Goal: Task Accomplishment & Management: Contribute content

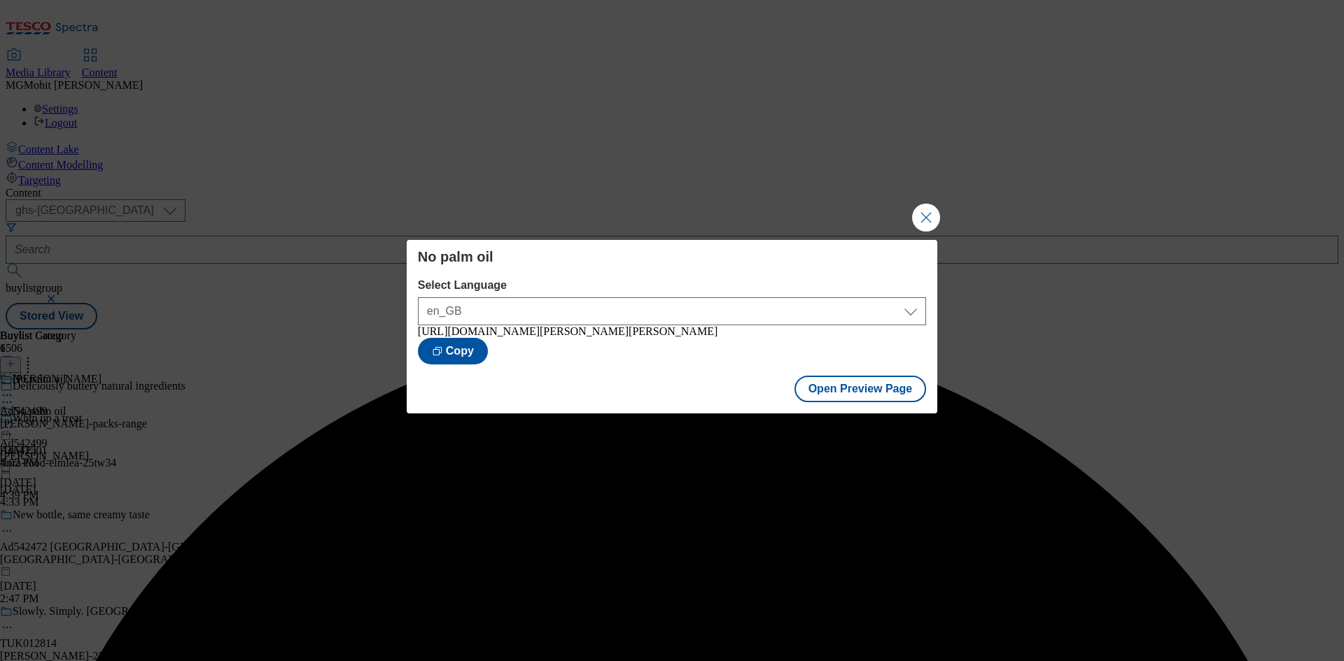
select select "ghs-uk"
click at [926, 215] on button "Close Modal" at bounding box center [926, 218] width 28 height 28
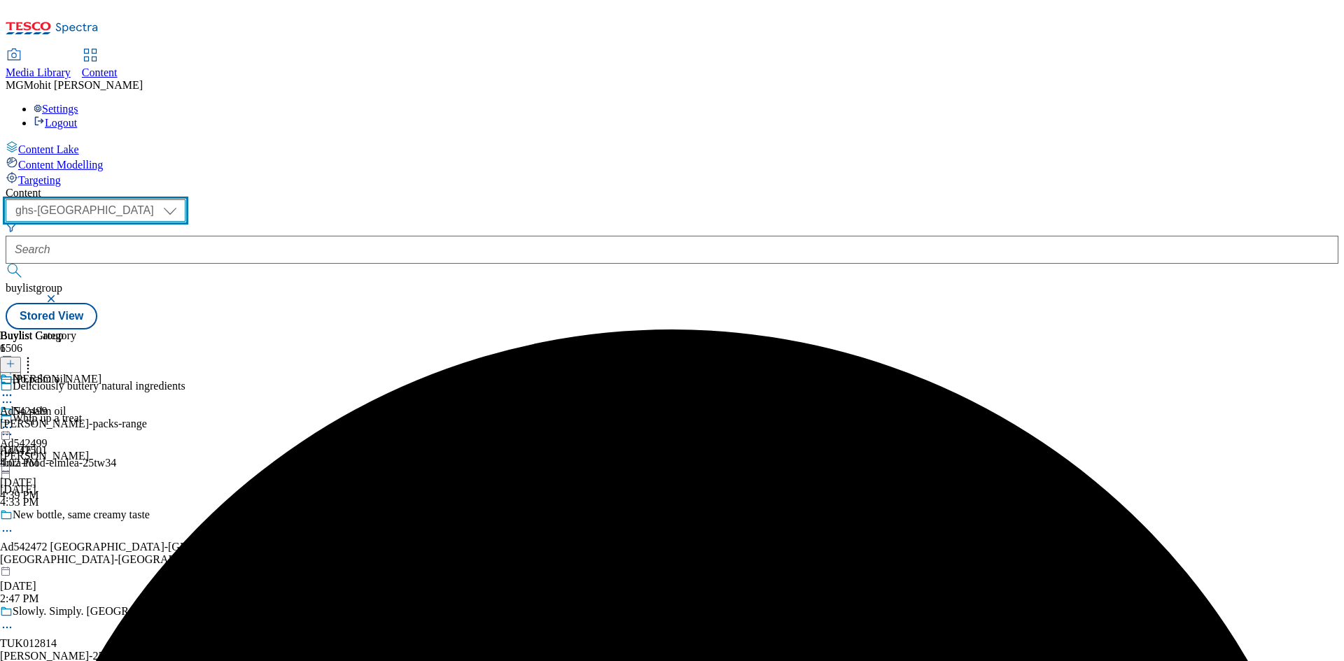
click at [185, 199] on select "ghs-roi ghs-uk" at bounding box center [96, 210] width 180 height 22
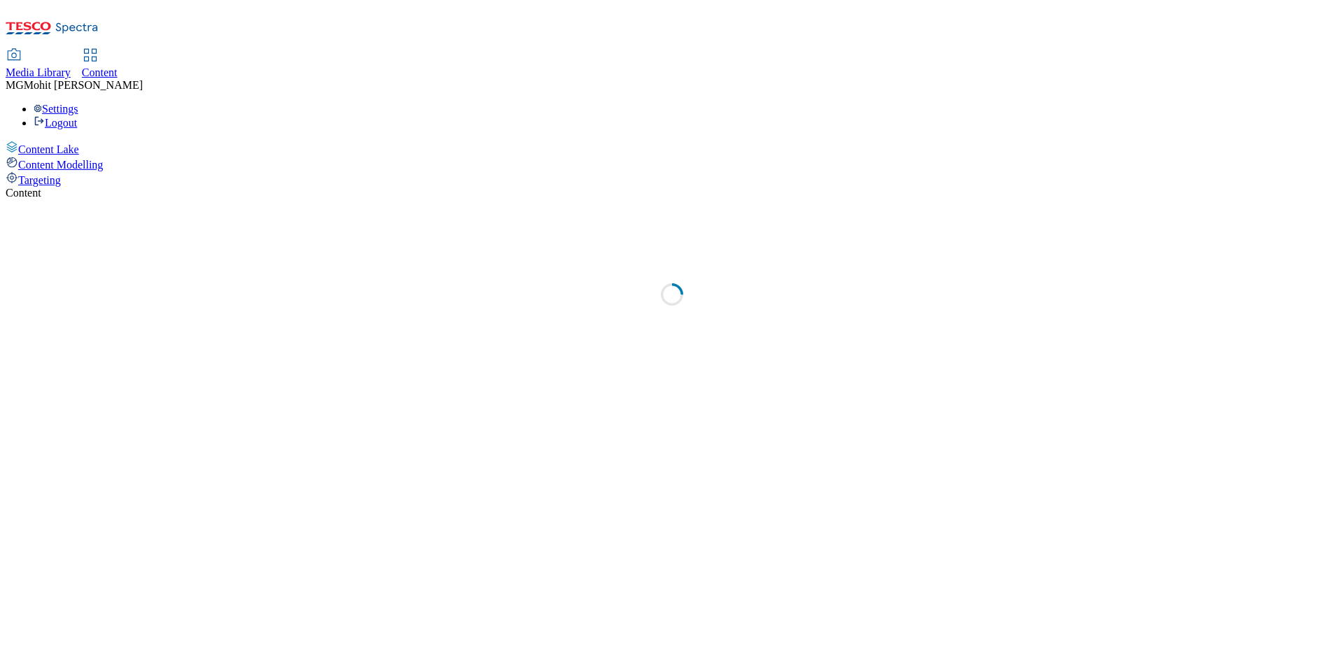
select select "ghs-uk"
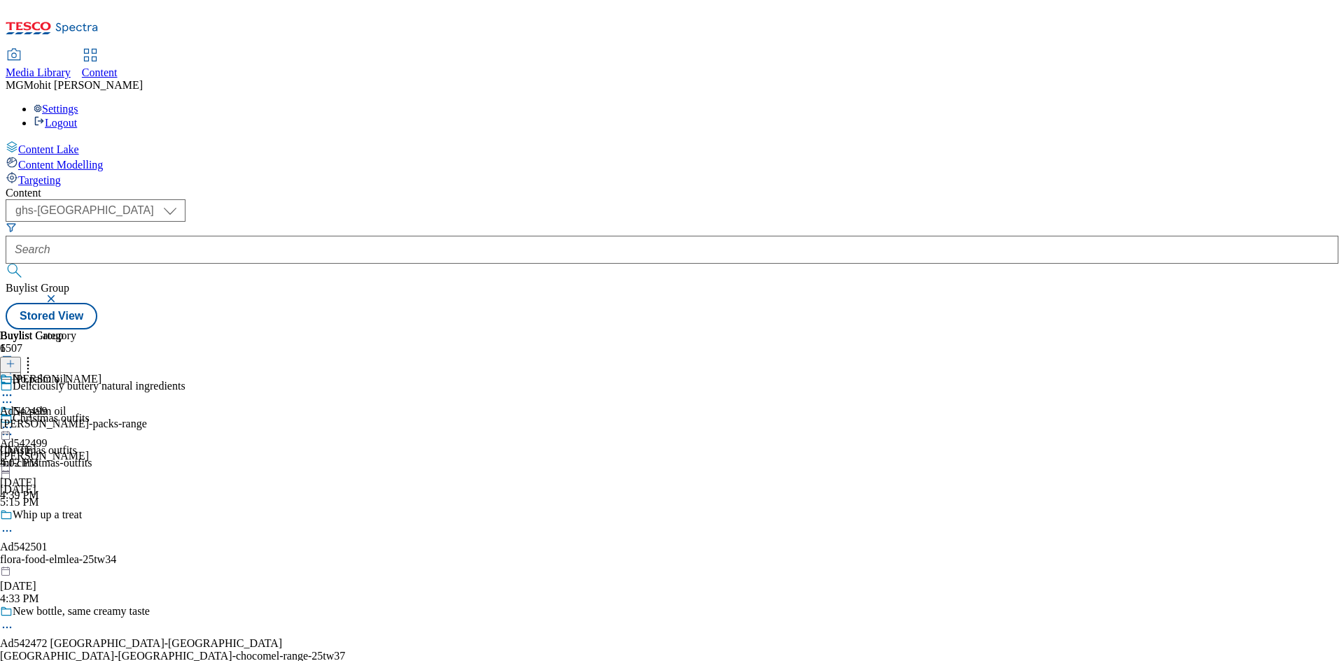
click at [15, 366] on icon at bounding box center [11, 371] width 10 height 10
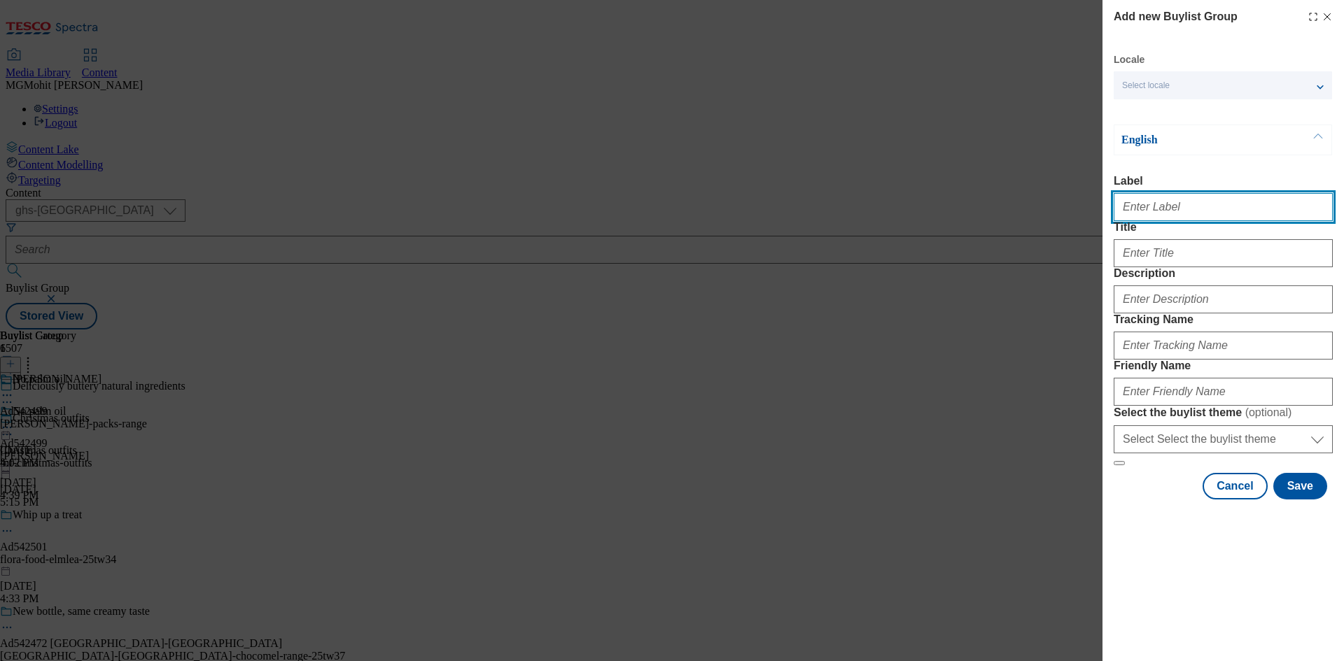
click at [1208, 221] on input "Label" at bounding box center [1222, 207] width 219 height 28
paste input "Ad542504 heineken"
type input "Ad542504 heineken"
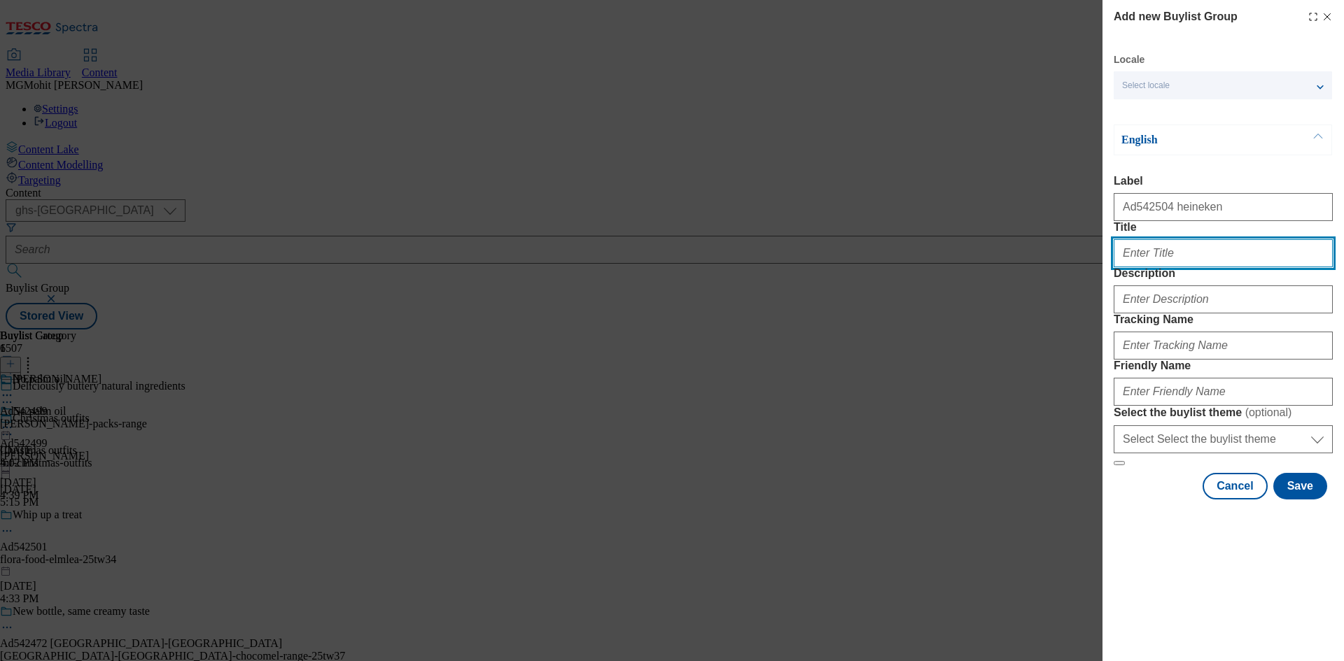
paste input "Taco night made easy this day of the dead"
type input "Taco night made easy this day of the dead"
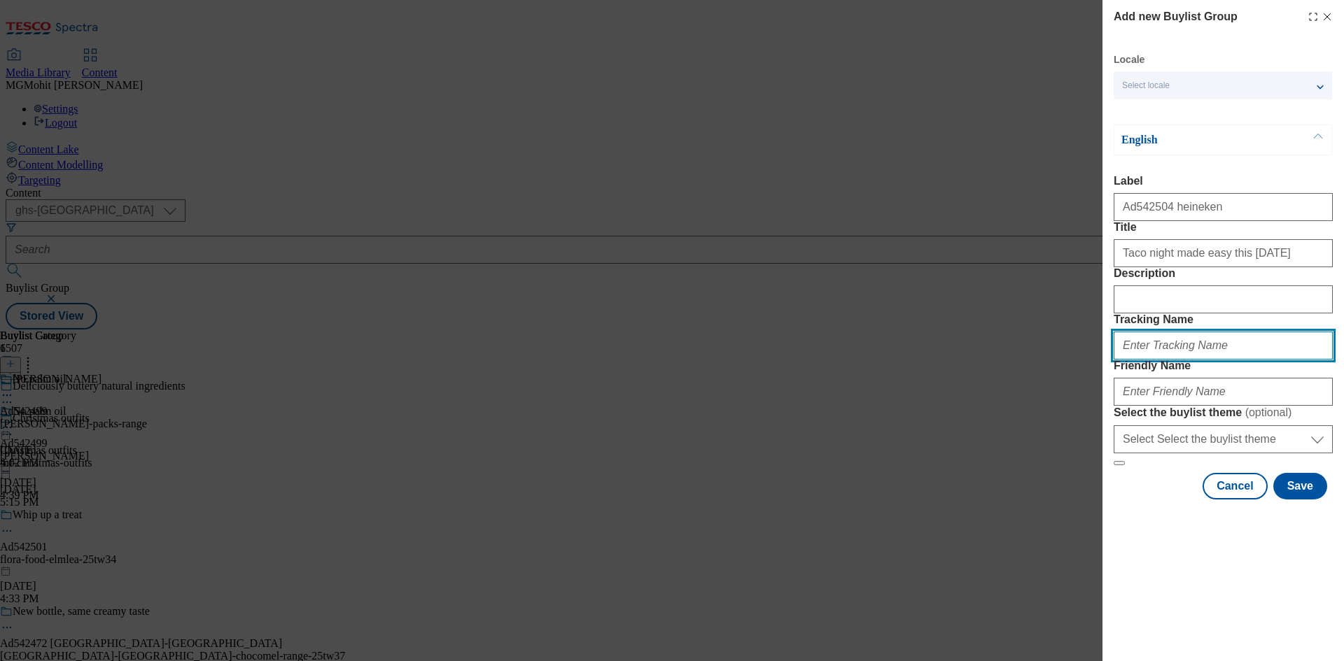
paste input "DH_AD542504"
type input "DH_AD542504"
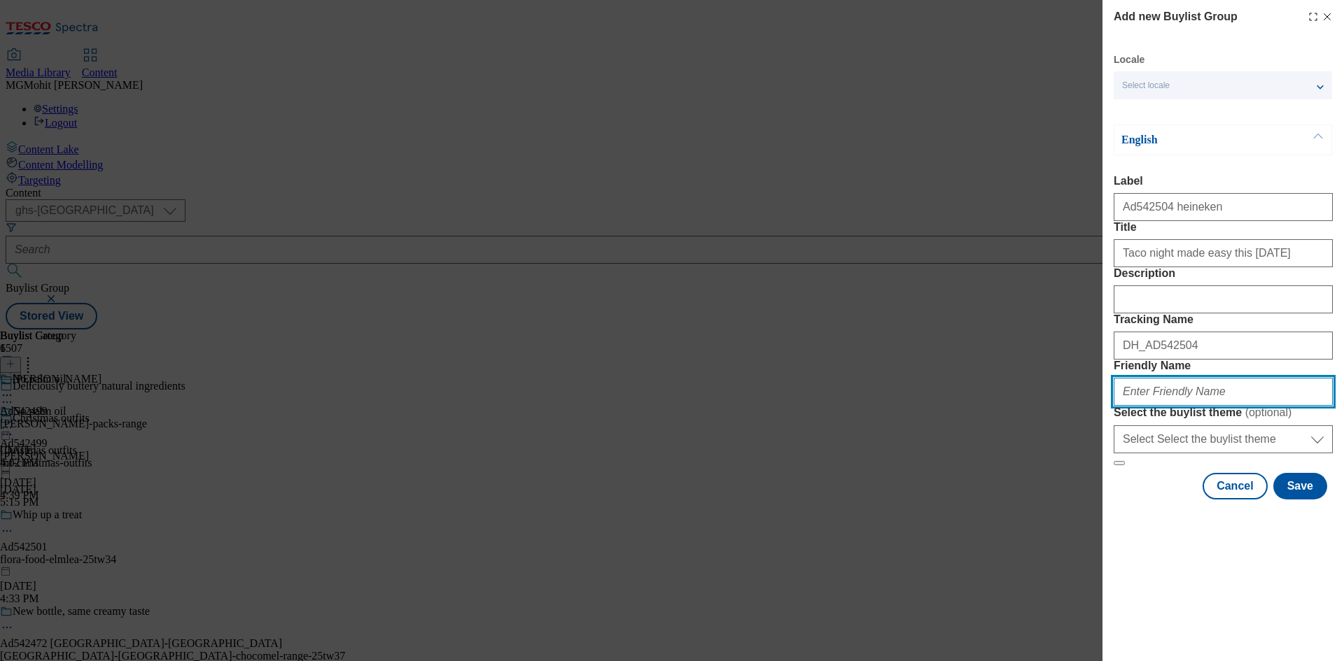
paste input "heineken-old-el-paso-desperados-25tw35"
type input "heineken-old-el-paso-desperados-25tw35"
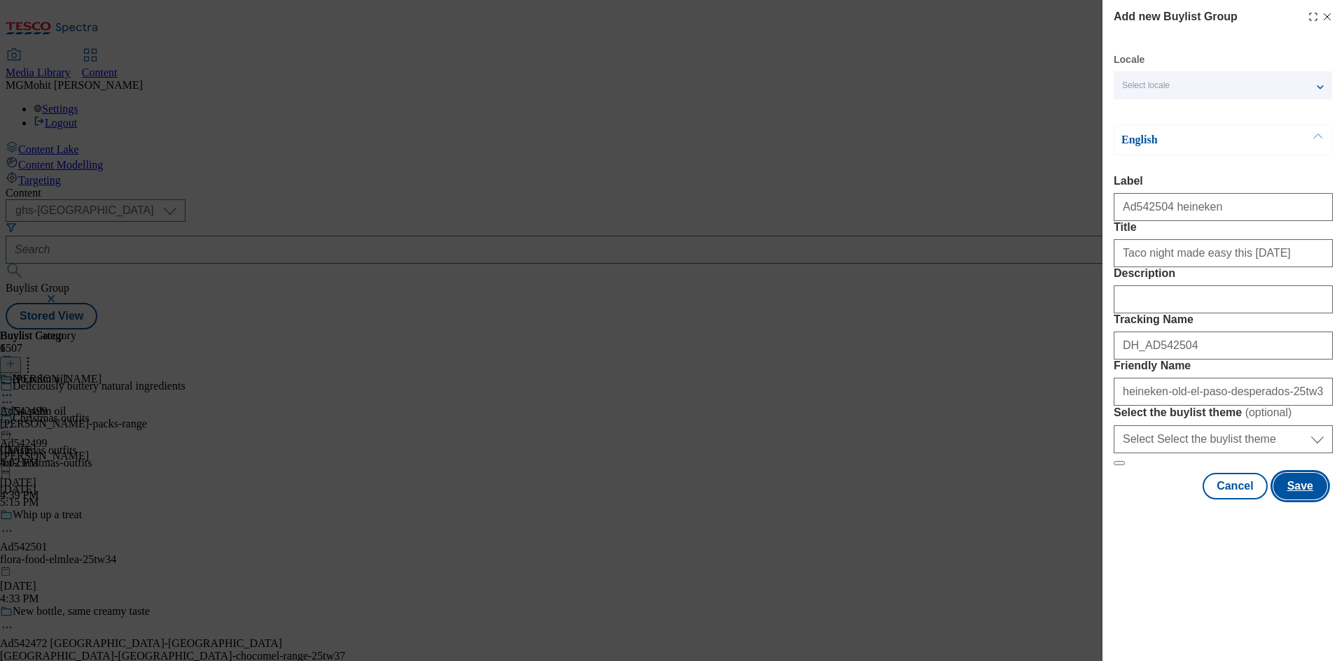
click at [1297, 500] on button "Save" at bounding box center [1300, 486] width 54 height 27
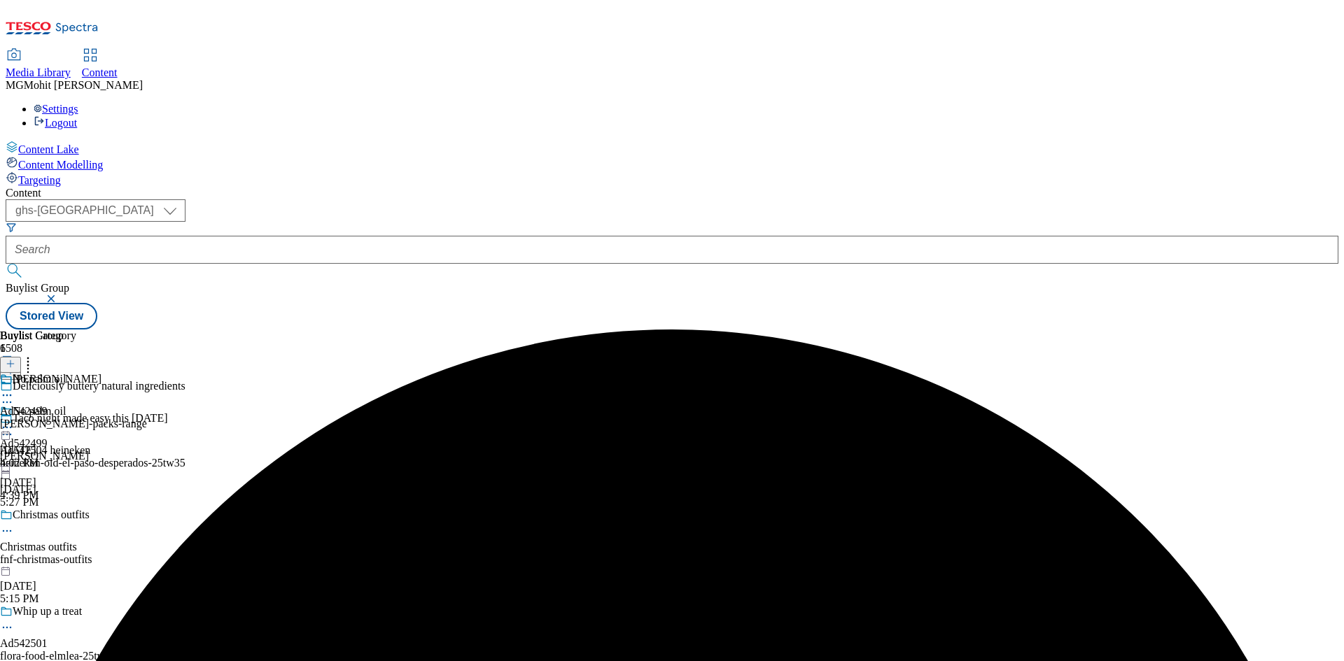
click at [345, 457] on div "heineken-old-el-paso-desperados-25tw35" at bounding box center [172, 463] width 345 height 13
click at [15, 359] on icon at bounding box center [11, 364] width 10 height 10
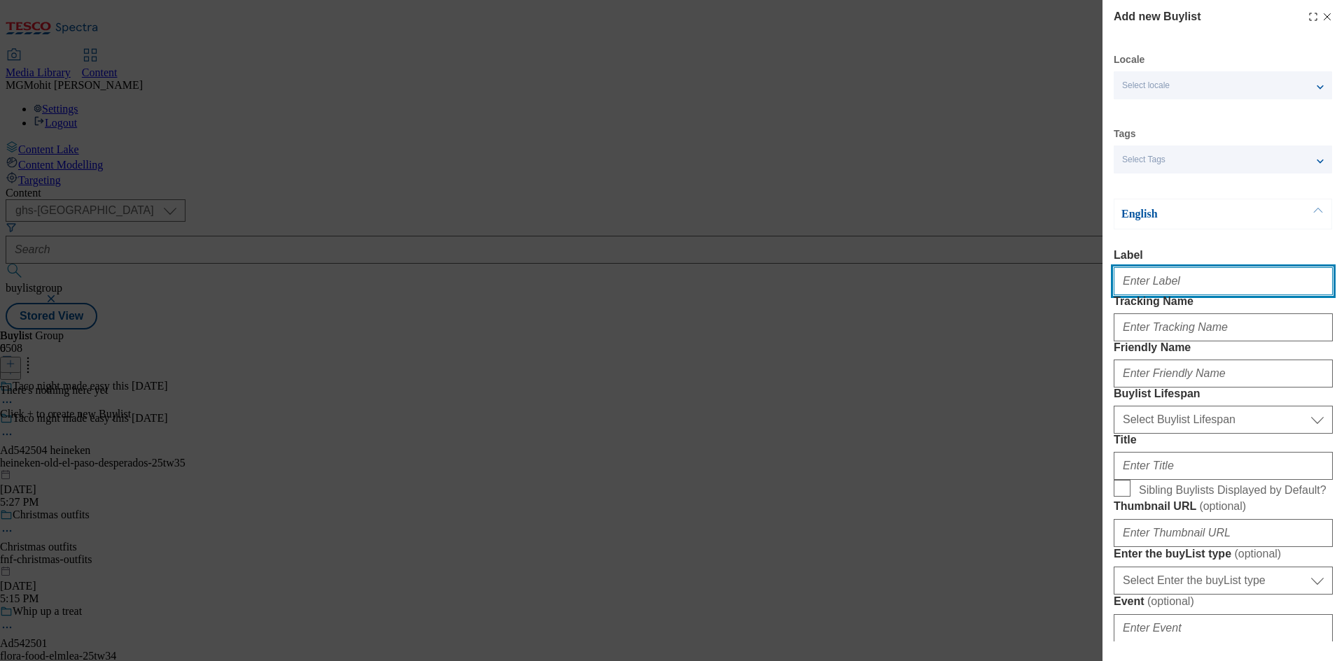
click at [1141, 288] on input "Label" at bounding box center [1222, 281] width 219 height 28
paste input "Ad542504"
type input "Ad542504"
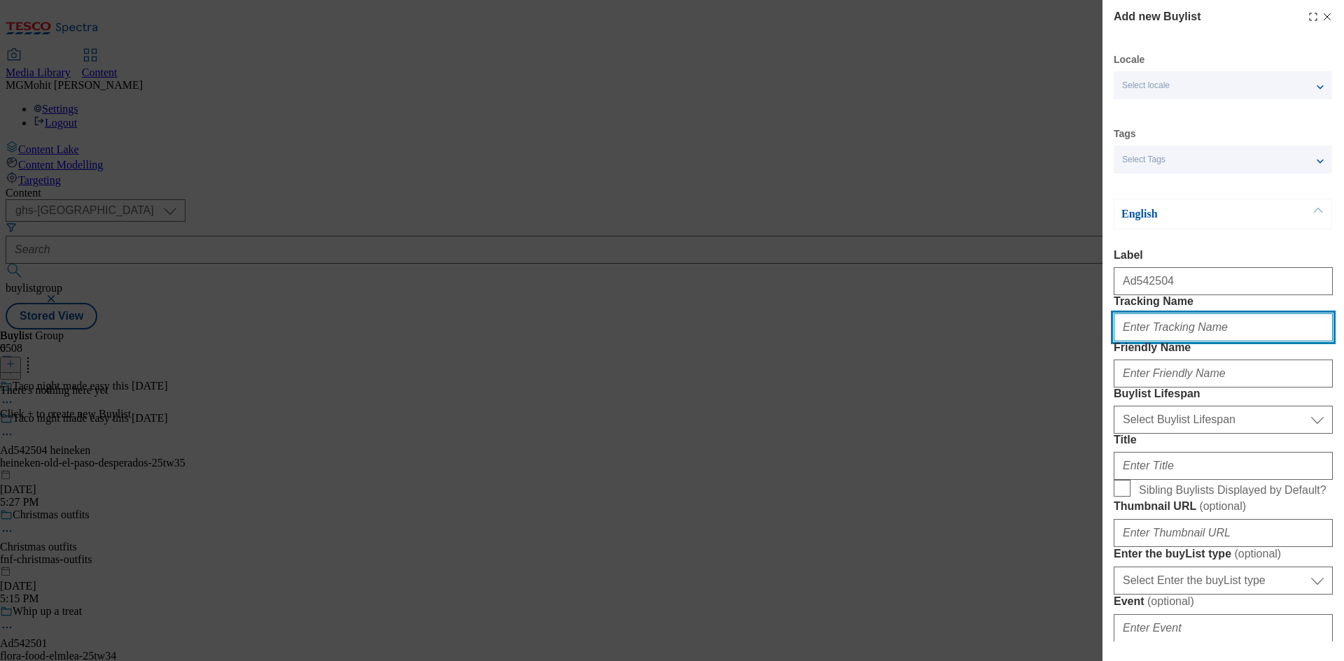
paste input "DH_AD542504"
type input "DH_AD542504"
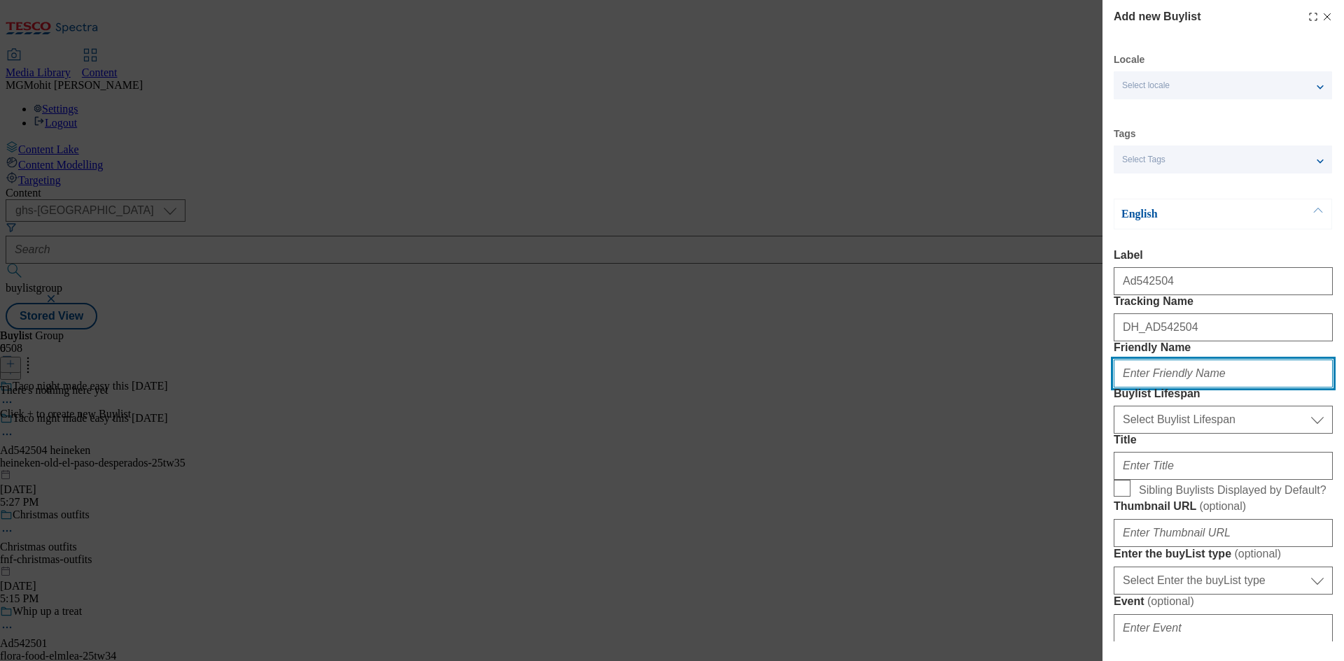
paste input "heineken"
type input "heineken"
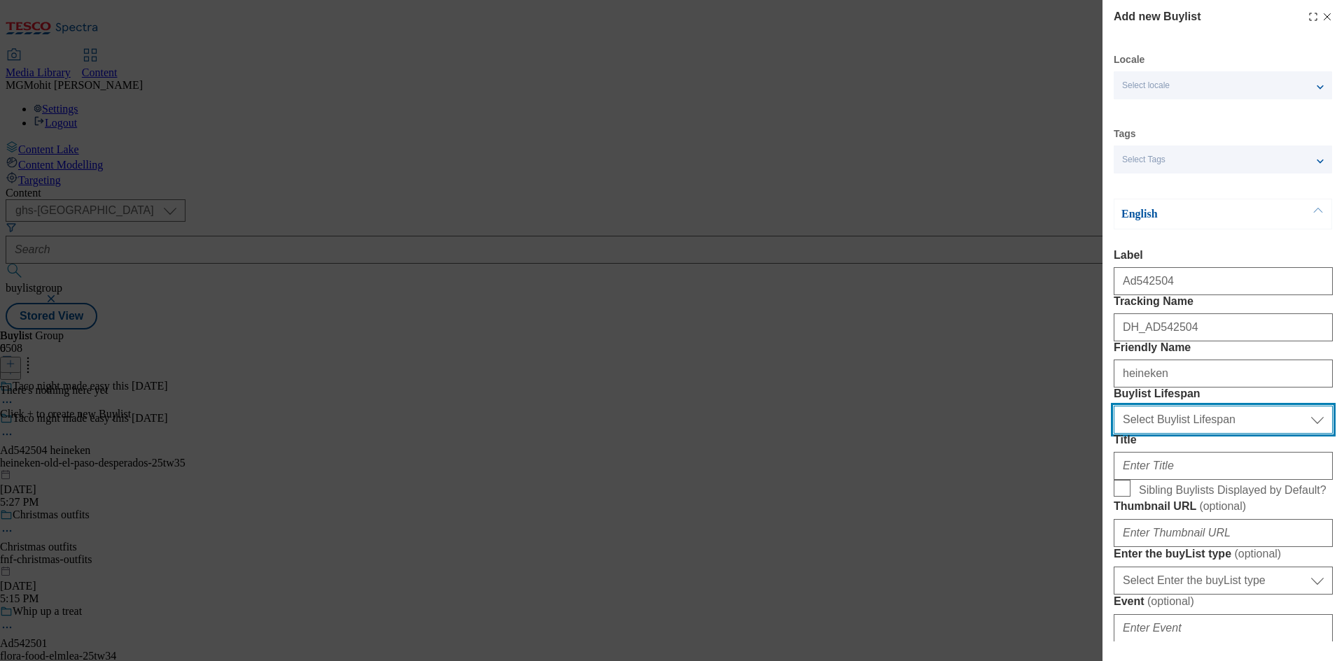
click at [1199, 434] on select "Select Buylist Lifespan evergreen seasonal tactical" at bounding box center [1222, 420] width 219 height 28
select select "tactical"
click at [1113, 434] on select "Select Buylist Lifespan evergreen seasonal tactical" at bounding box center [1222, 420] width 219 height 28
click at [1146, 446] on label "Title" at bounding box center [1222, 440] width 219 height 13
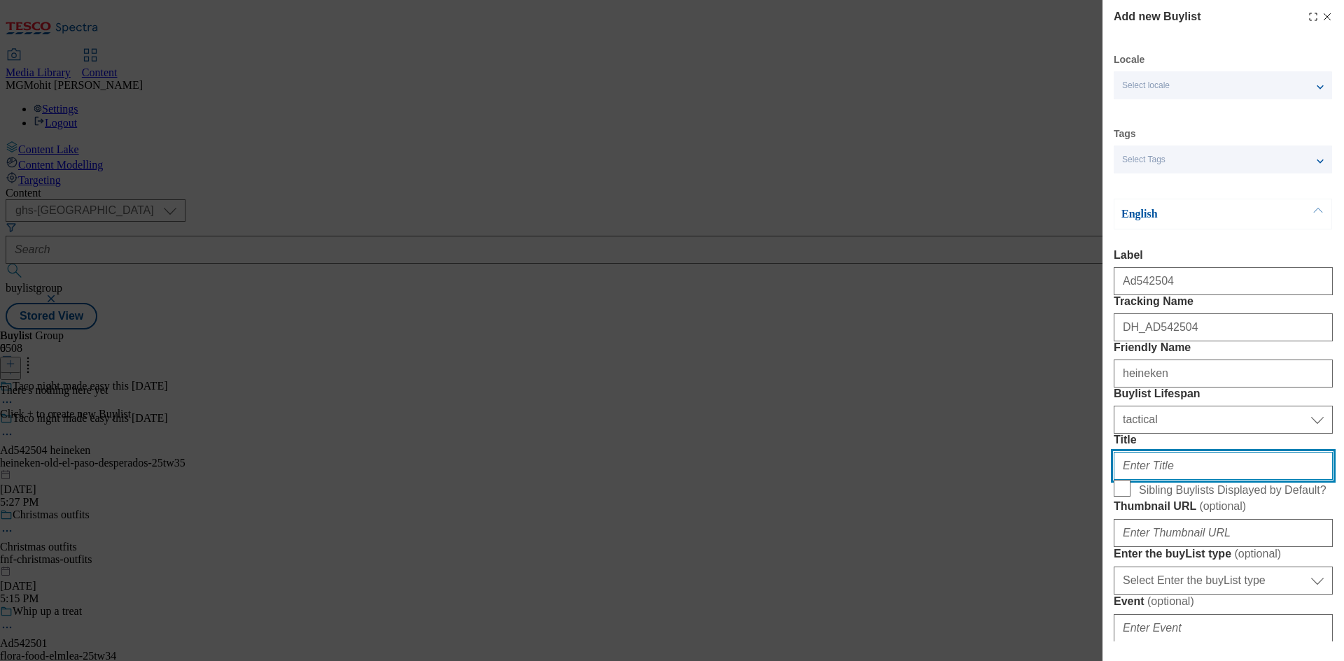
click at [1146, 480] on input "Title" at bounding box center [1222, 466] width 219 height 28
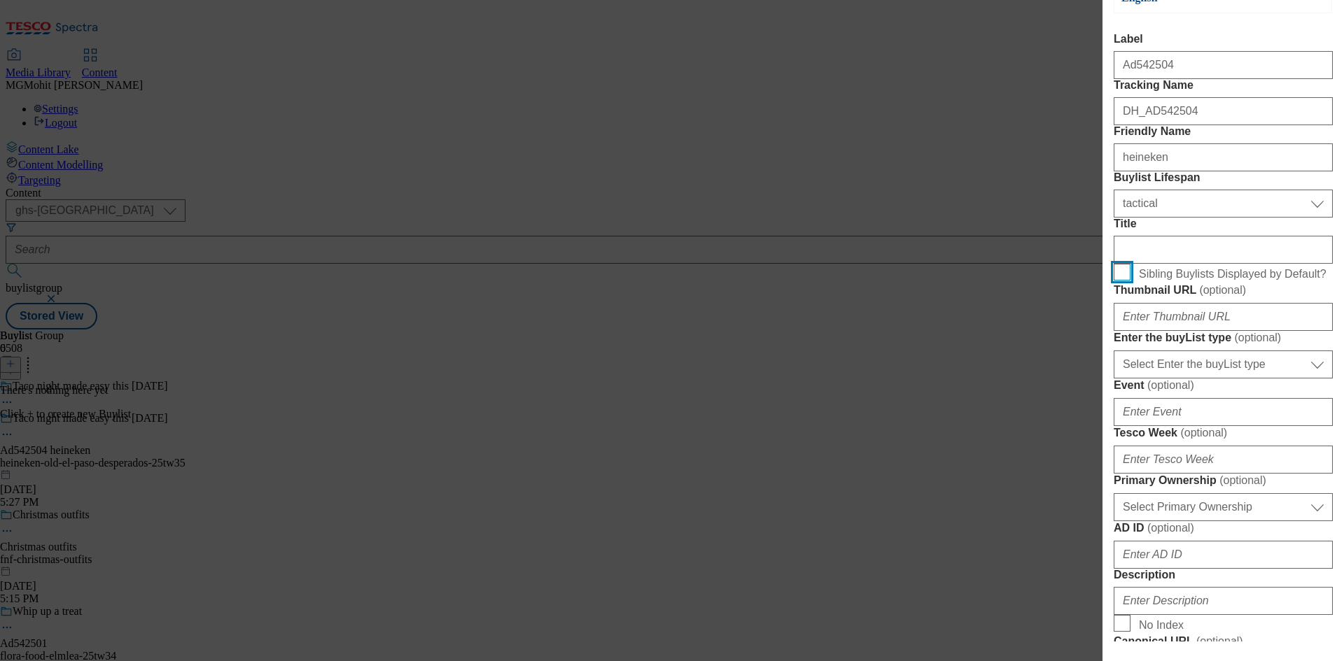
scroll to position [280, 0]
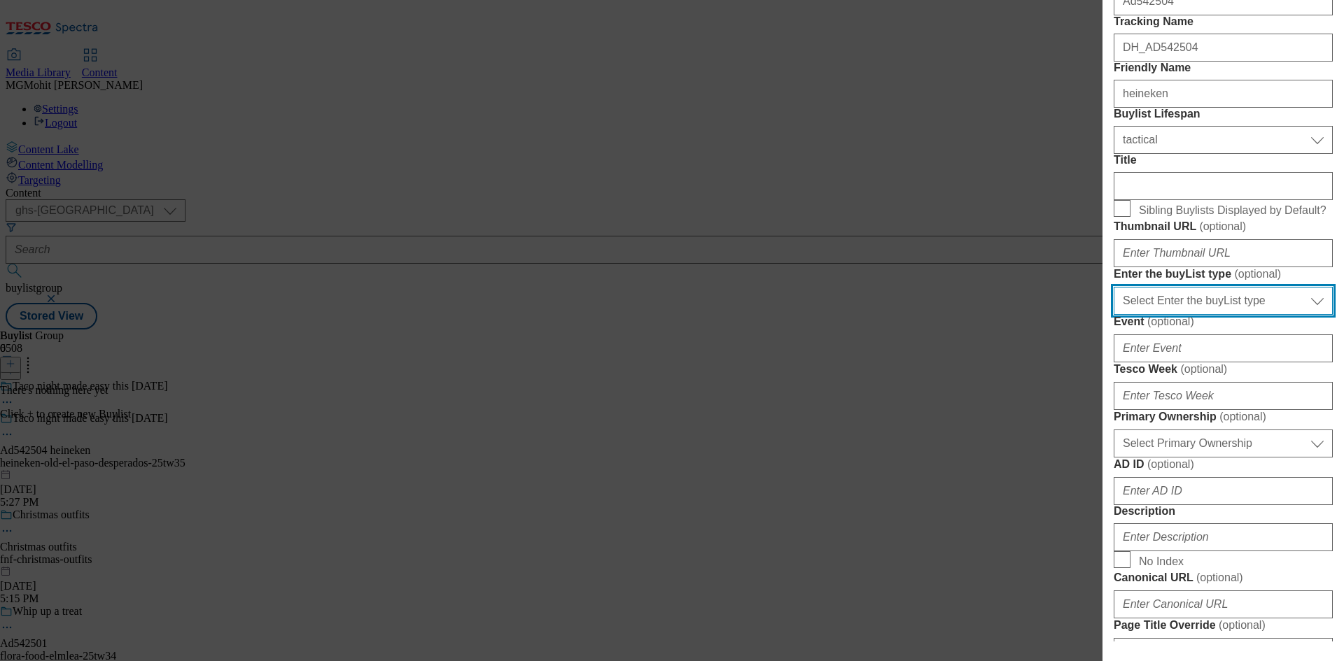
drag, startPoint x: 1162, startPoint y: 460, endPoint x: 1152, endPoint y: 477, distance: 19.7
click at [1162, 315] on select "Select Enter the buyList type event supplier funded long term >4 weeks supplier…" at bounding box center [1222, 301] width 219 height 28
select select "supplier funded short term 1-3 weeks"
click at [1113, 315] on select "Select Enter the buyList type event supplier funded long term >4 weeks supplier…" at bounding box center [1222, 301] width 219 height 28
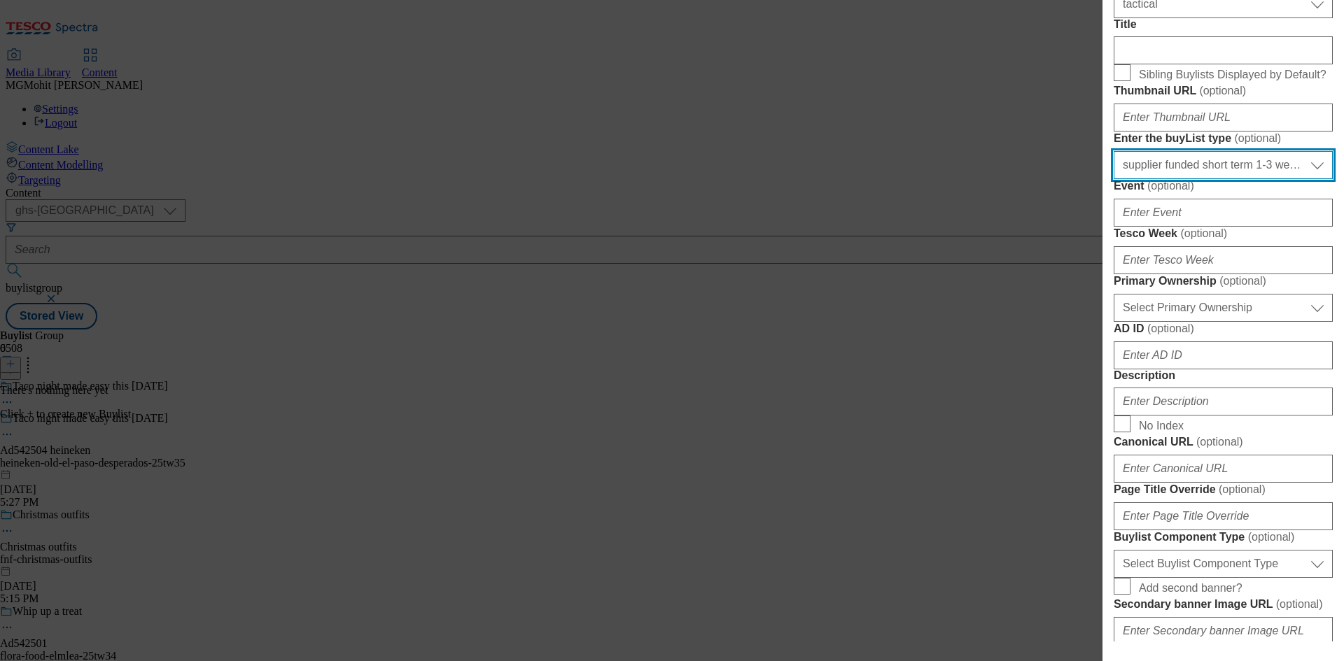
scroll to position [420, 0]
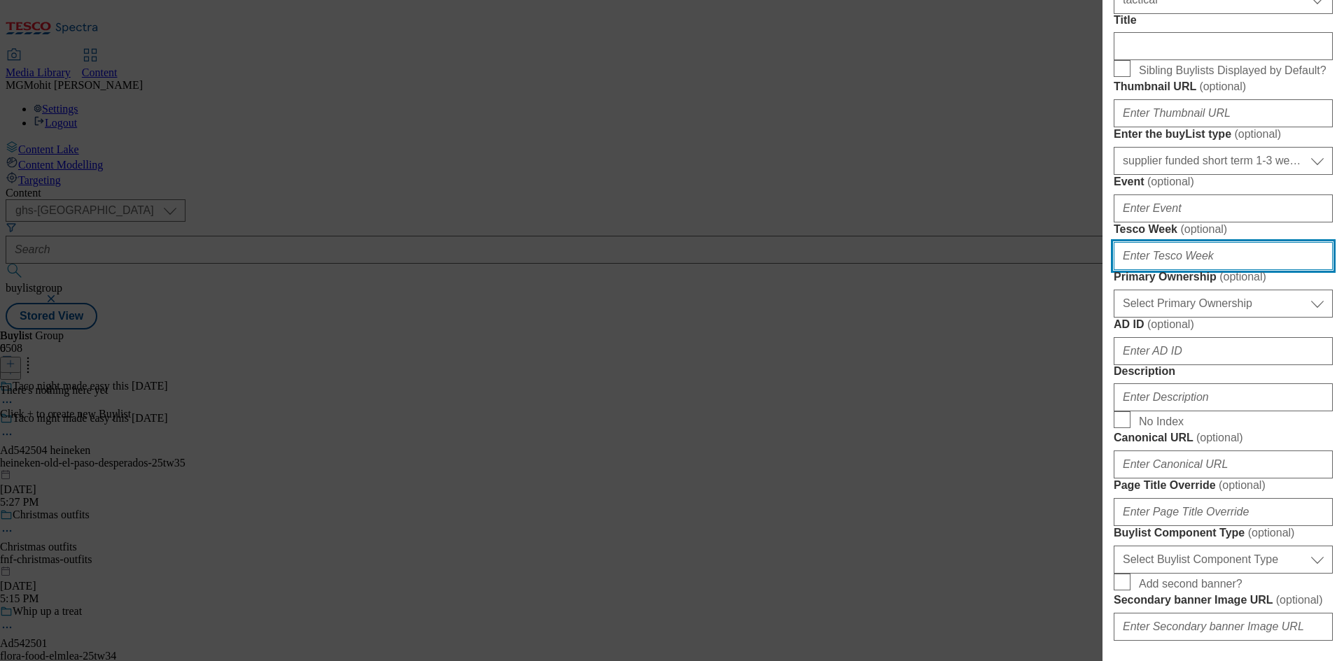
click at [1143, 270] on input "Tesco Week ( optional )" at bounding box center [1222, 256] width 219 height 28
type input "35"
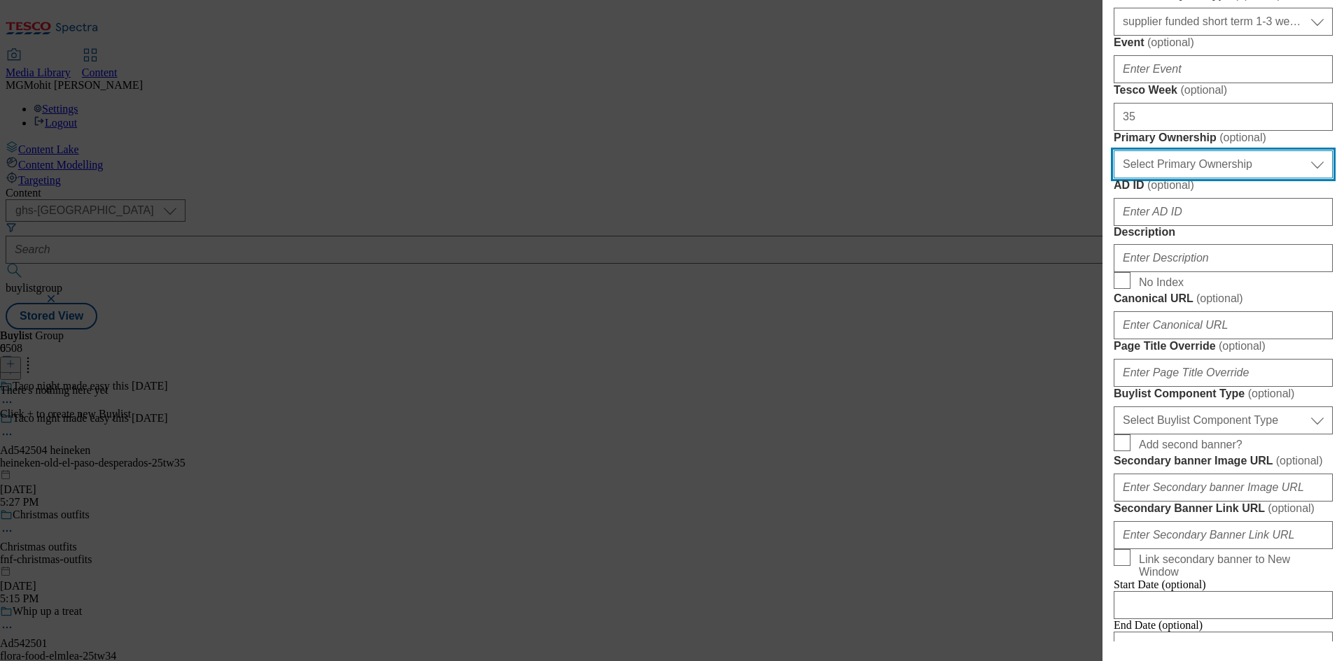
scroll to position [560, 0]
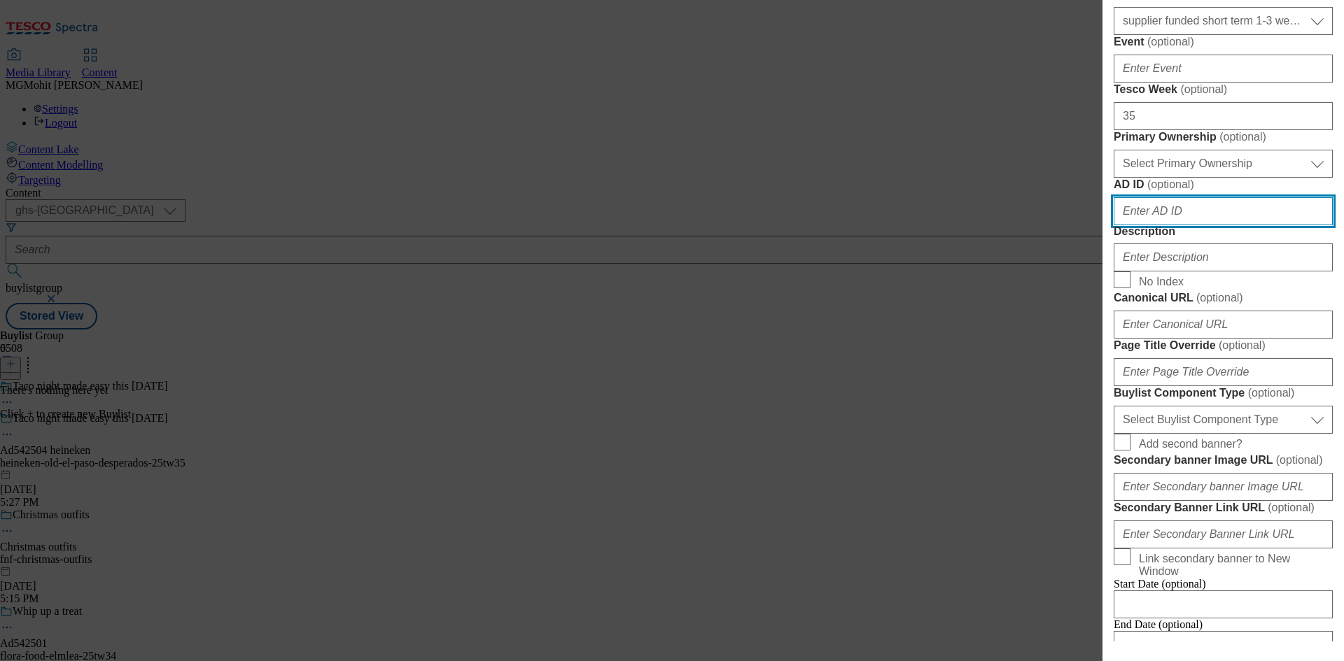
click at [1159, 225] on input "AD ID ( optional )" at bounding box center [1222, 211] width 219 height 28
paste input "542504"
type input "542504"
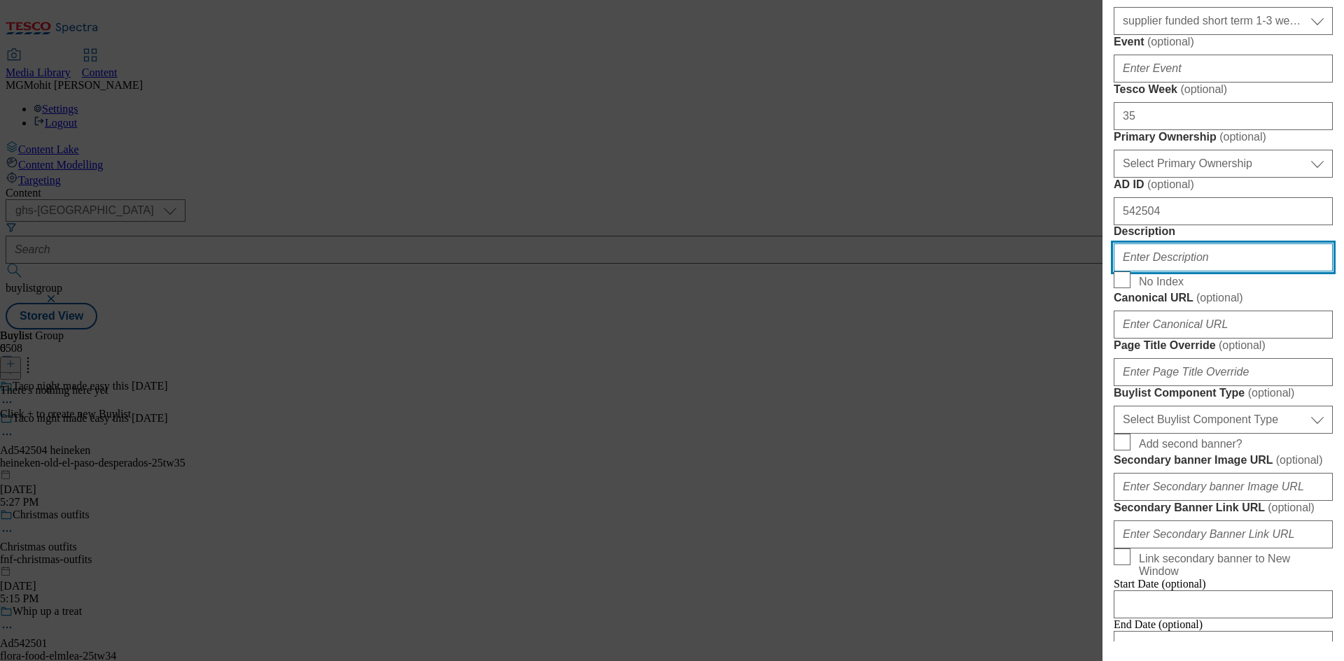
click at [1155, 272] on input "Description" at bounding box center [1222, 258] width 219 height 28
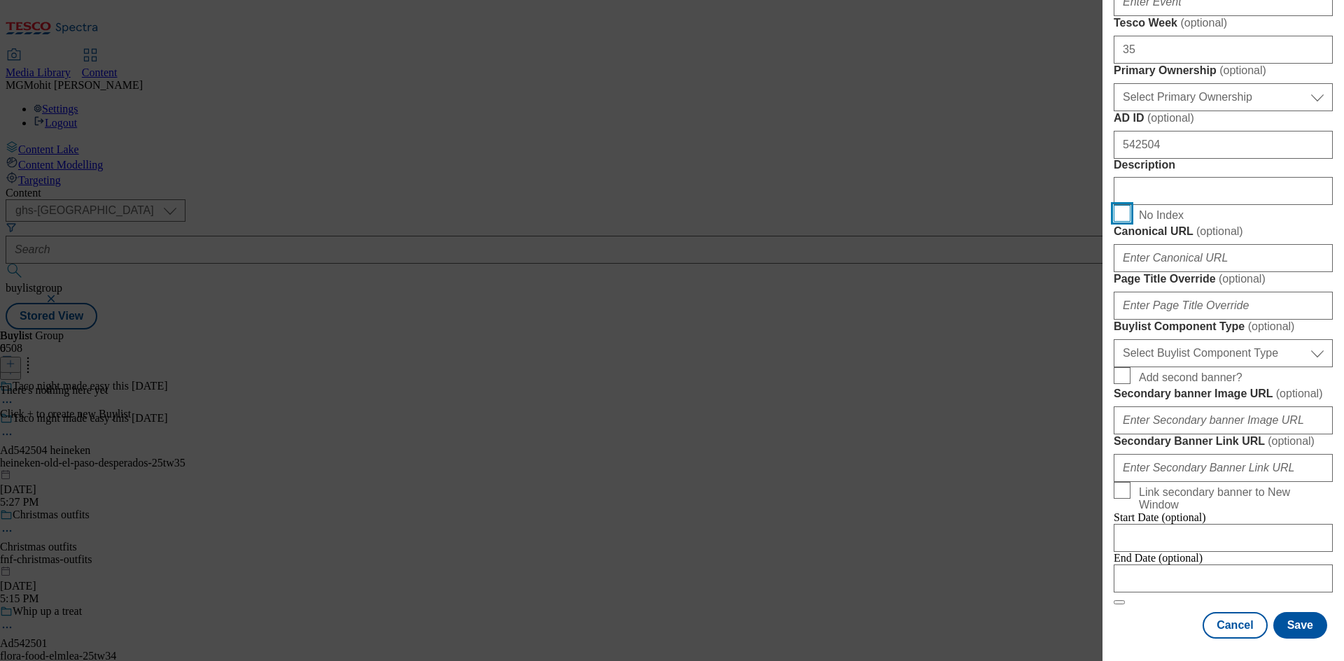
scroll to position [840, 0]
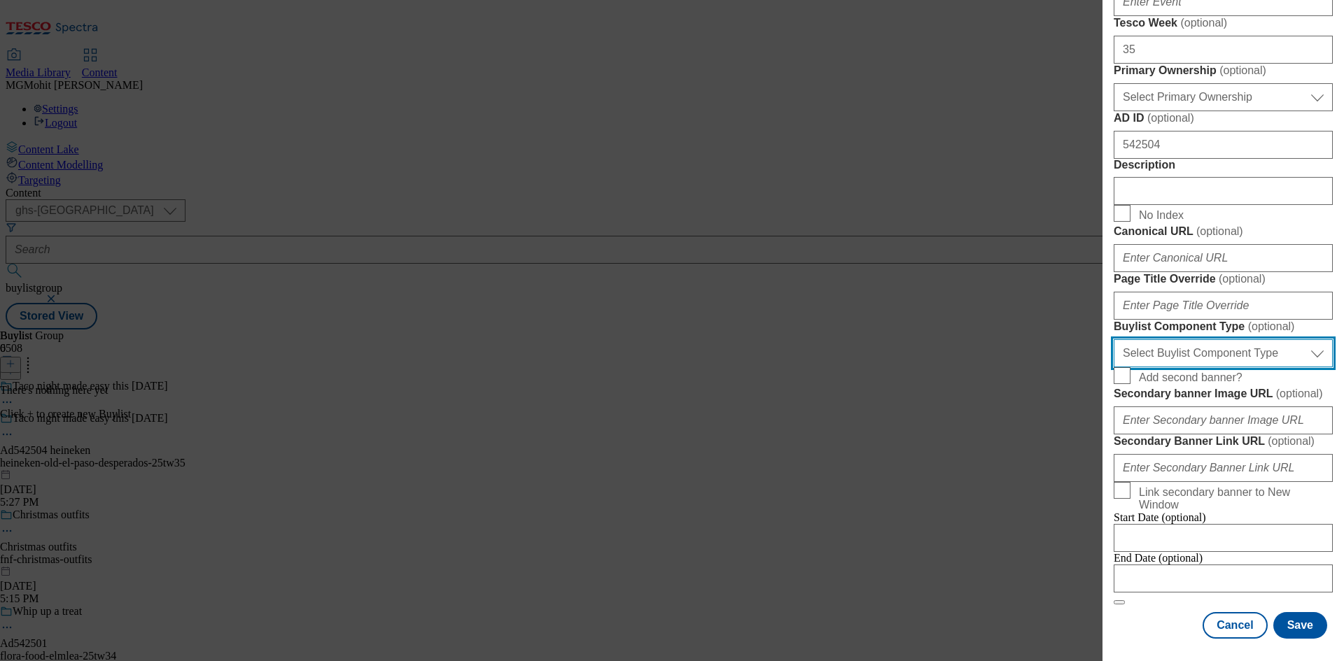
drag, startPoint x: 1169, startPoint y: 493, endPoint x: 1164, endPoint y: 505, distance: 12.6
click at [1169, 367] on select "Select Buylist Component Type Banner Competition Header Meal" at bounding box center [1222, 353] width 219 height 28
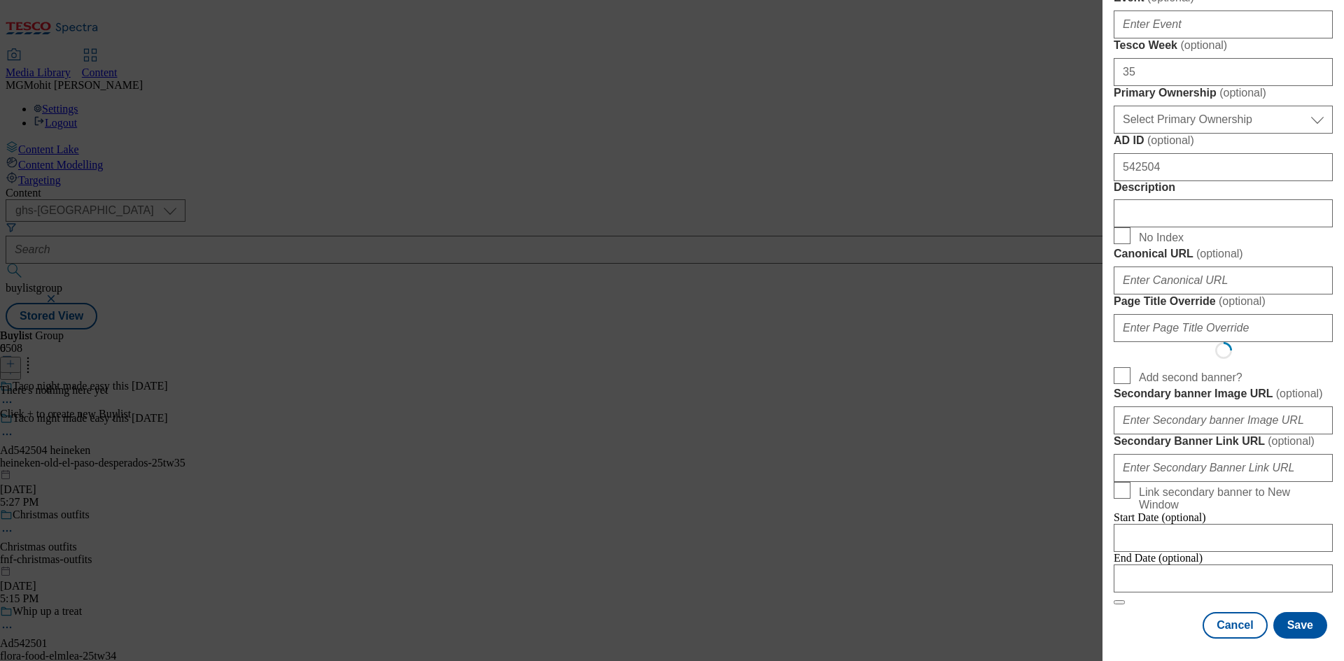
select select "Banner"
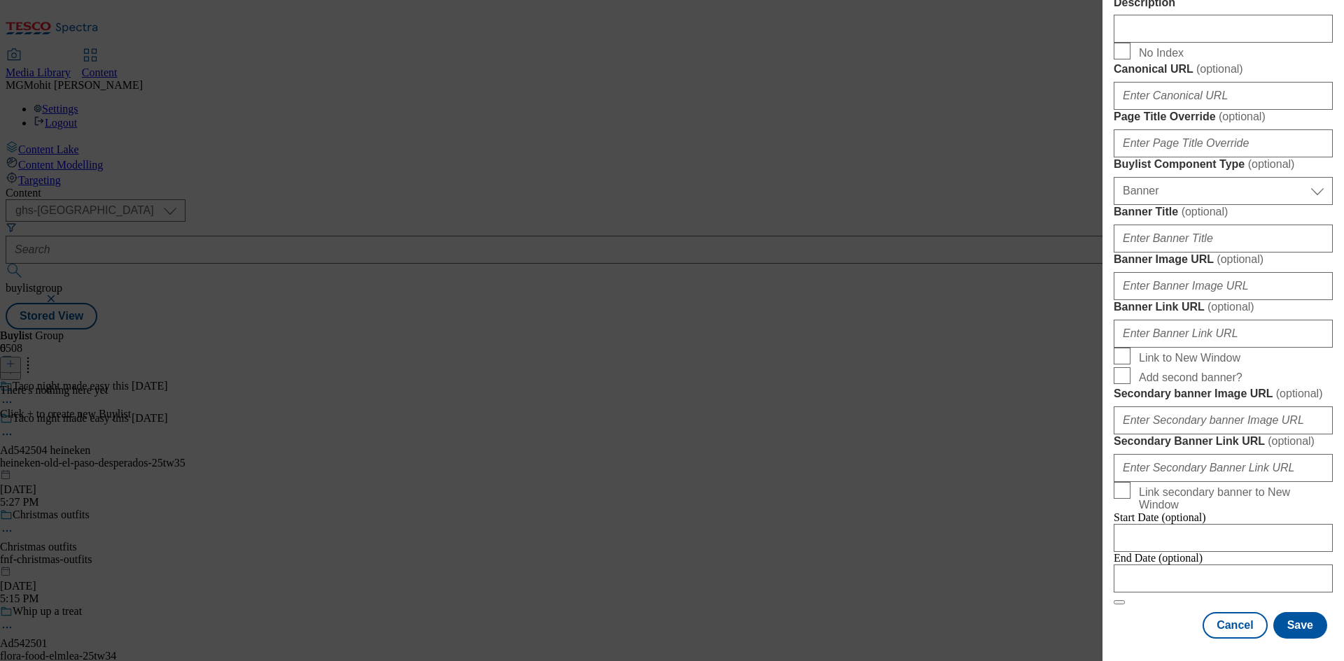
scroll to position [1387, 0]
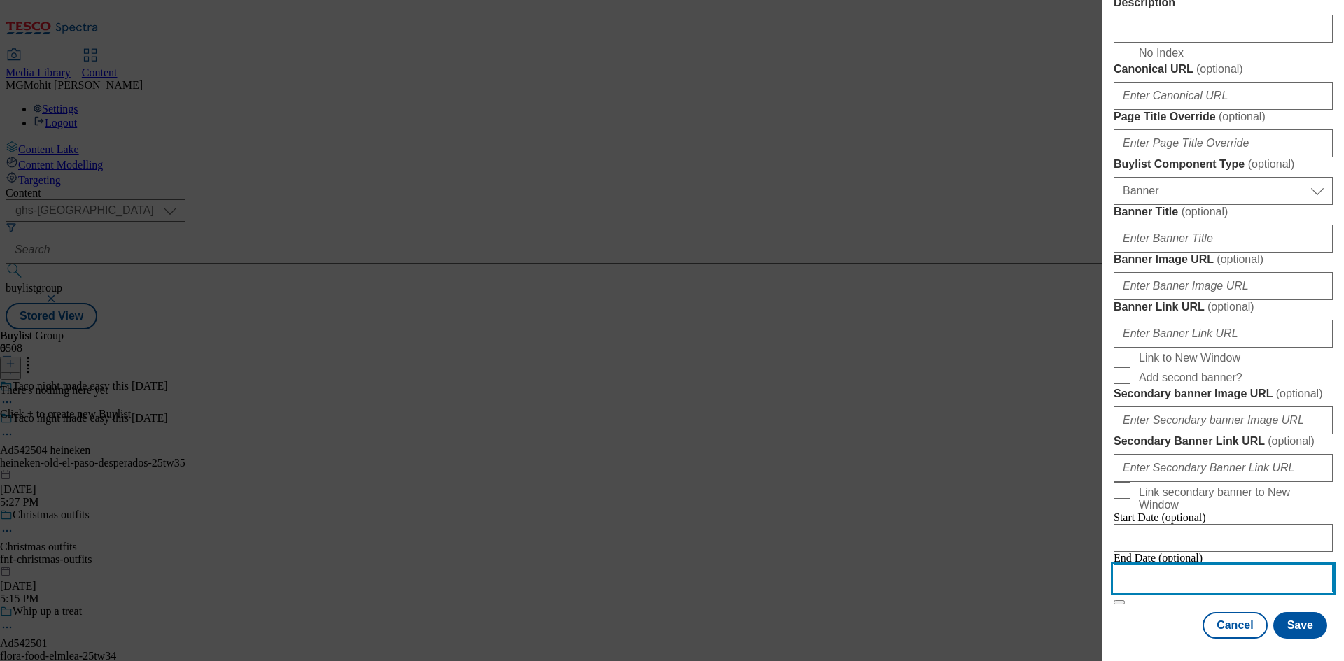
click at [1159, 569] on input "Modal" at bounding box center [1222, 579] width 219 height 28
select select "2025"
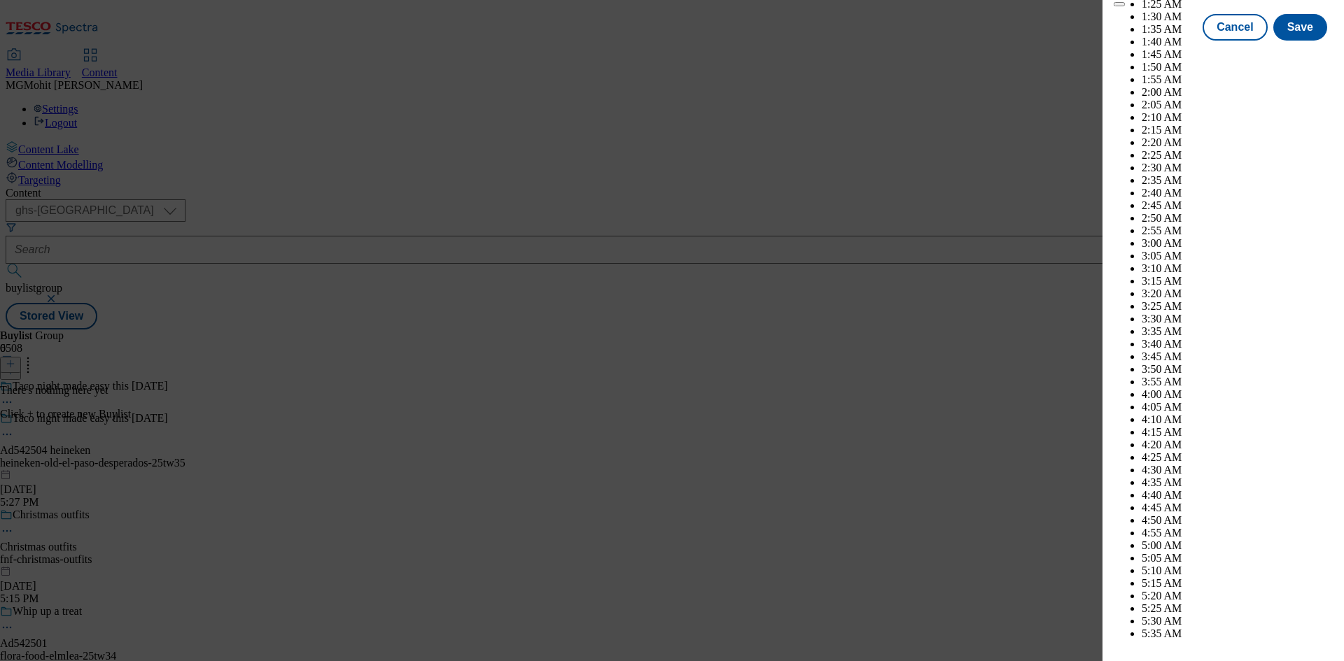
scroll to position [5403, 0]
select select "December"
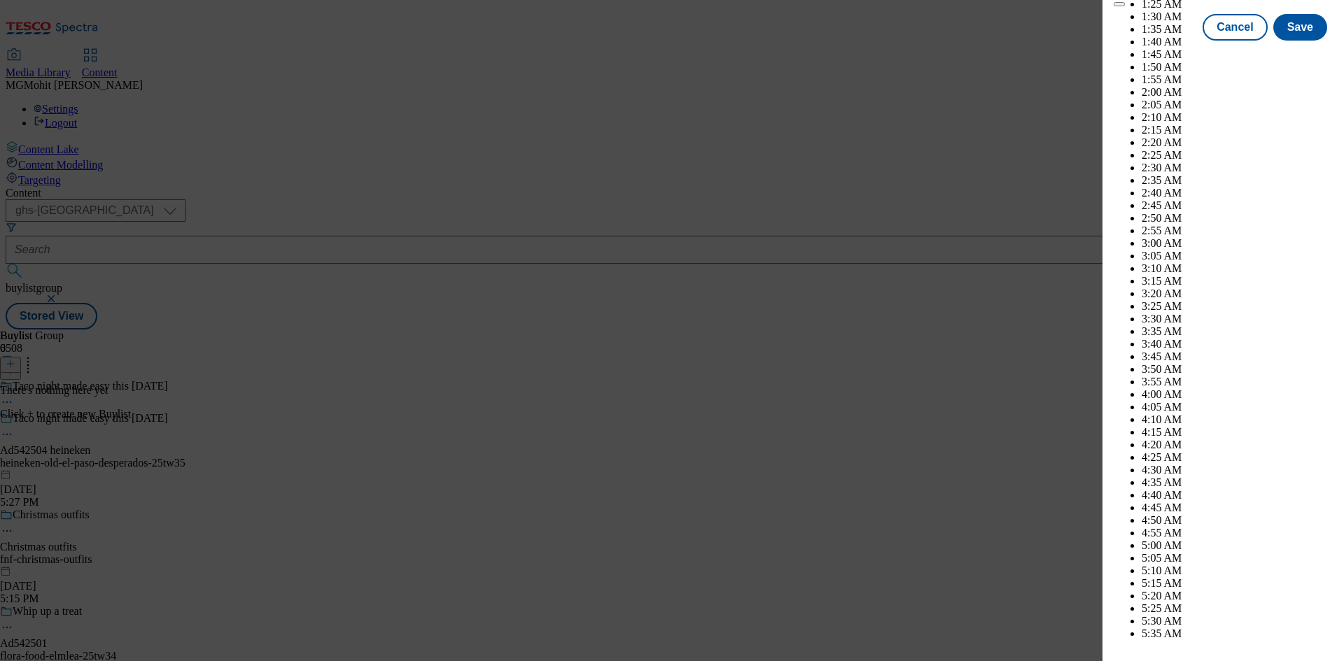
select select "2026"
select select "January"
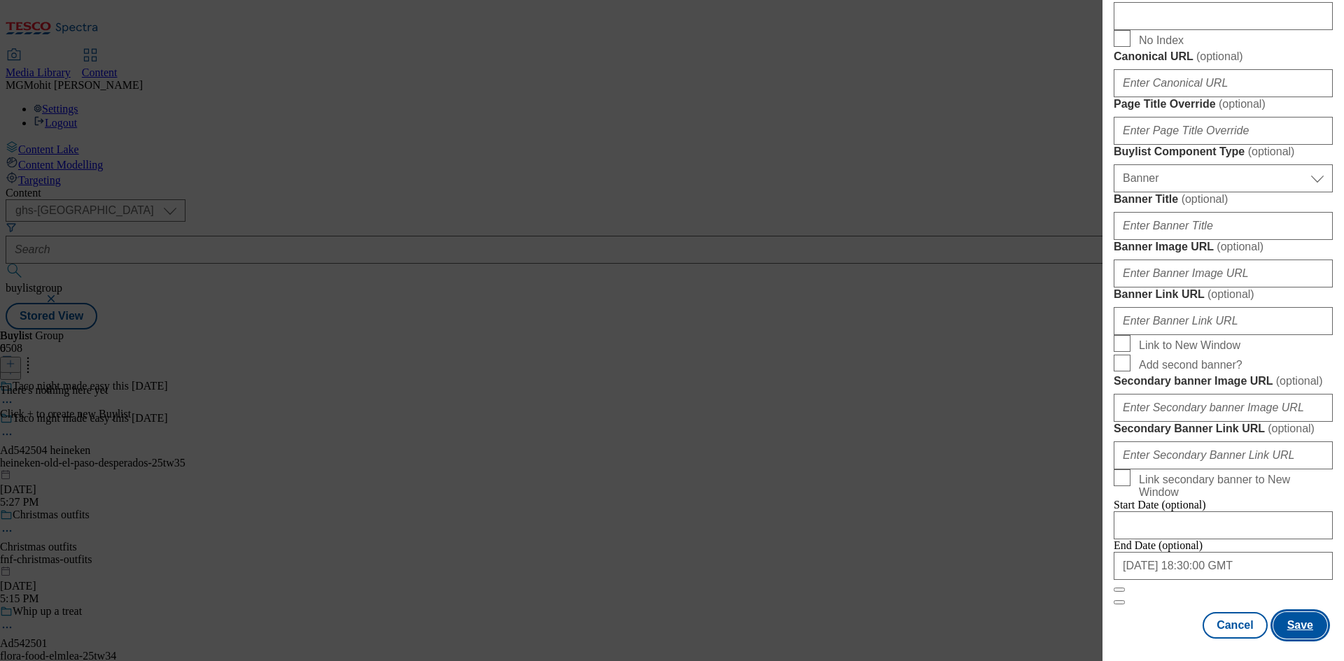
click at [1290, 626] on button "Save" at bounding box center [1300, 625] width 54 height 27
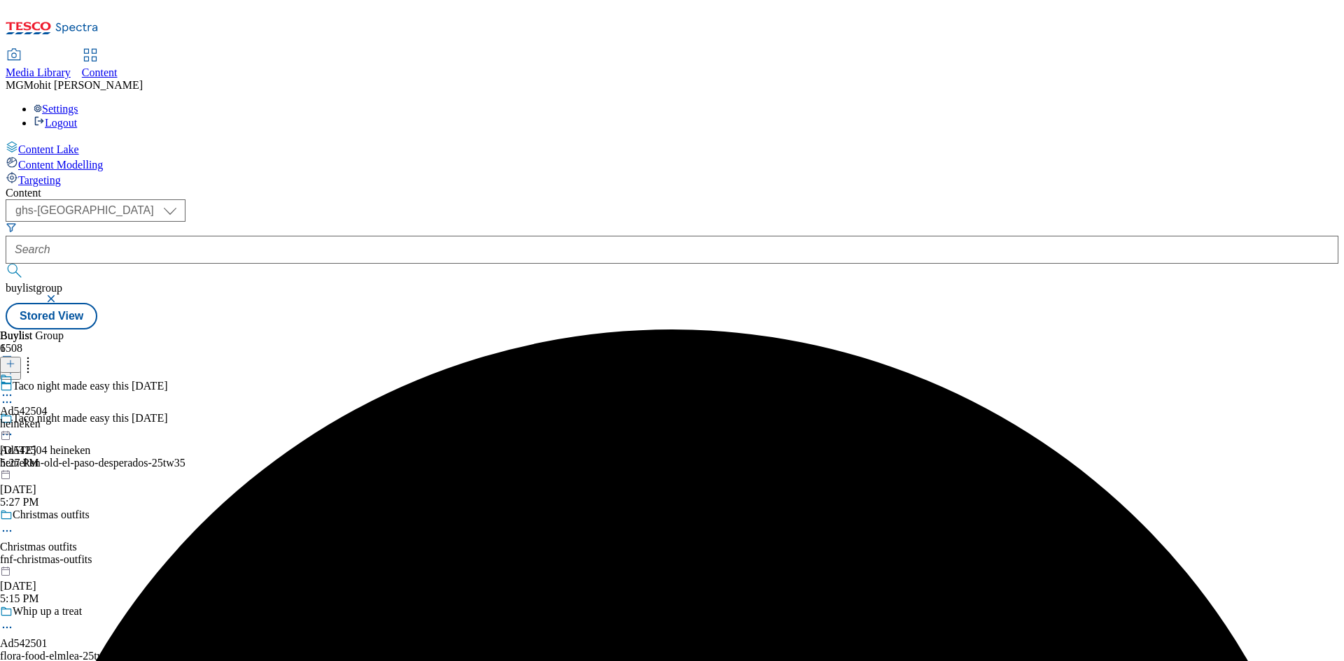
click at [48, 418] on div "heineken" at bounding box center [24, 424] width 48 height 13
click at [15, 359] on icon at bounding box center [11, 364] width 10 height 10
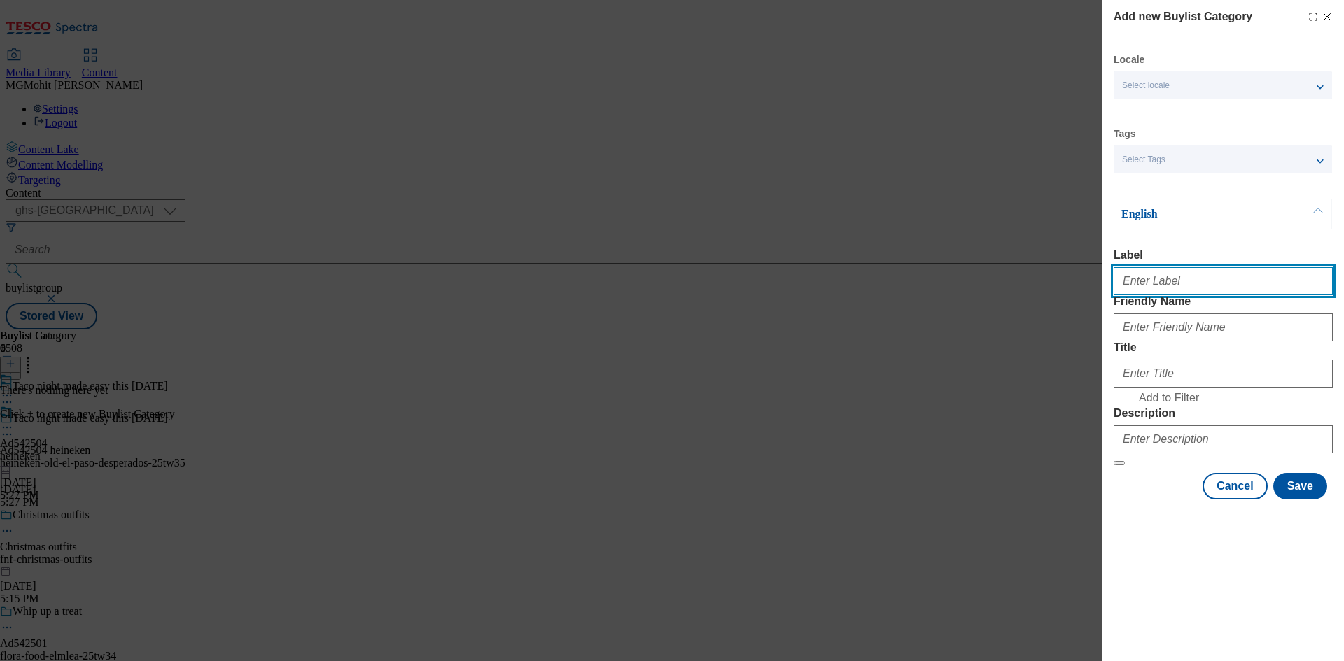
click at [1145, 274] on input "Label" at bounding box center [1222, 281] width 219 height 28
paste input "Ad542504"
type input "Ad542504"
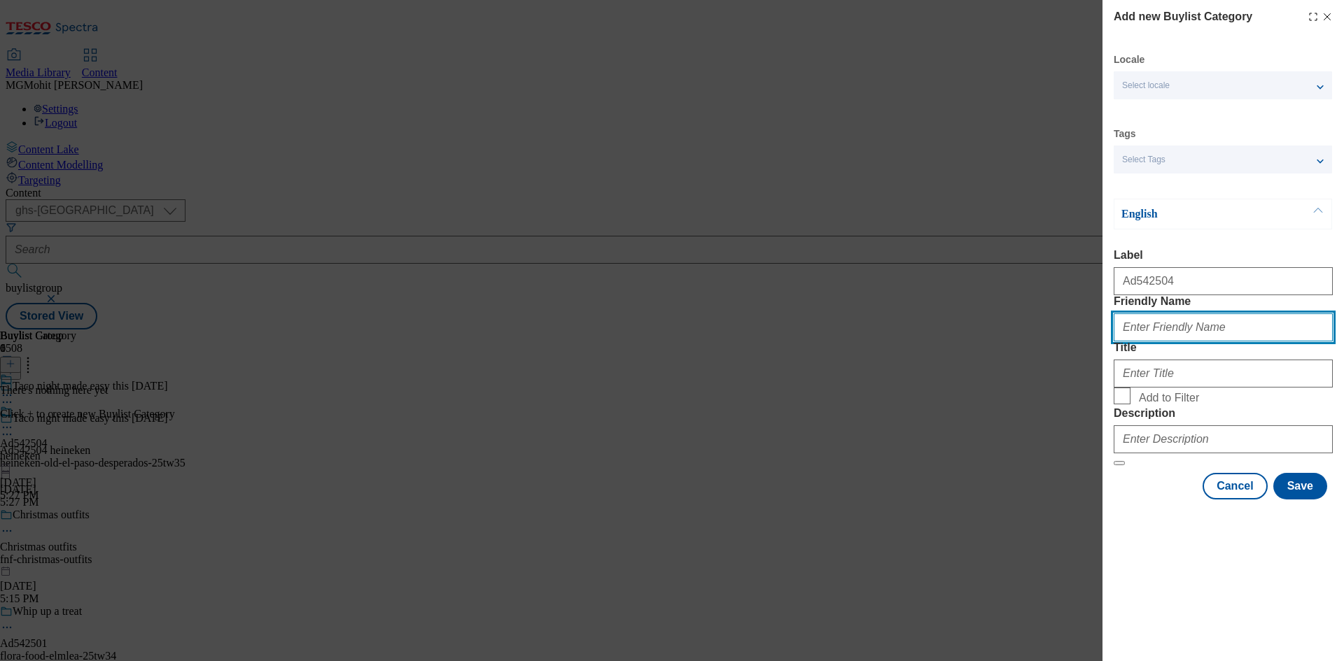
paste input "heineken-old-el-paso-desperados"
type input "heineken-old-el-paso-desperados"
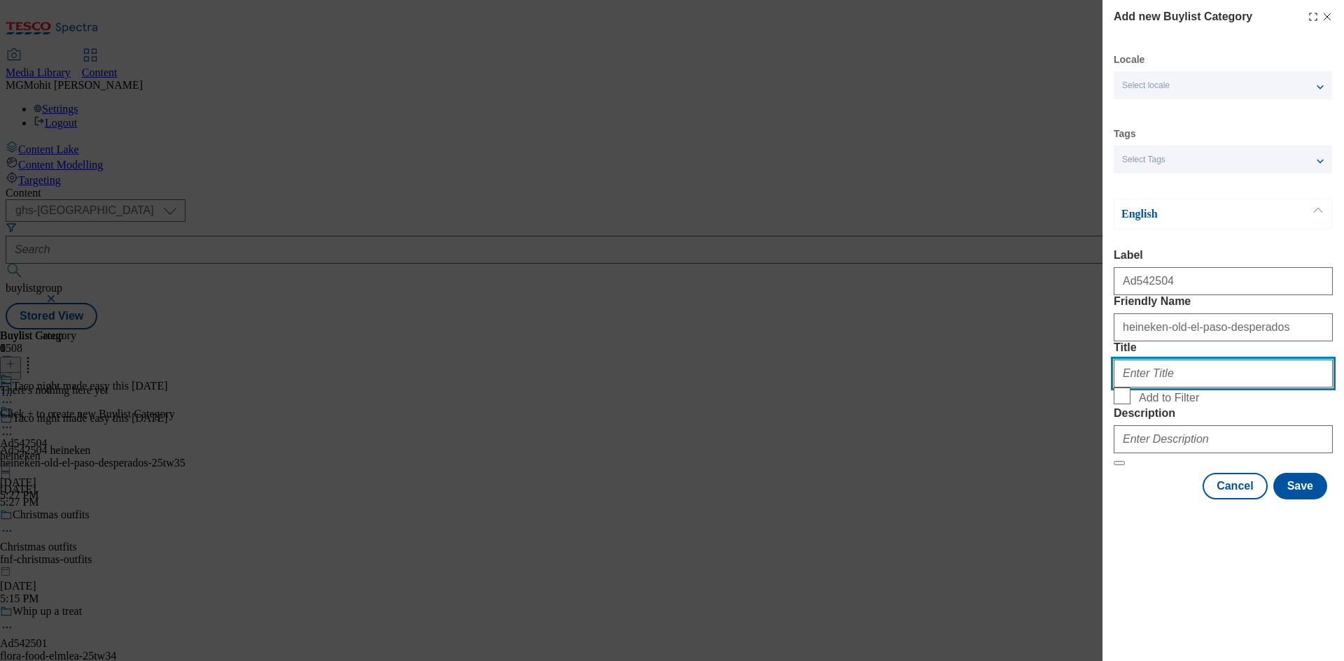
click at [1185, 388] on input "Title" at bounding box center [1222, 374] width 219 height 28
paste input "Heineken"
type input "Heineken"
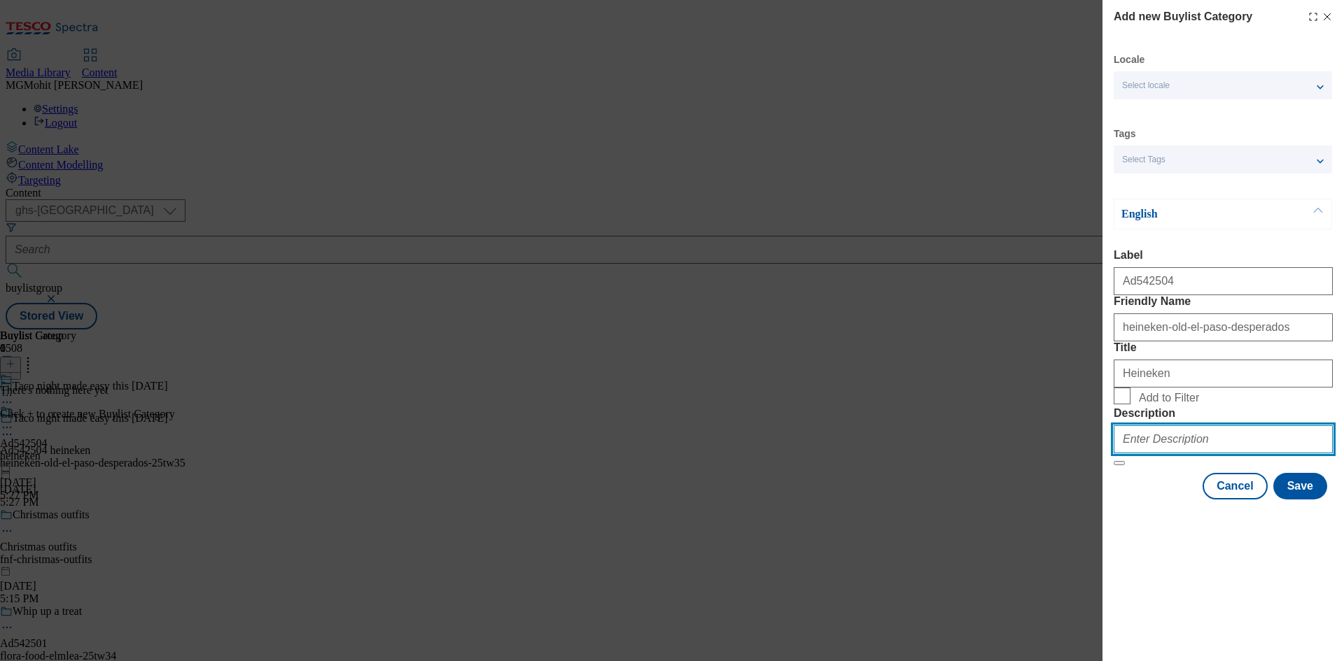
click at [1157, 453] on input "Description" at bounding box center [1222, 439] width 219 height 28
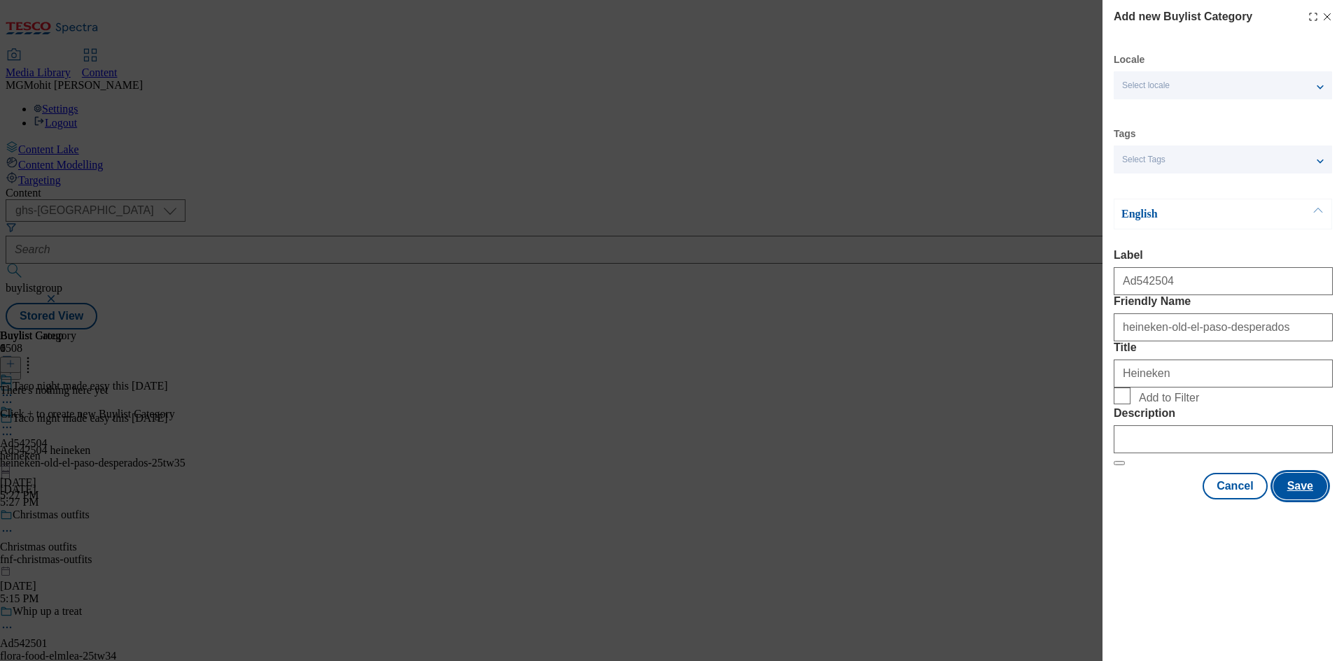
click at [1304, 500] on button "Save" at bounding box center [1300, 486] width 54 height 27
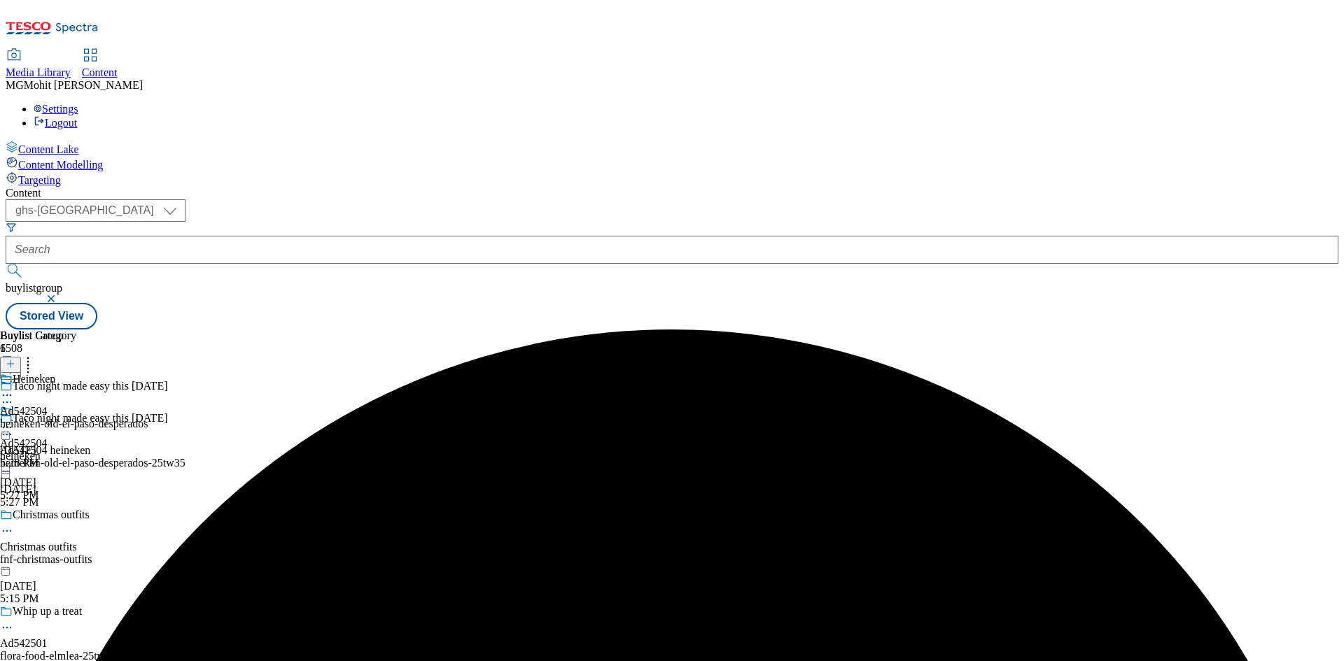
click at [148, 418] on div "heineken-old-el-paso-desperados" at bounding box center [74, 424] width 148 height 13
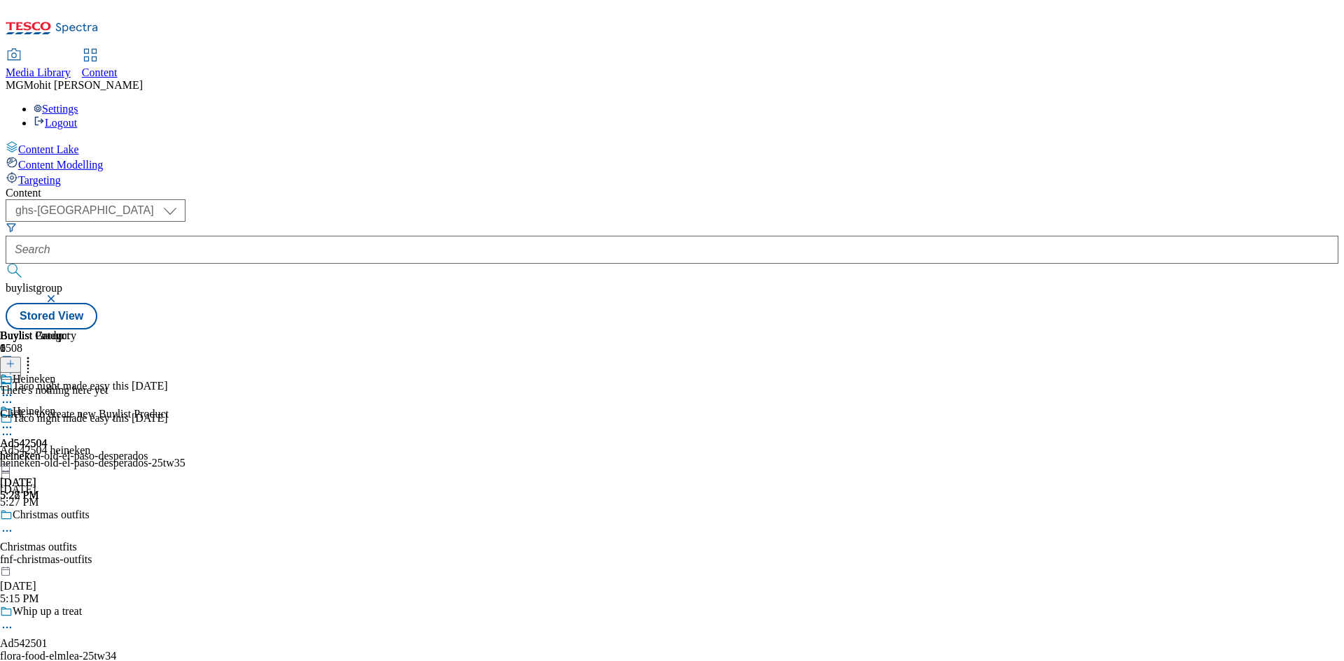
click at [10, 360] on line at bounding box center [10, 363] width 0 height 7
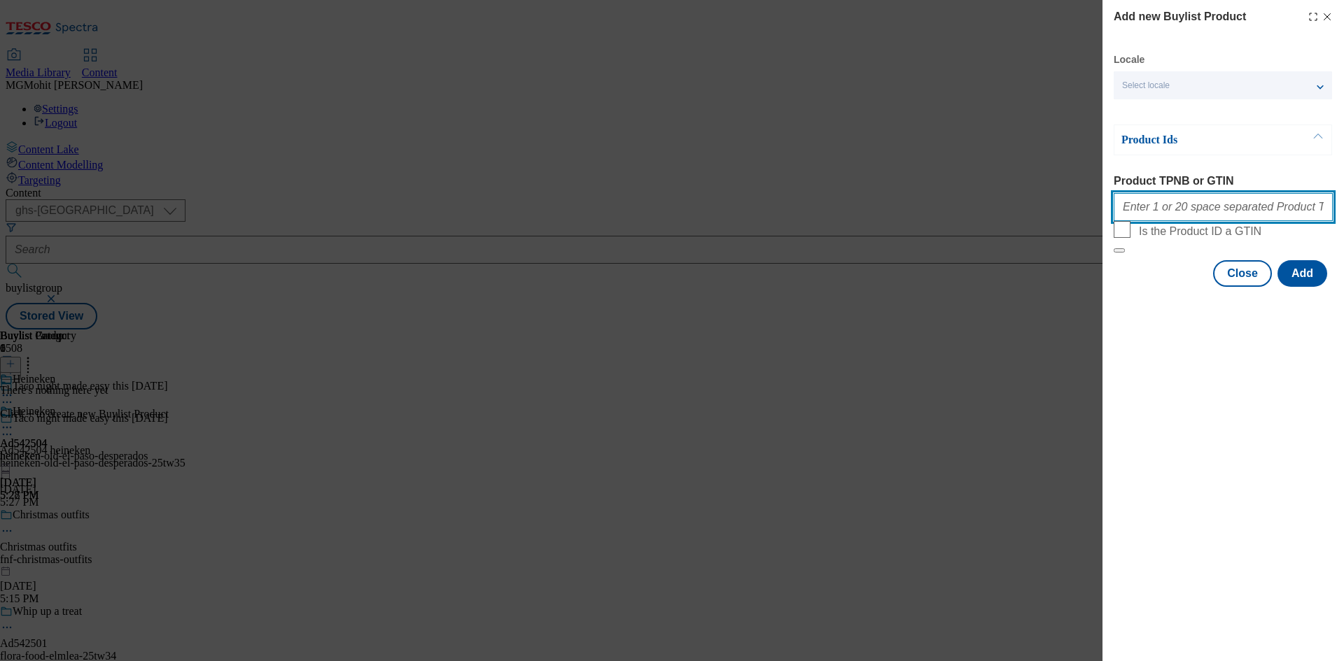
click at [1141, 216] on input "Product TPNB or GTIN" at bounding box center [1222, 207] width 219 height 28
paste input "71926409"
type input "71926409"
click at [1313, 287] on button "Add" at bounding box center [1302, 273] width 50 height 27
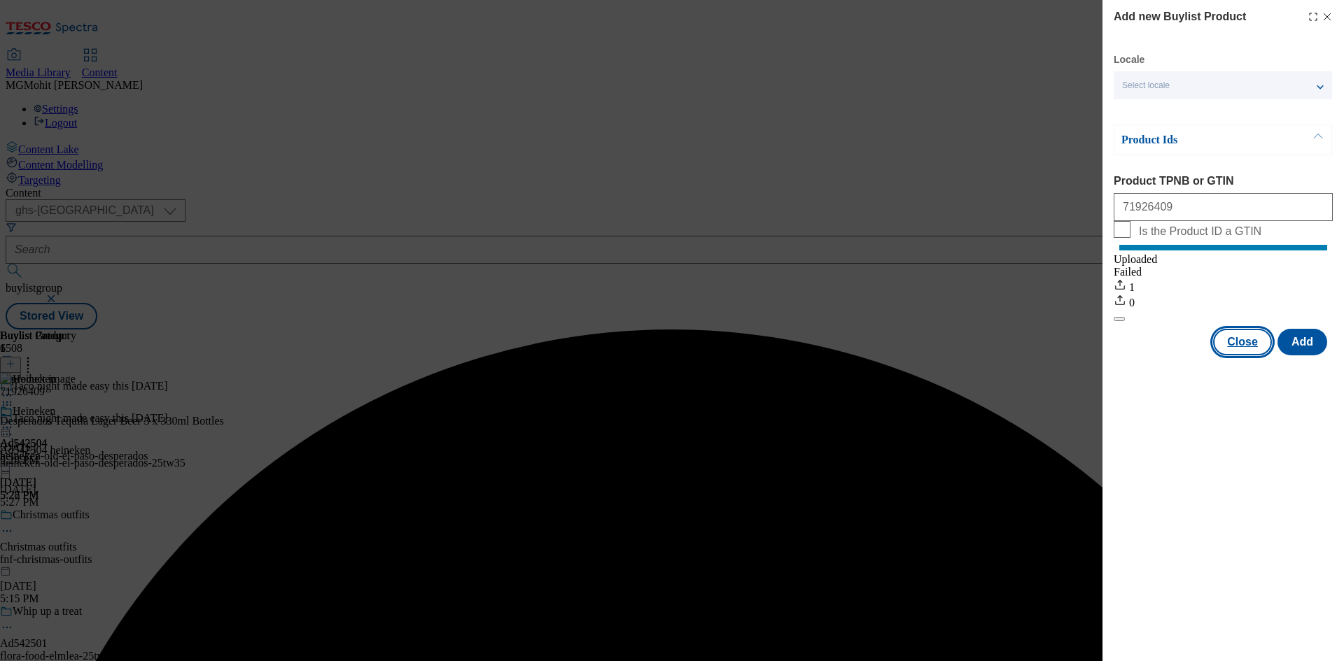
click at [1246, 355] on button "Close" at bounding box center [1242, 342] width 59 height 27
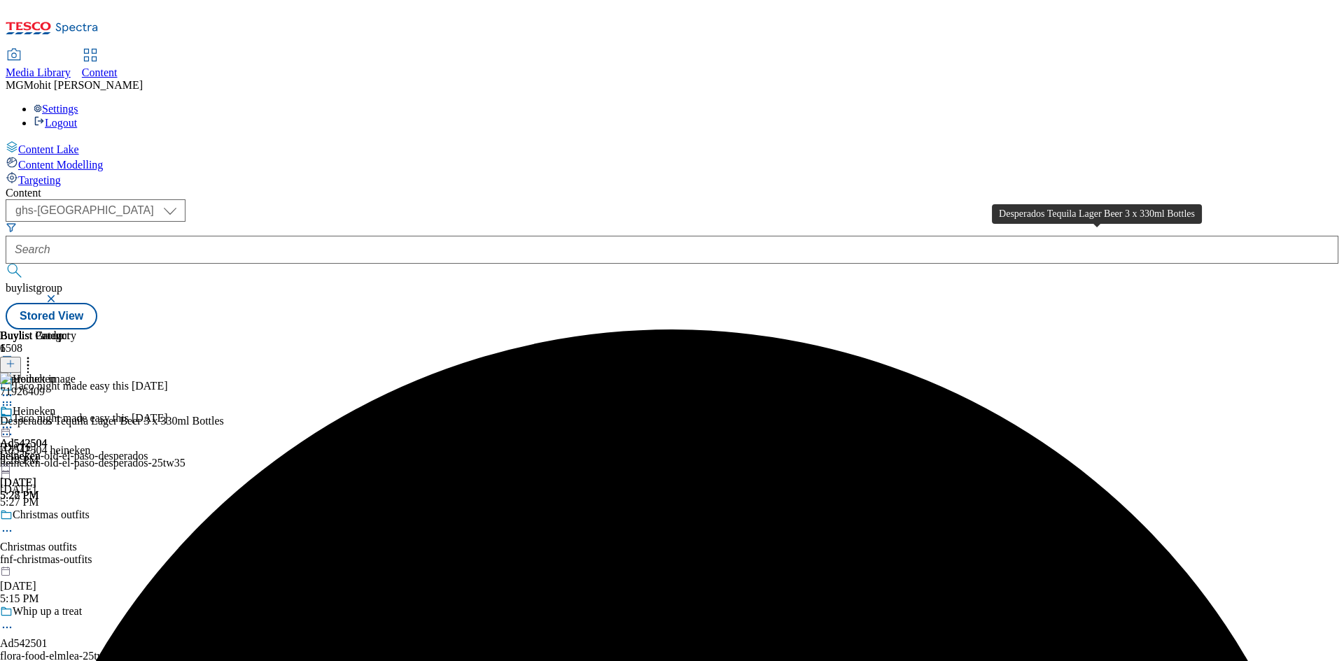
click at [224, 415] on div "Desperados Tequila Lager Beer 3 x 330ml Bottles" at bounding box center [112, 421] width 224 height 13
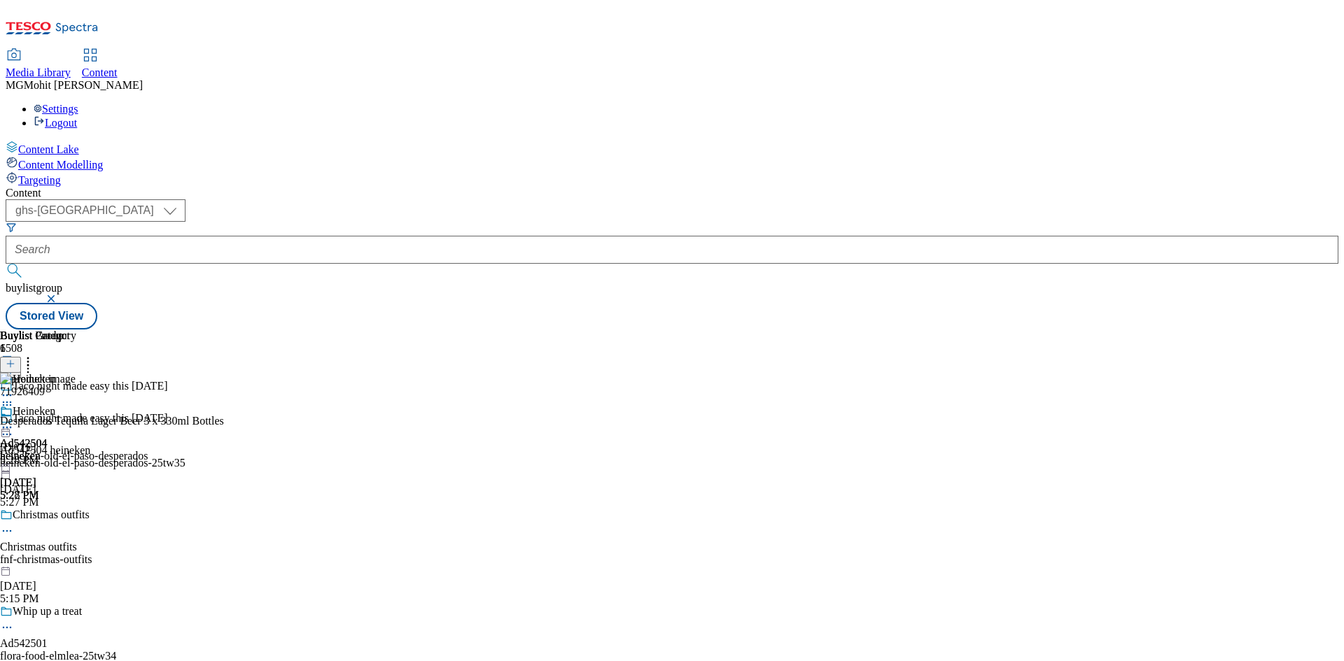
click at [14, 421] on icon at bounding box center [7, 428] width 14 height 14
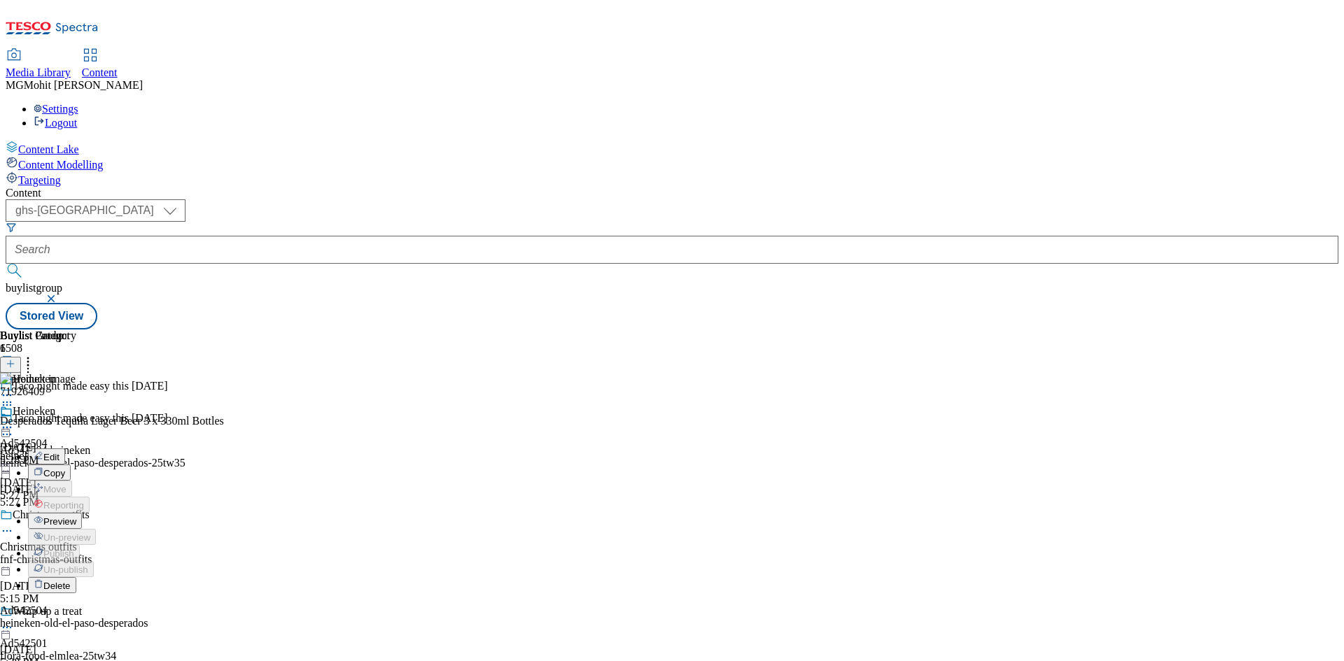
click at [59, 452] on span "Edit" at bounding box center [51, 457] width 16 height 10
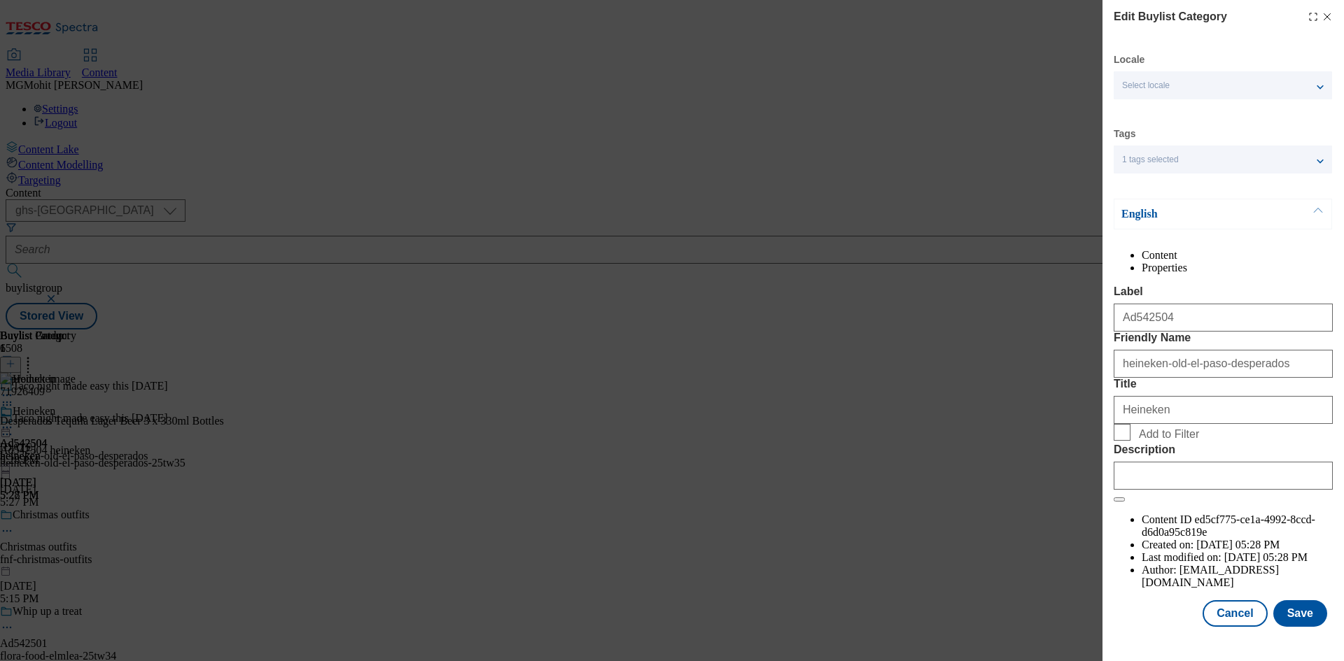
scroll to position [27, 0]
click at [1157, 490] on input "Description" at bounding box center [1222, 476] width 219 height 28
paste input "Desperados Tequila Lager Beer 3 x 330ml Bottles"
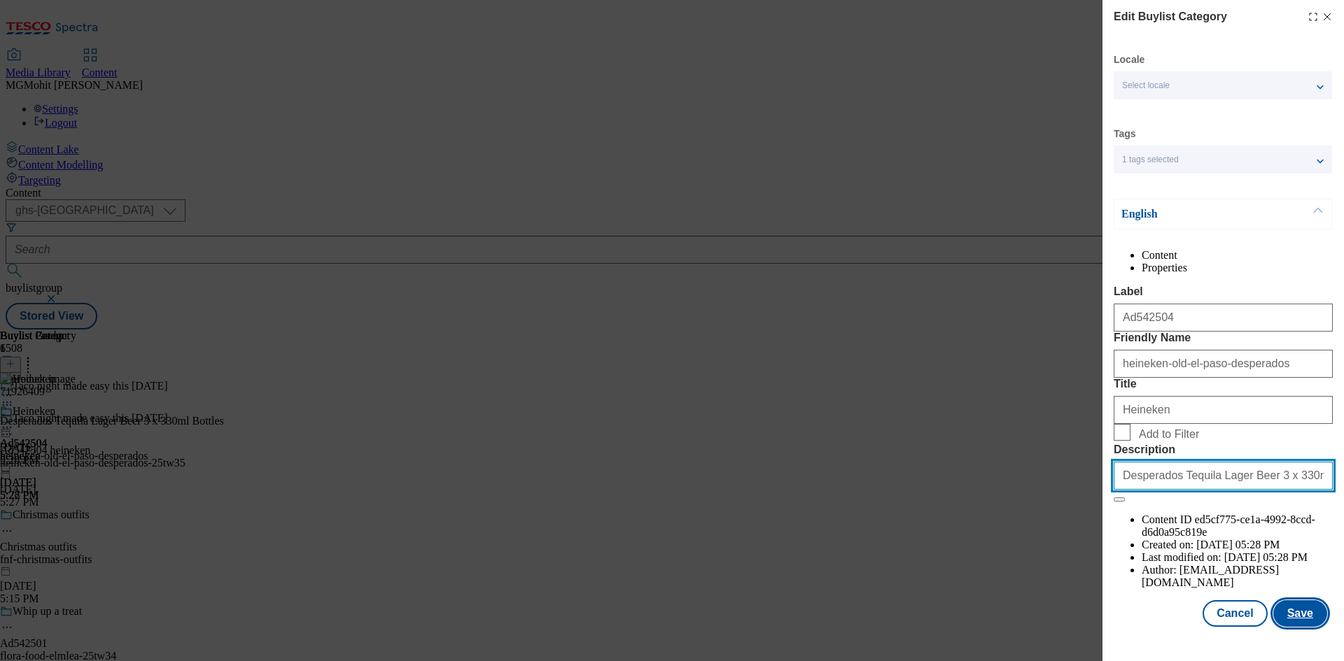
type input "Desperados Tequila Lager Beer 3 x 330ml Bottles"
click at [1291, 623] on button "Save" at bounding box center [1300, 613] width 54 height 27
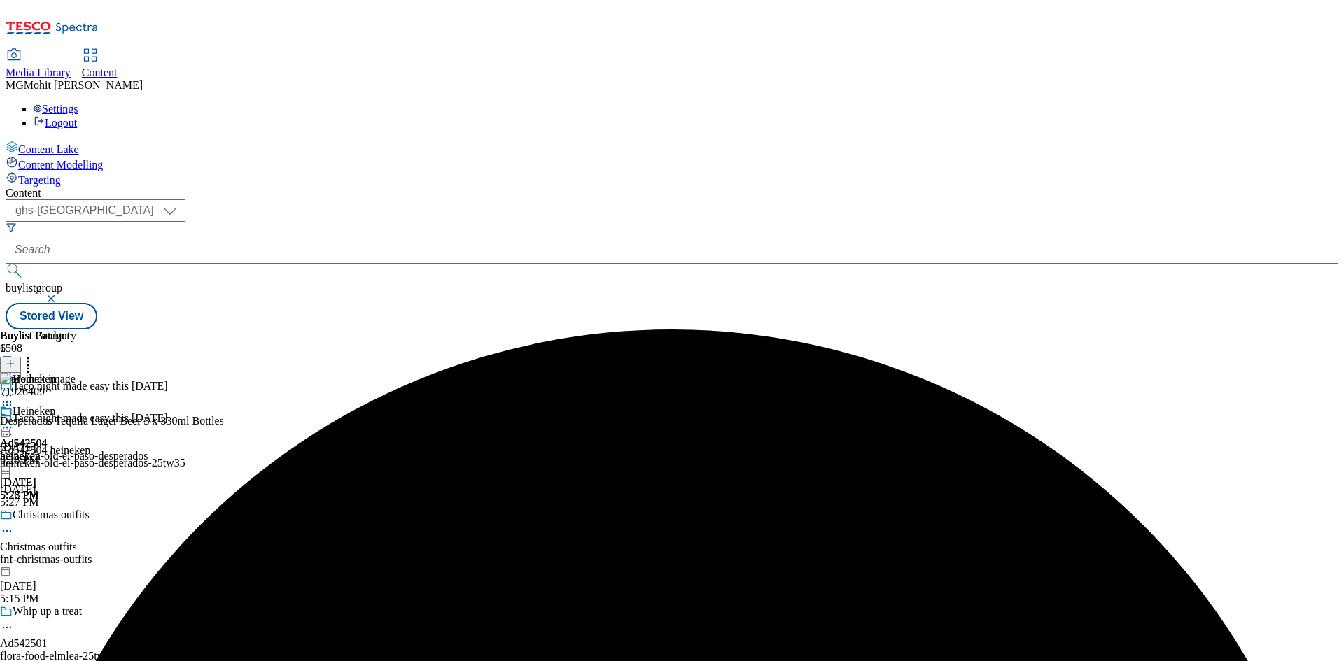
click at [14, 421] on icon at bounding box center [7, 428] width 14 height 14
click at [59, 452] on span "Edit" at bounding box center [51, 457] width 16 height 10
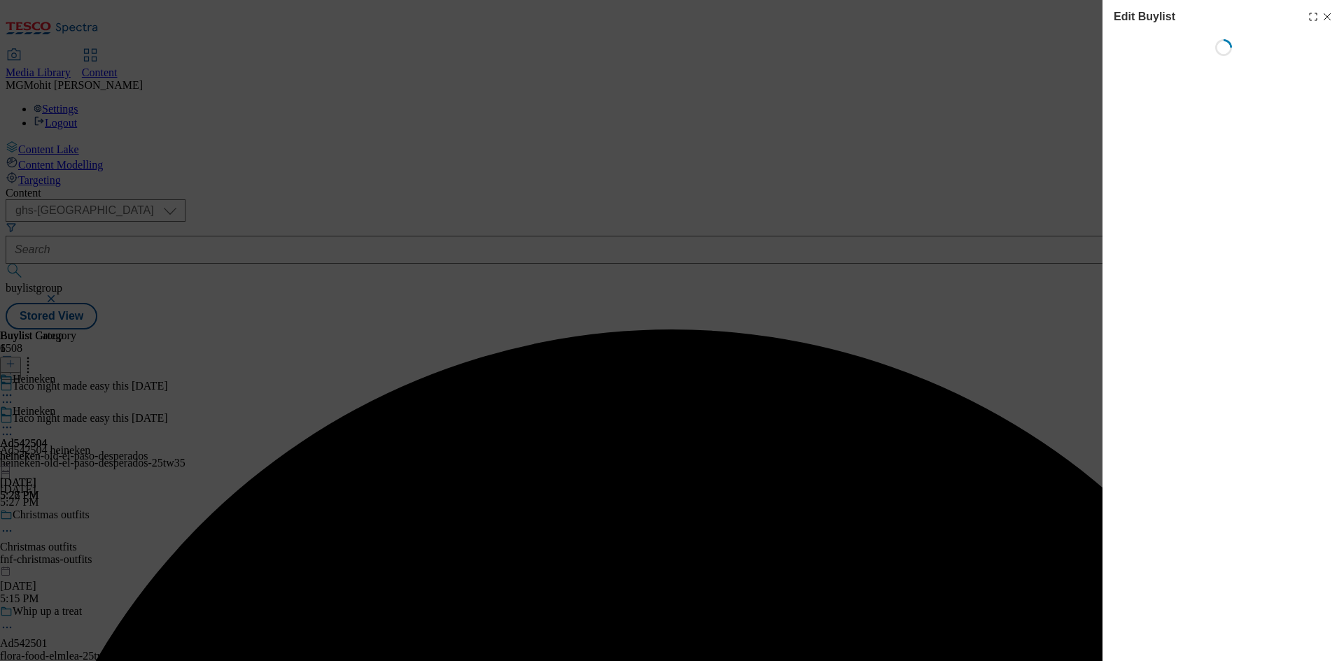
select select "tactical"
select select "supplier funded short term 1-3 weeks"
select select "Banner"
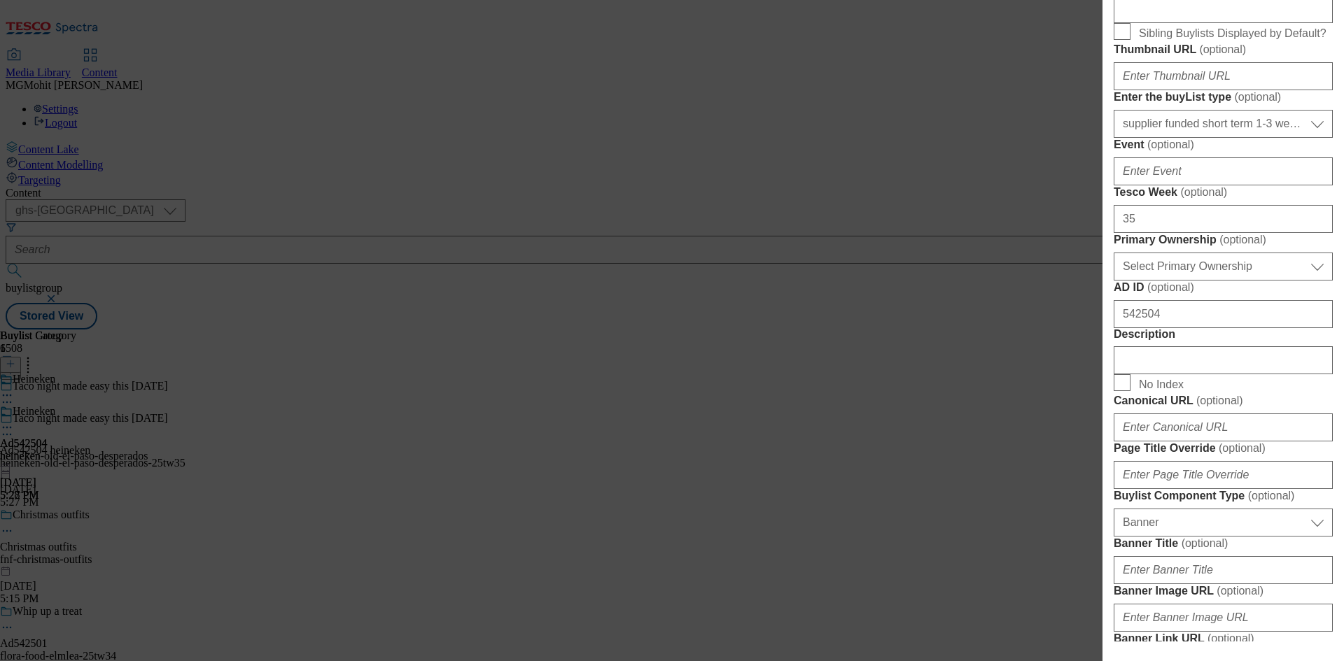
scroll to position [630, 0]
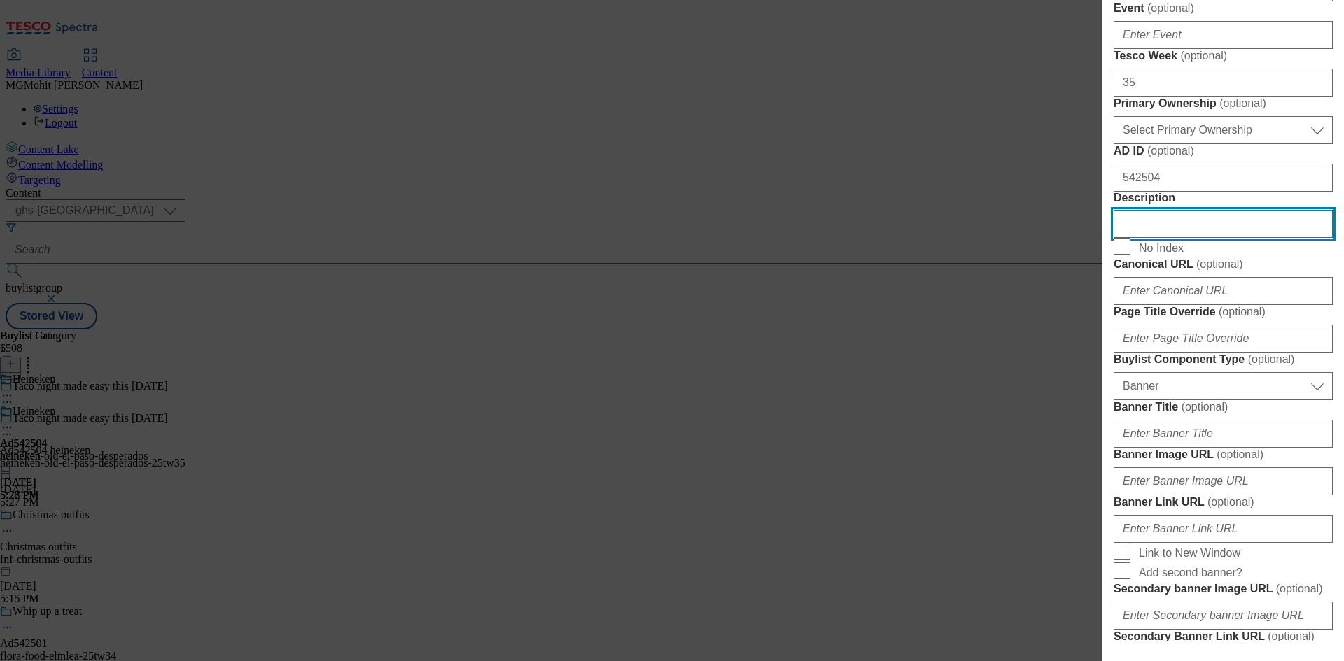
click at [1143, 238] on input "Description" at bounding box center [1222, 224] width 219 height 28
paste input "Desperados Tequila Lager Beer 3 x 330ml Bottles"
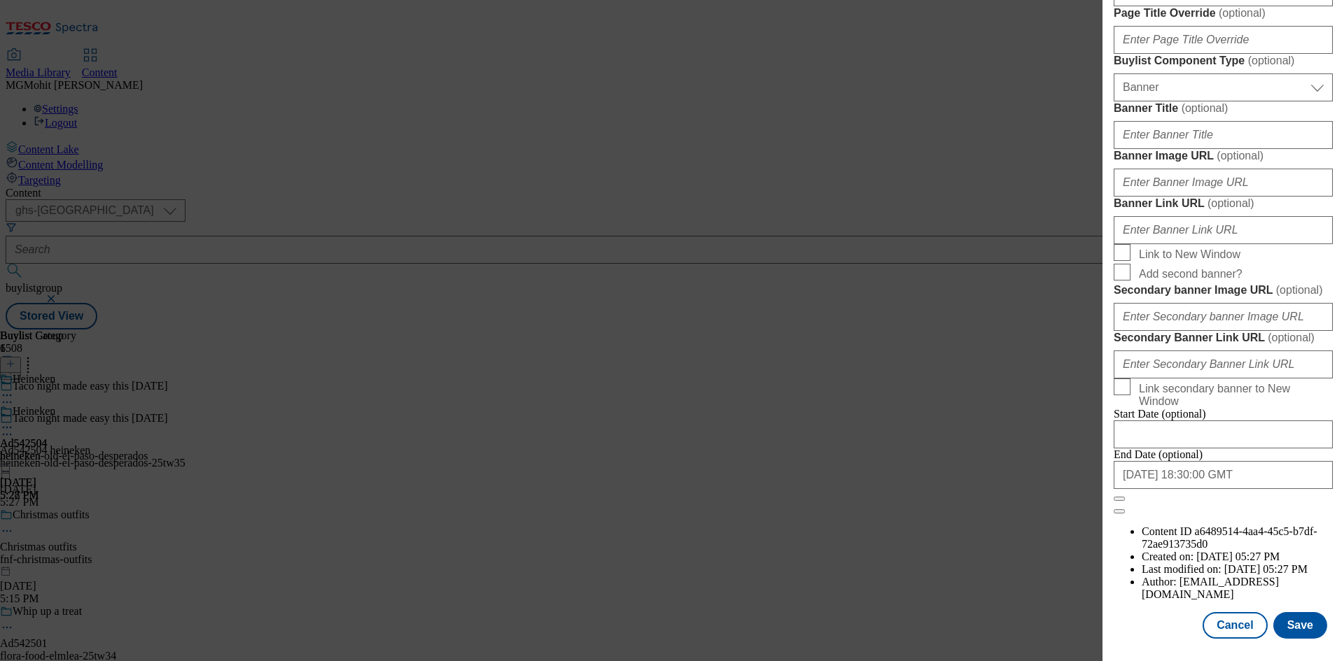
scroll to position [1448, 0]
type input "Desperados Tequila Lager Beer 3 x 330ml Bottles"
click at [1292, 620] on button "Save" at bounding box center [1300, 625] width 54 height 27
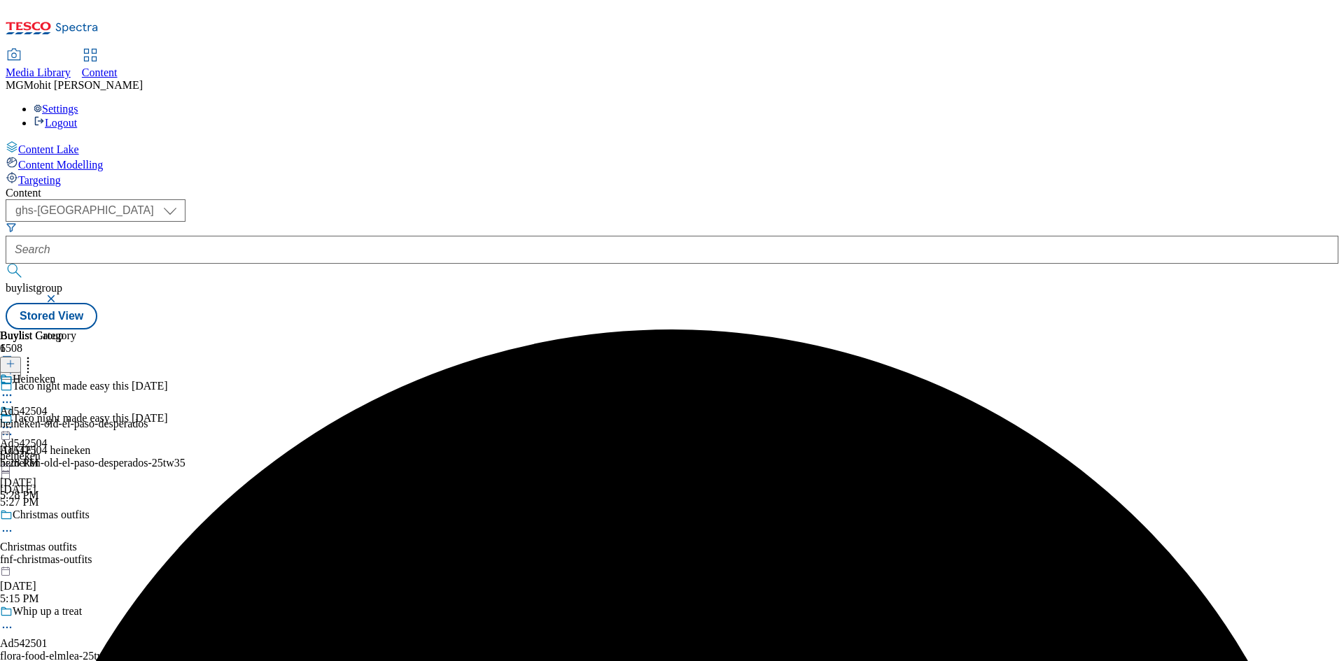
click at [14, 428] on icon at bounding box center [7, 435] width 14 height 14
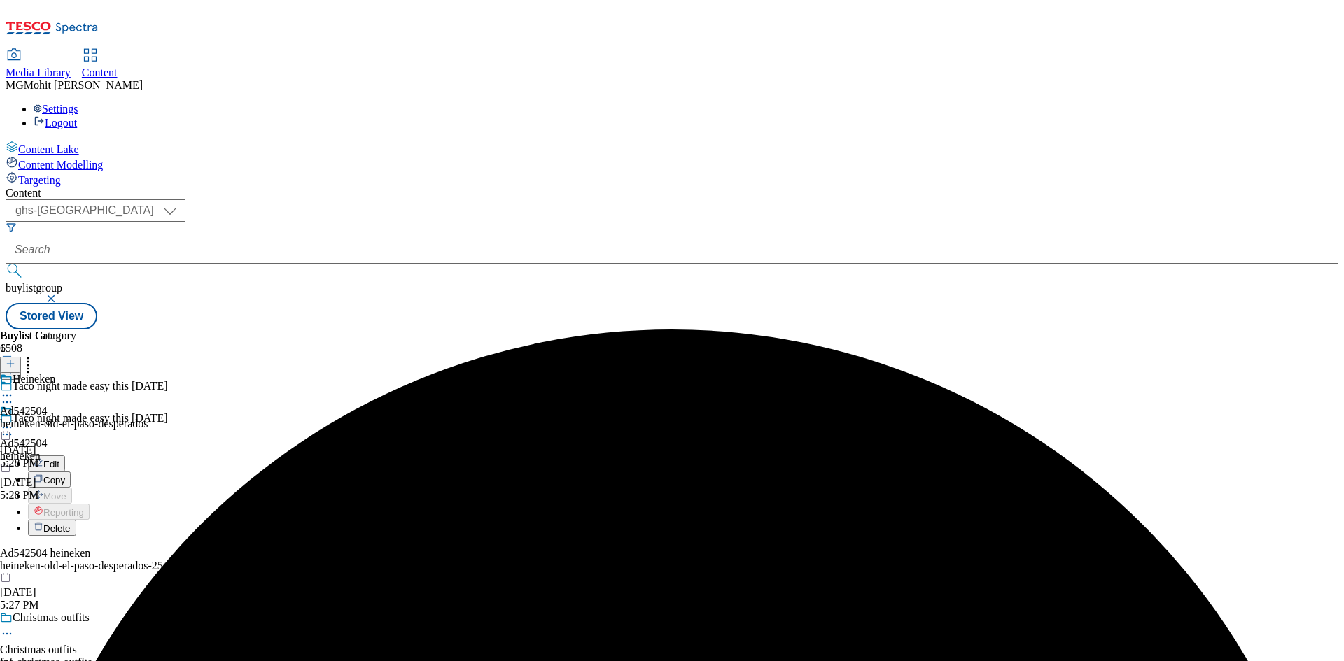
click at [59, 459] on span "Edit" at bounding box center [51, 464] width 16 height 10
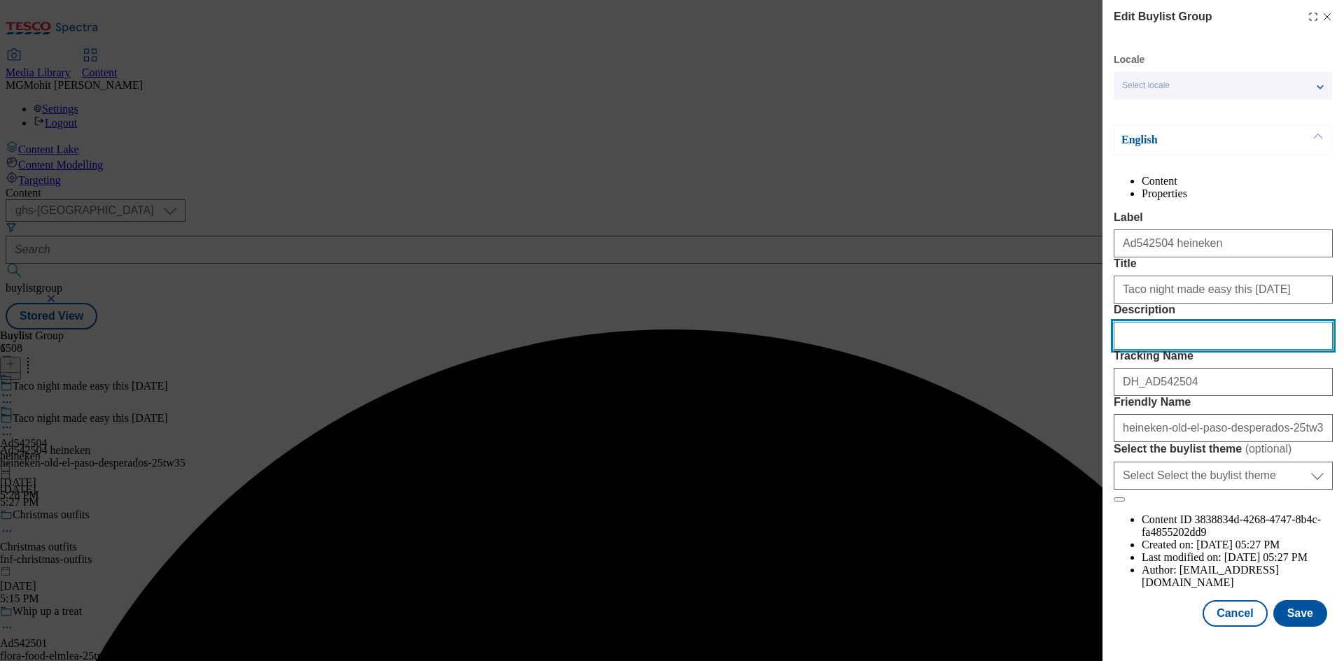
click at [1162, 350] on input "Description" at bounding box center [1222, 336] width 219 height 28
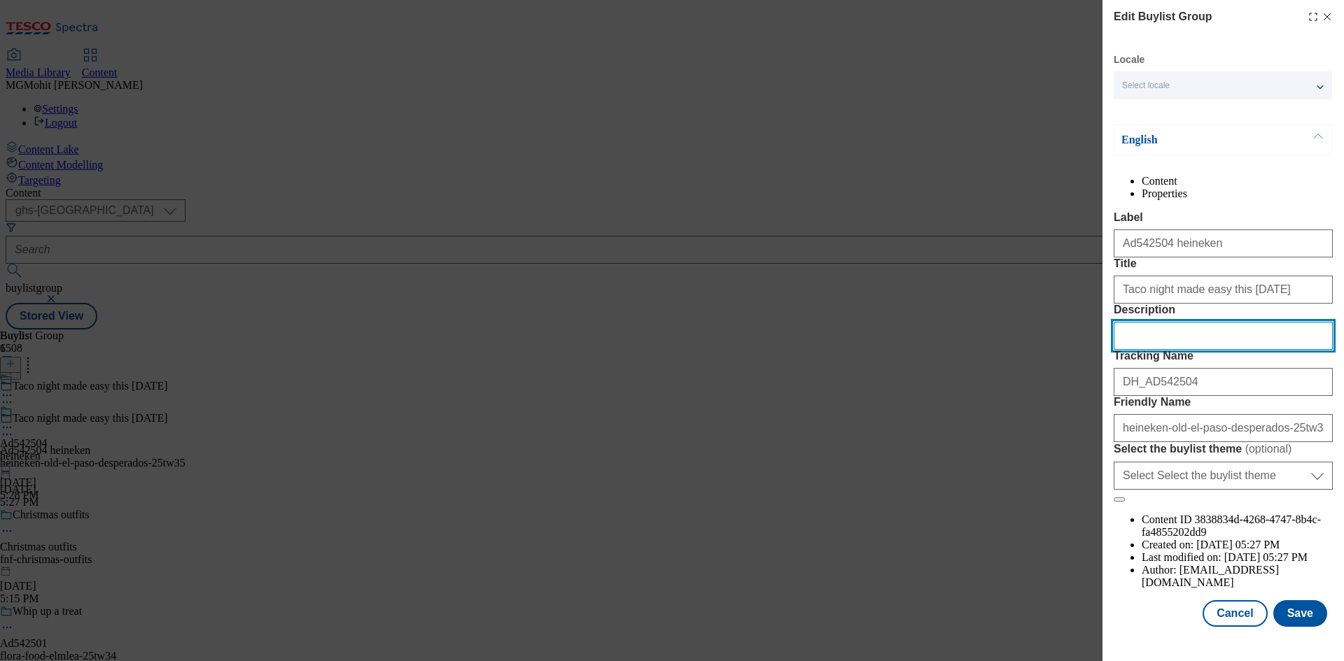
paste input "Desperados Tequila Lager Beer 3 x 330ml Bottles"
type input "Desperados Tequila Lager Beer 3 x 330ml Bottles"
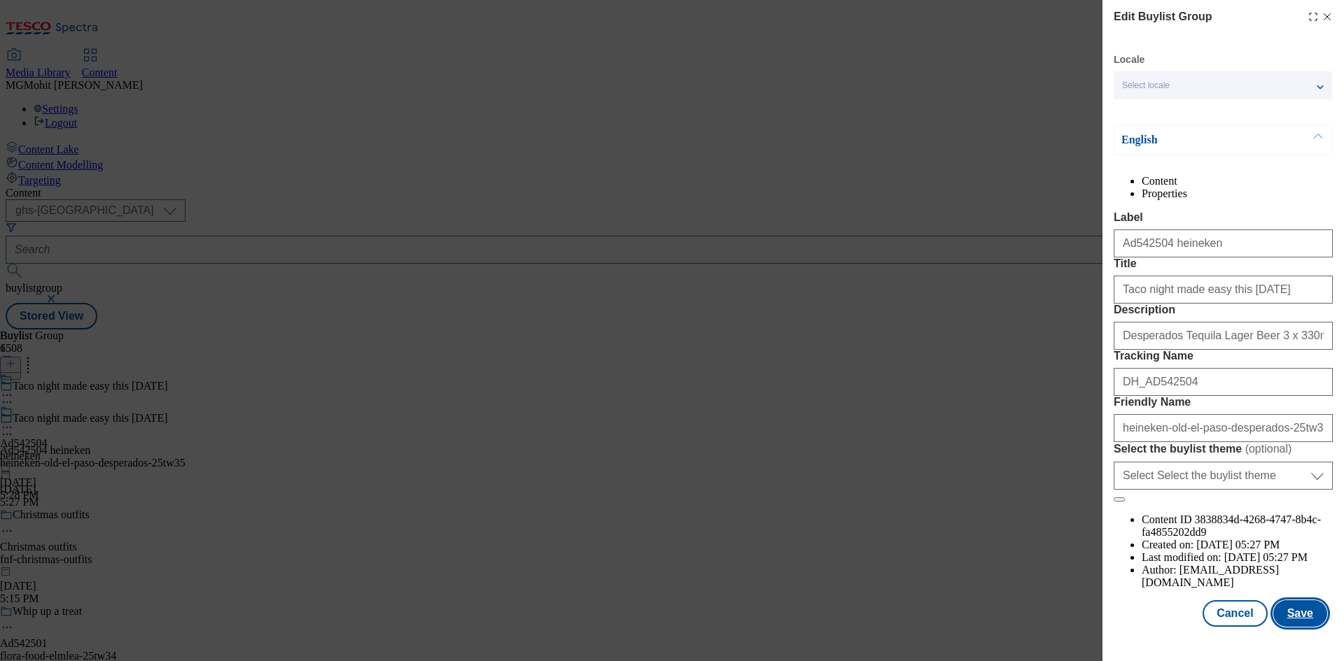
click at [1277, 618] on button "Save" at bounding box center [1300, 613] width 54 height 27
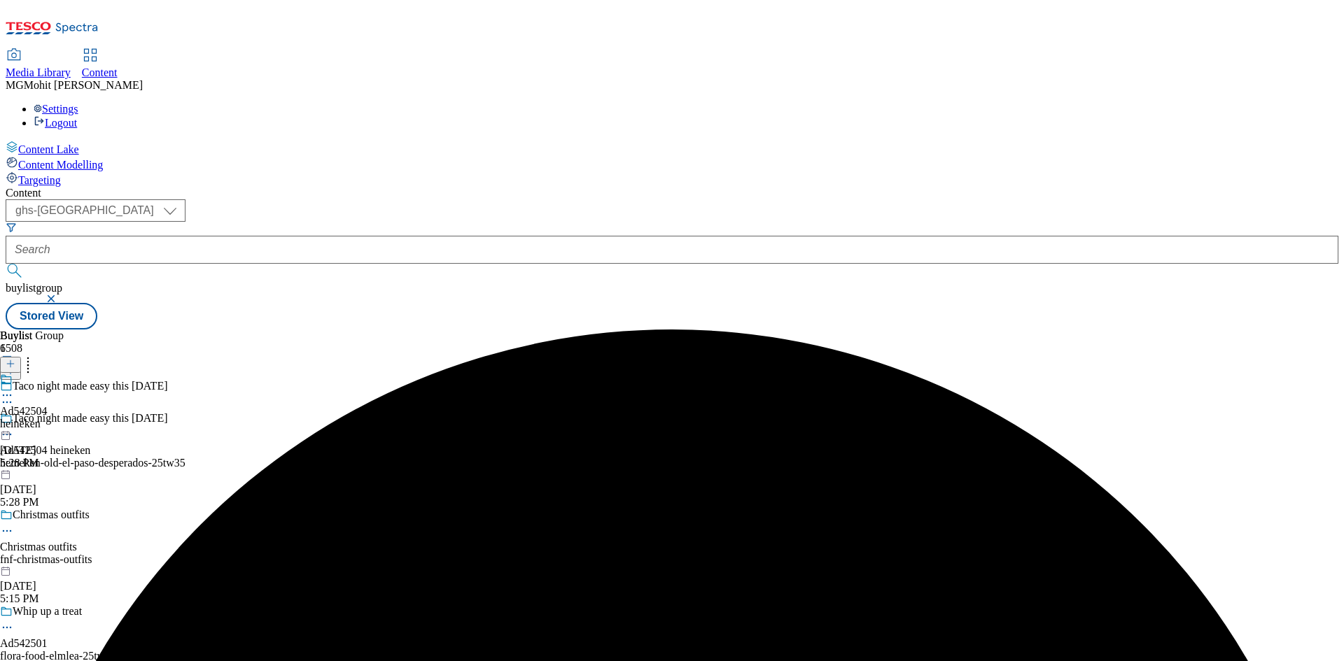
click at [5, 395] on circle at bounding box center [4, 396] width 2 height 2
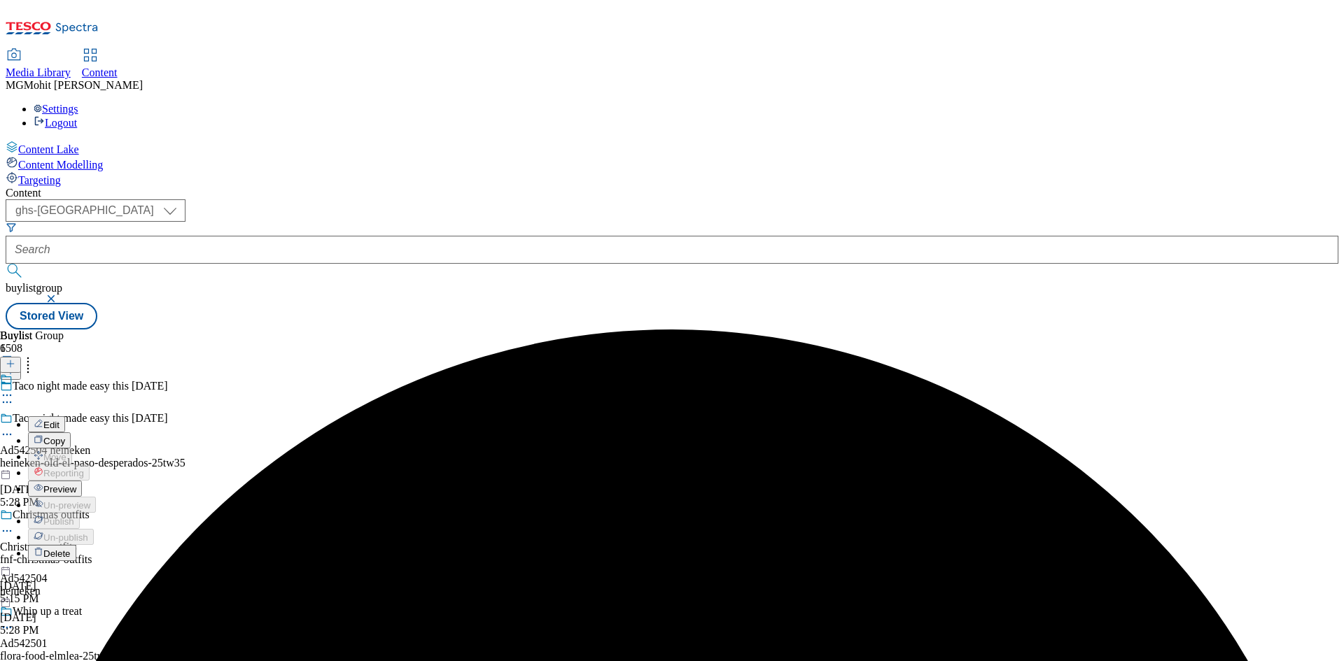
click at [76, 484] on span "Preview" at bounding box center [59, 489] width 33 height 10
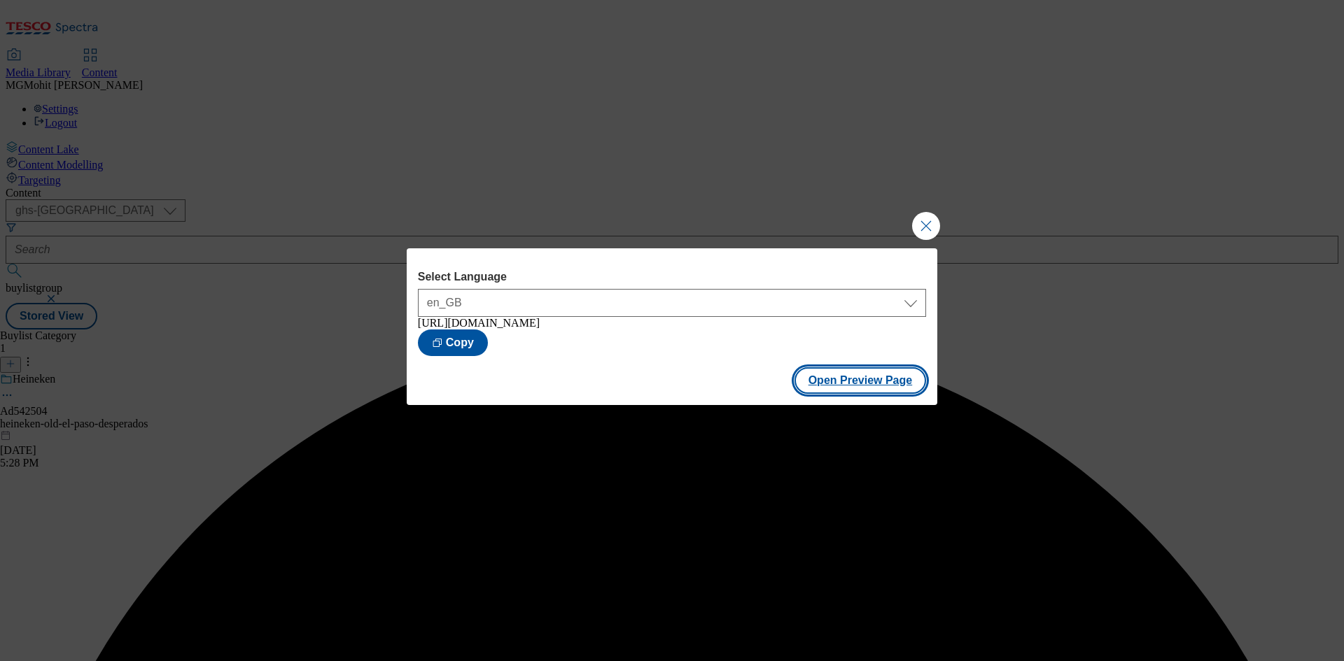
click at [869, 381] on button "Open Preview Page" at bounding box center [860, 380] width 132 height 27
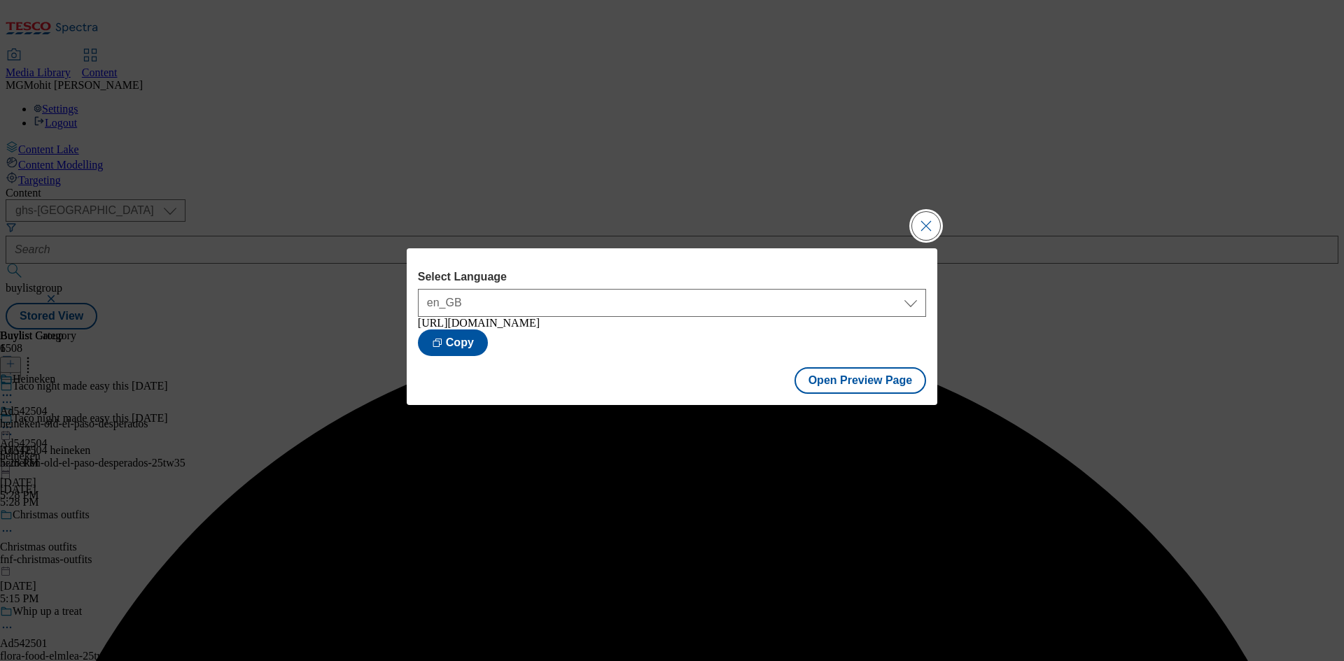
click at [922, 215] on button "Close Modal" at bounding box center [926, 226] width 28 height 28
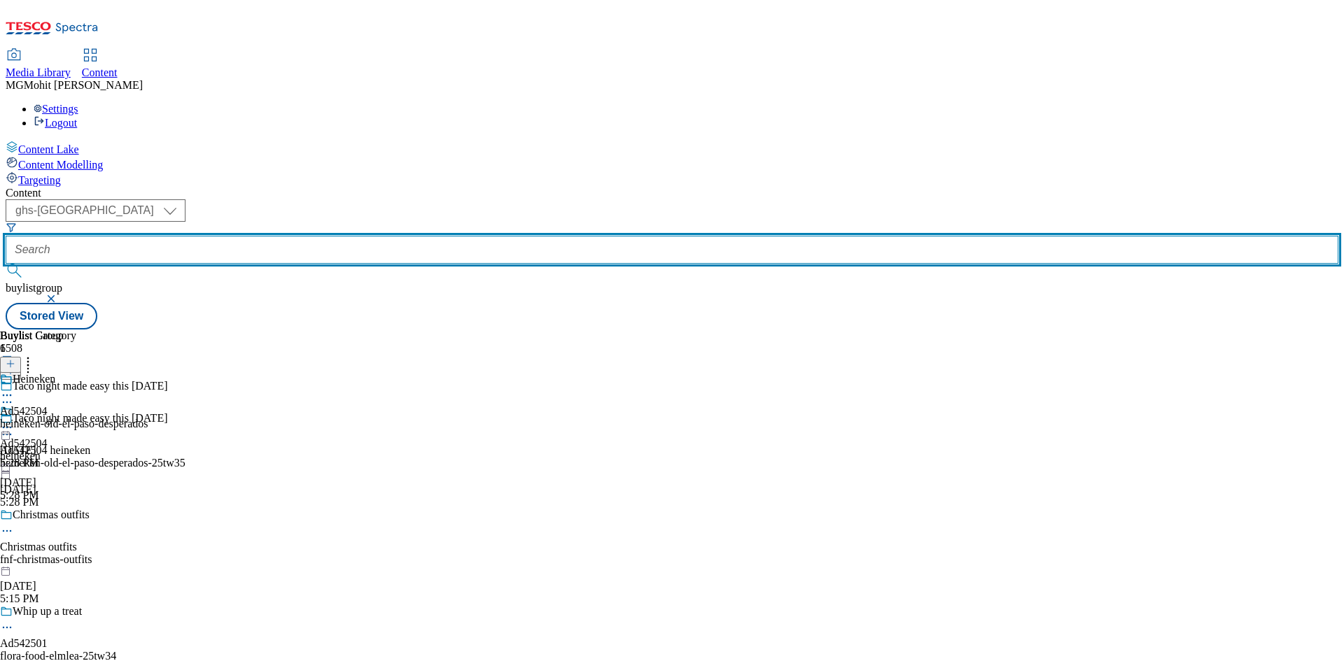
click at [330, 236] on input "text" at bounding box center [672, 250] width 1332 height 28
paste input "Ad542276"
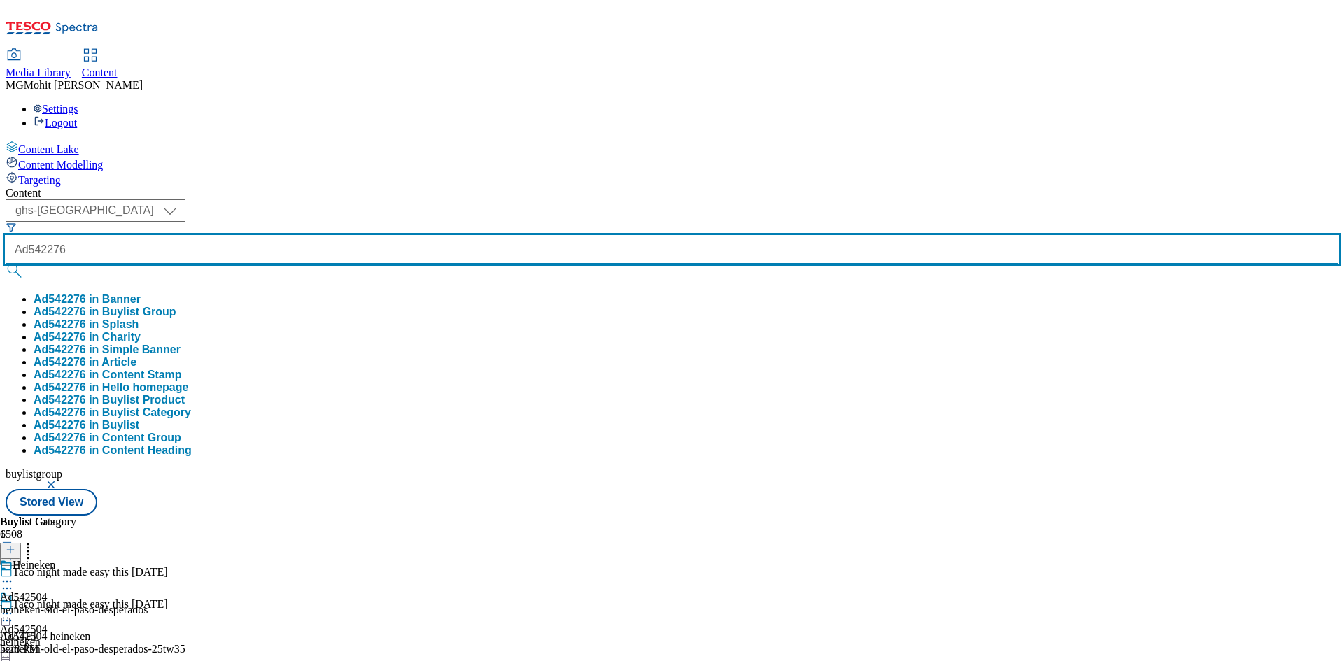
type input "Ad542276"
click at [6, 264] on button "submit" at bounding box center [16, 271] width 20 height 14
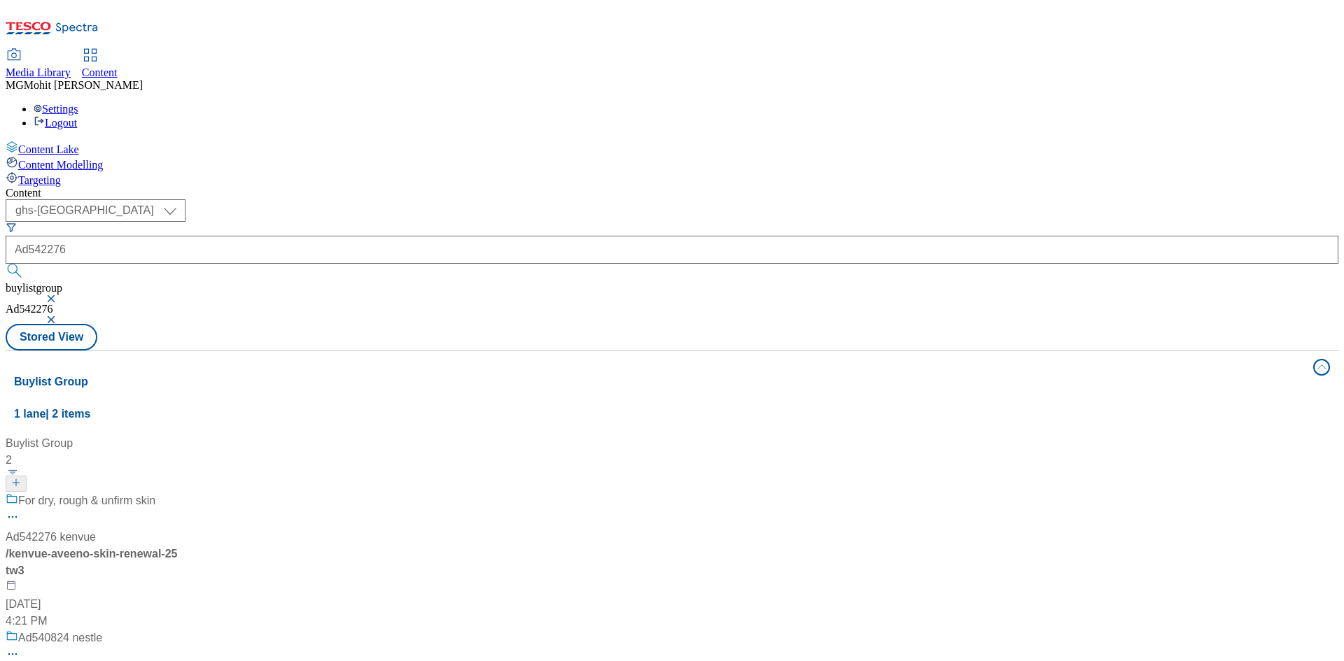
click at [181, 493] on div "For dry, rough & unfirm skin Ad542276 kenvue / kenvue-aveeno-skin-renewal-25tw3…" at bounding box center [93, 561] width 175 height 137
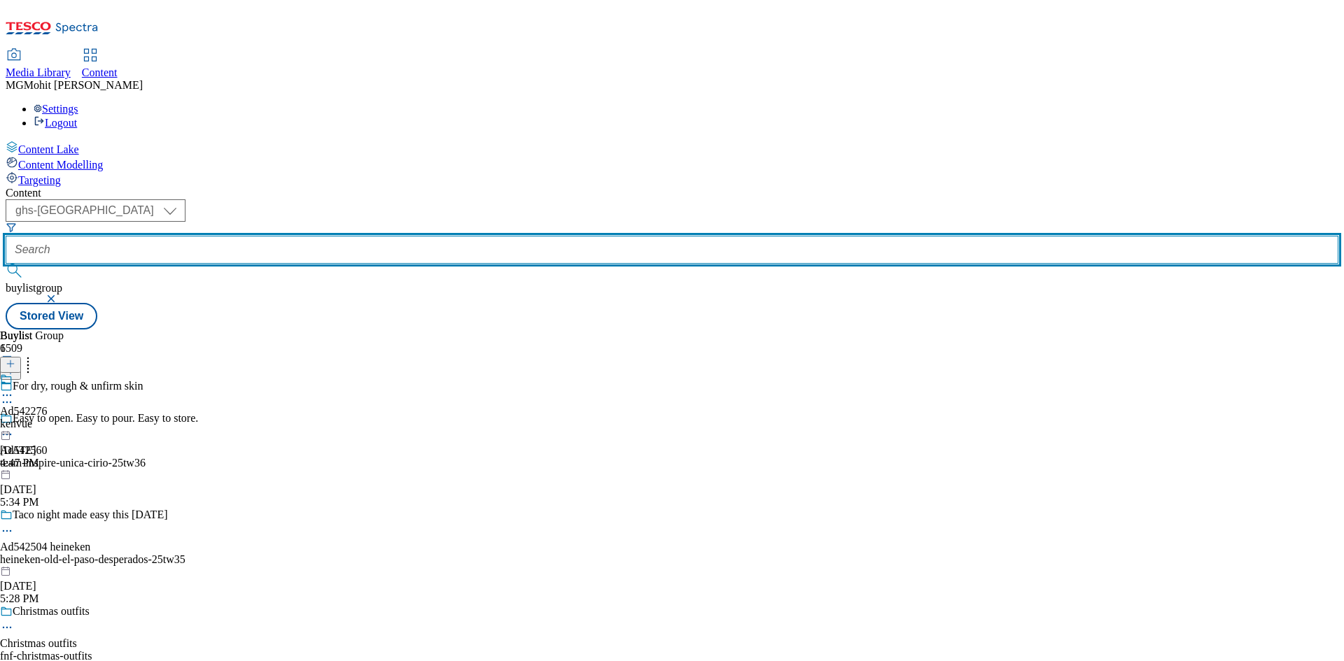
click at [337, 236] on input "text" at bounding box center [672, 250] width 1332 height 28
paste input "Ad542276"
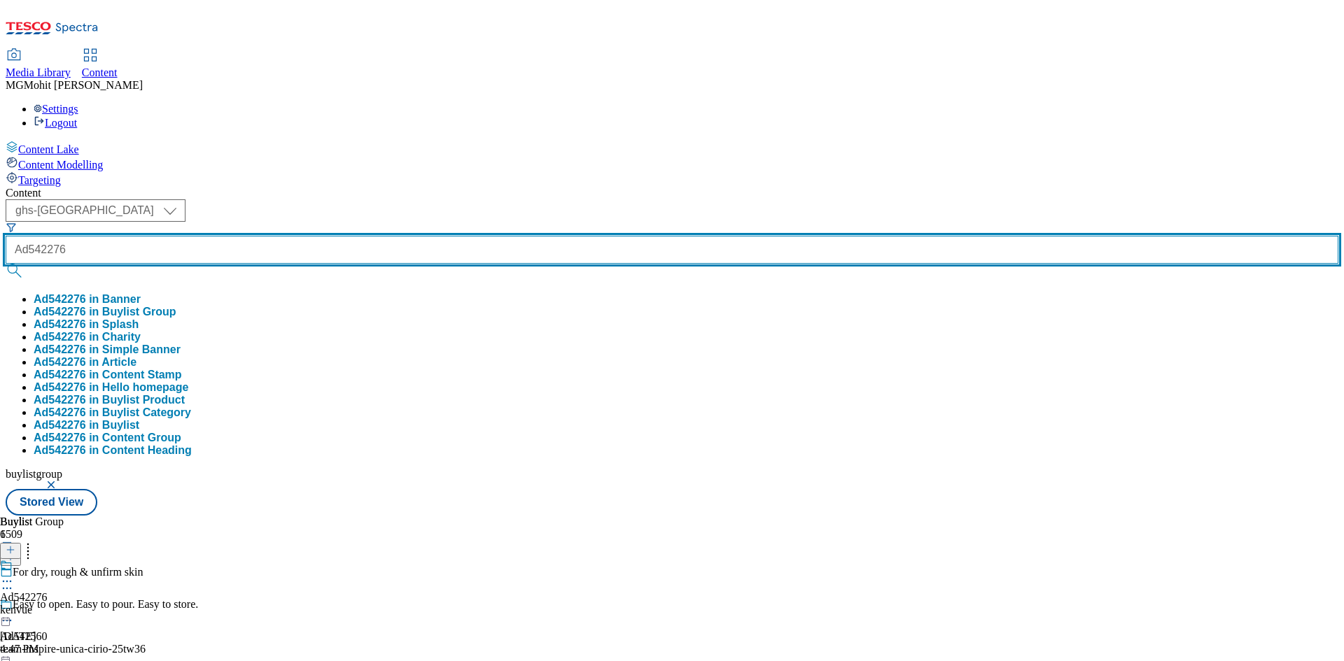
type input "Ad542276"
click at [6, 264] on button "submit" at bounding box center [16, 271] width 20 height 14
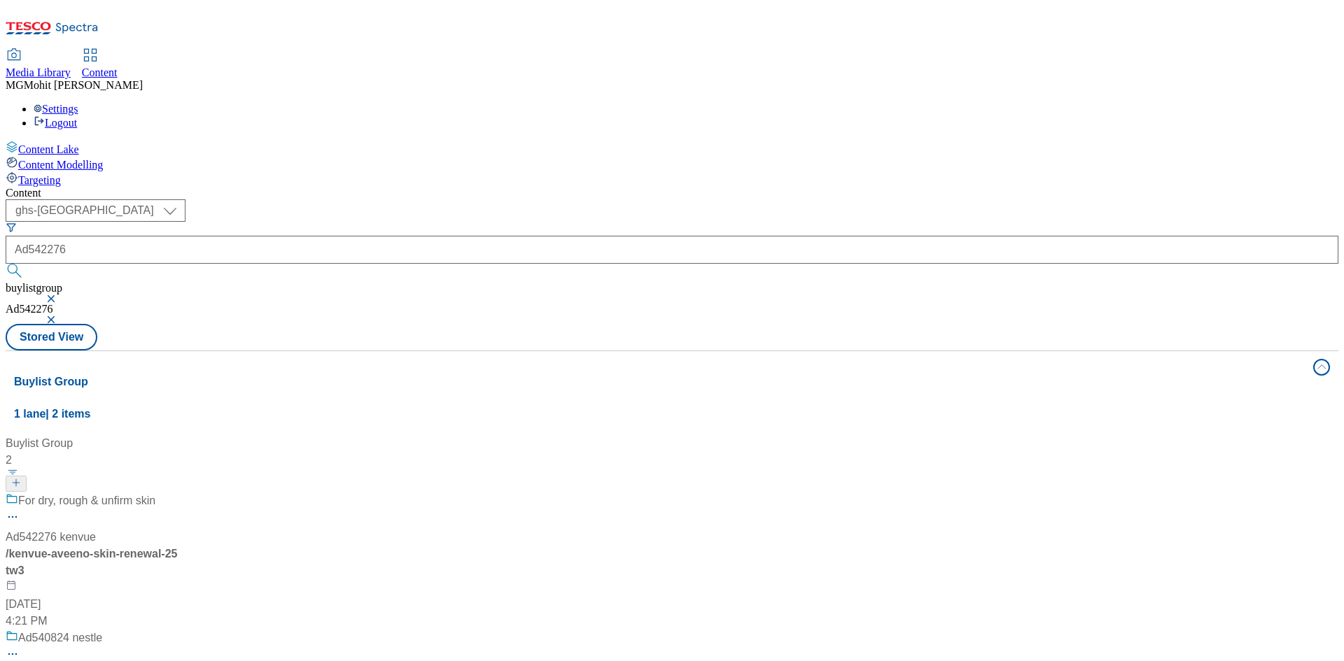
click at [181, 493] on div "For dry, rough & unfirm skin Ad542276 kenvue / kenvue-aveeno-skin-renewal-25tw3…" at bounding box center [93, 561] width 175 height 137
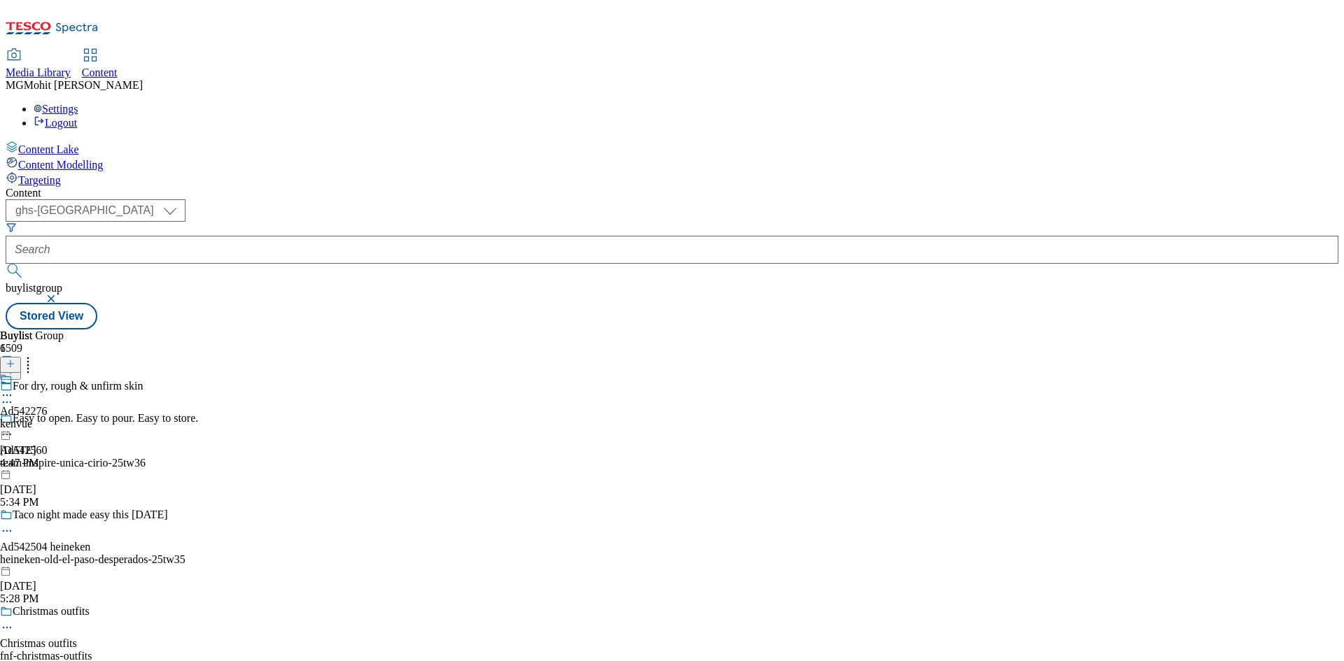
click at [14, 395] on icon at bounding box center [7, 402] width 14 height 14
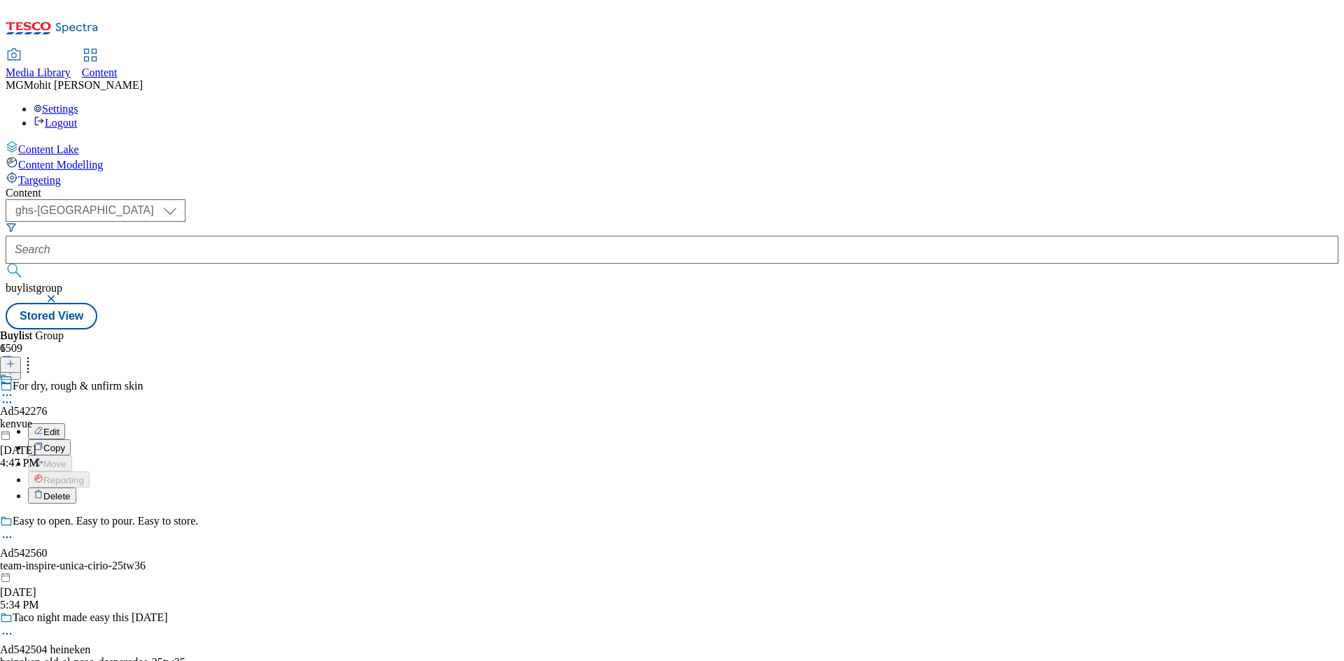
click at [59, 427] on span "Edit" at bounding box center [51, 432] width 16 height 10
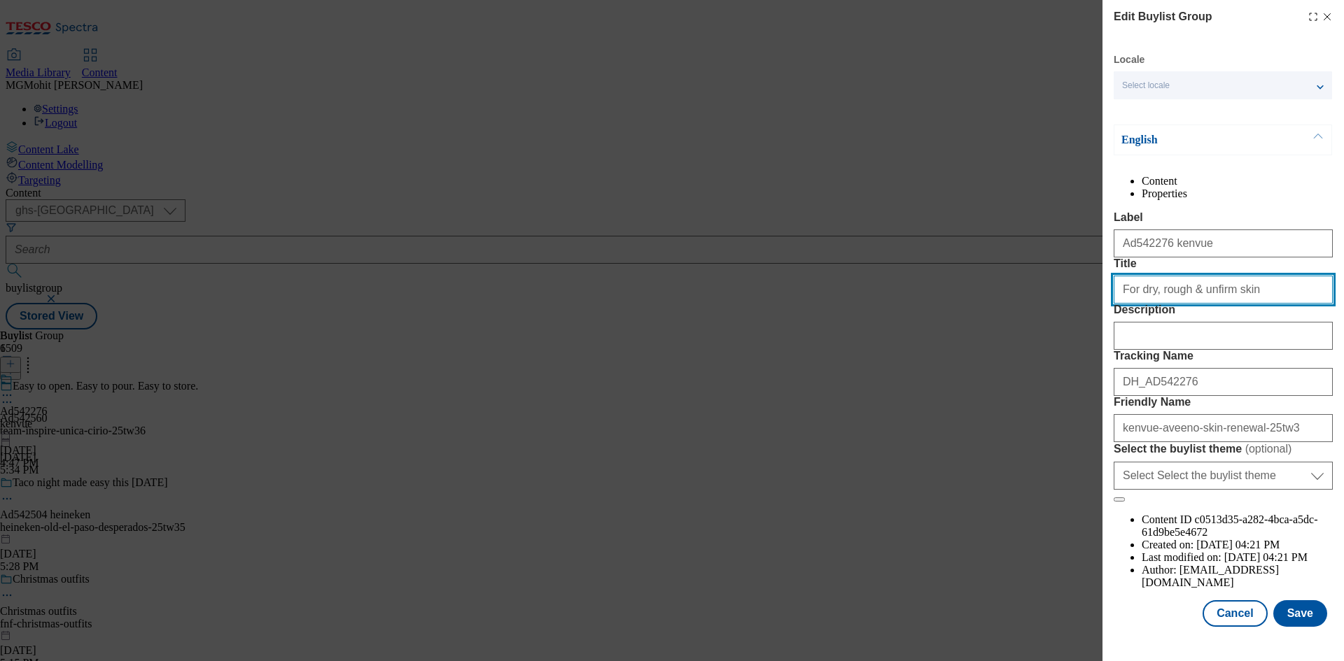
click at [1258, 304] on input "For dry, rough & unfirm skin" at bounding box center [1222, 290] width 219 height 28
paste input "Relieves very dry skin in 60"
type input "Relieves very dry skin in 60"
click at [1286, 627] on button "Save" at bounding box center [1300, 613] width 54 height 27
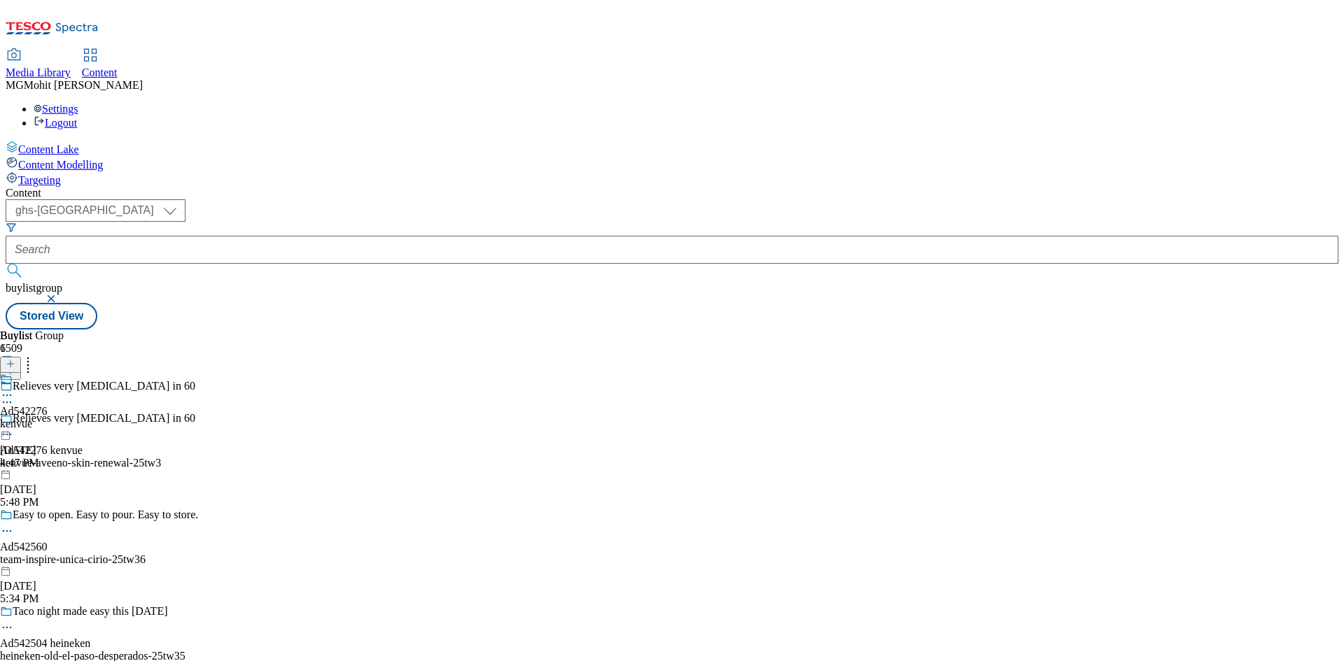
click at [14, 428] on icon at bounding box center [7, 435] width 14 height 14
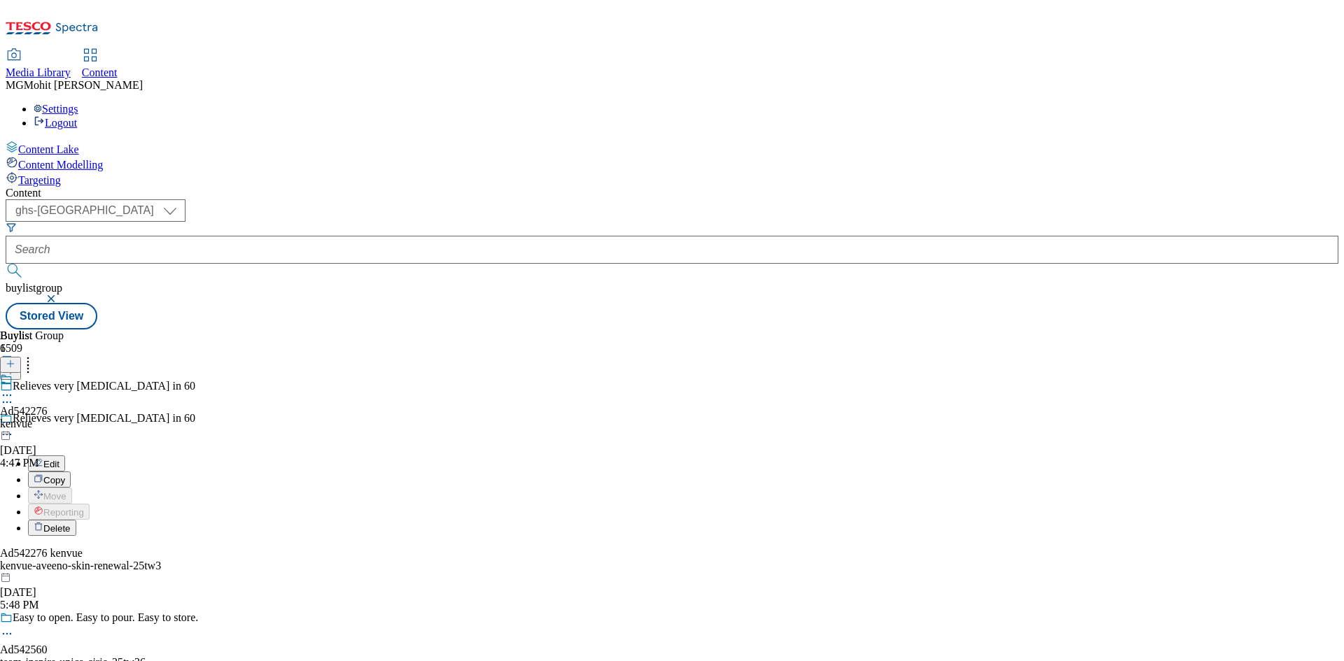
click at [59, 459] on span "Edit" at bounding box center [51, 464] width 16 height 10
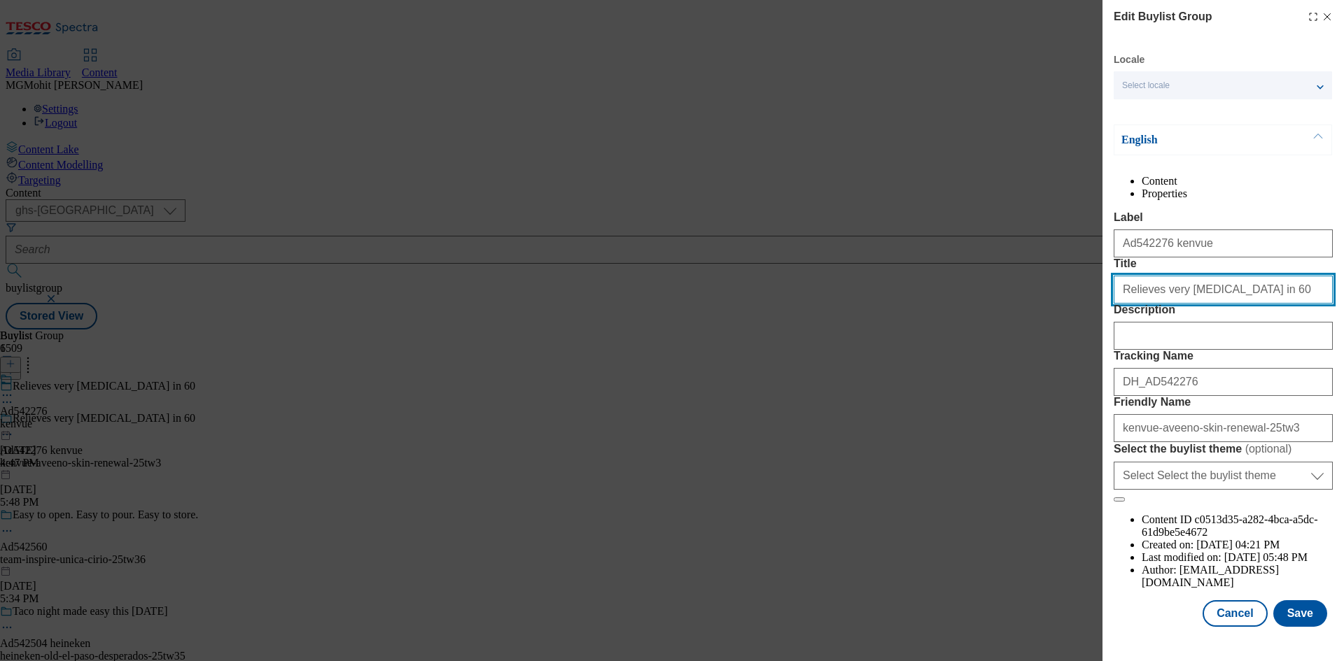
click at [1239, 304] on input "Relieves very dry skin in 60" at bounding box center [1222, 290] width 219 height 28
type input "Relieves very dry skin in 60""
click at [1290, 627] on button "Save" at bounding box center [1300, 613] width 54 height 27
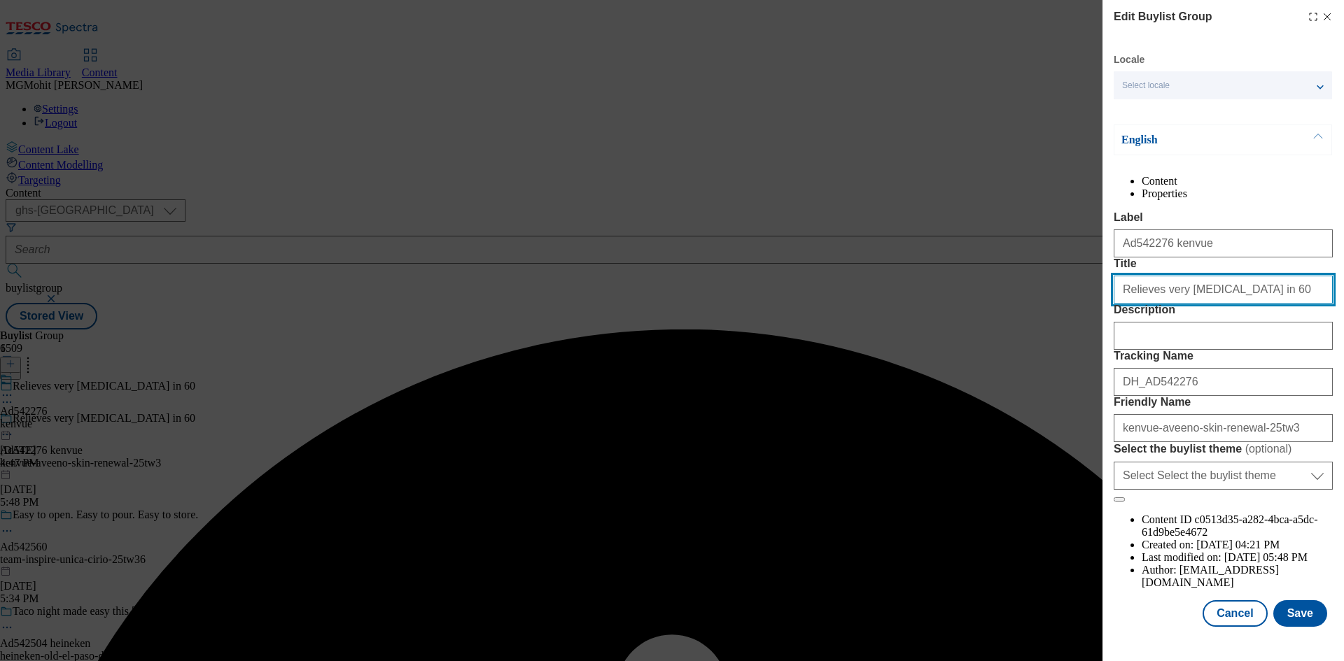
click at [1250, 293] on input "Relieves very dry skin in 60" at bounding box center [1222, 290] width 219 height 28
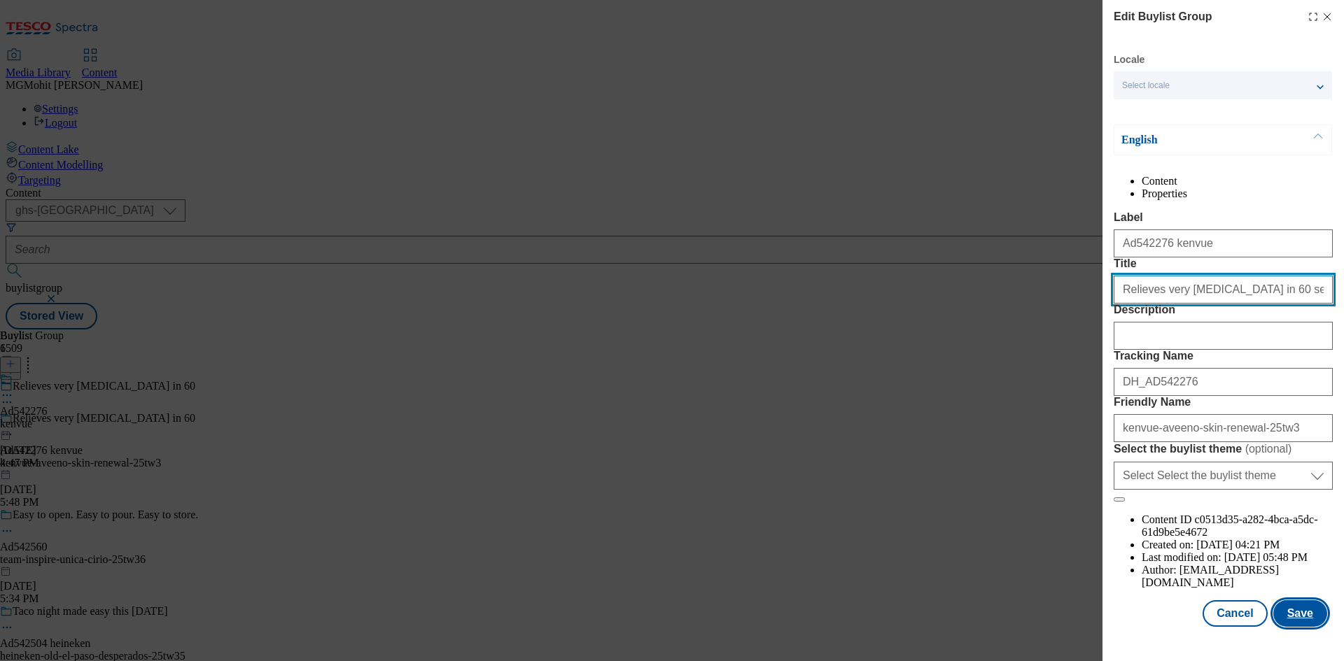
type input "Relieves very dry skin in 60 seconds"
click at [1299, 627] on button "Save" at bounding box center [1300, 613] width 54 height 27
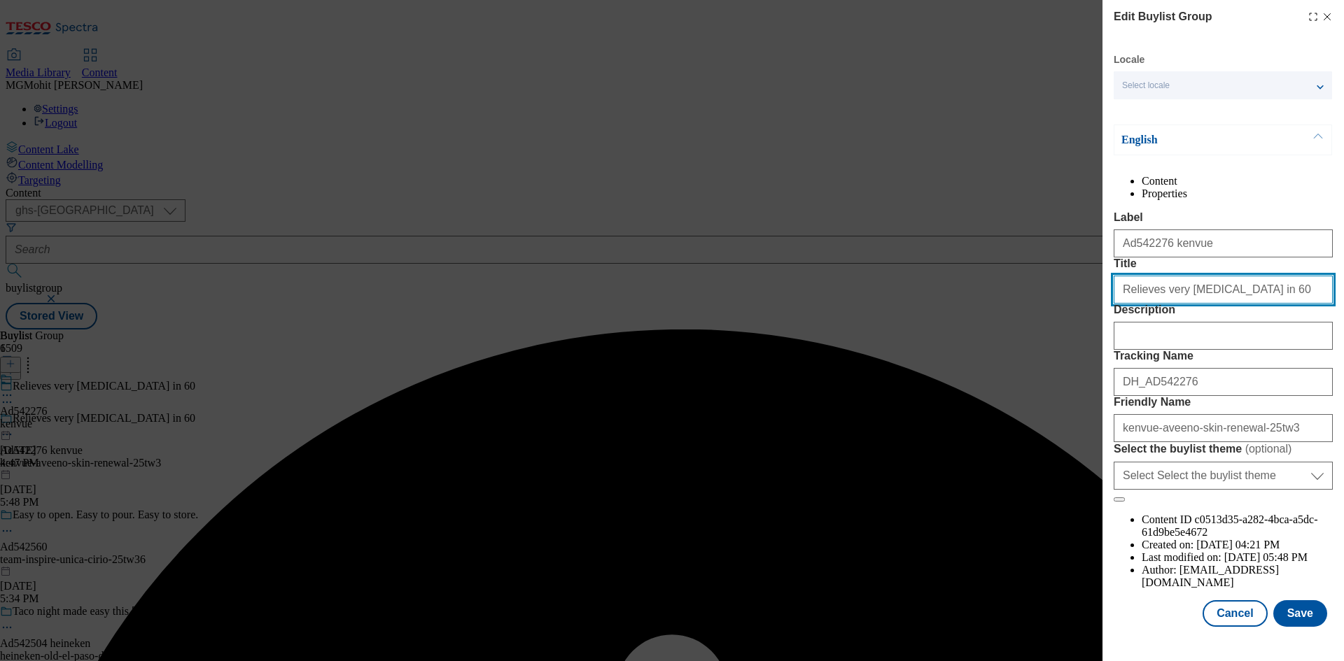
click at [1265, 304] on input "Relieves very dry skin in 60" at bounding box center [1222, 290] width 219 height 28
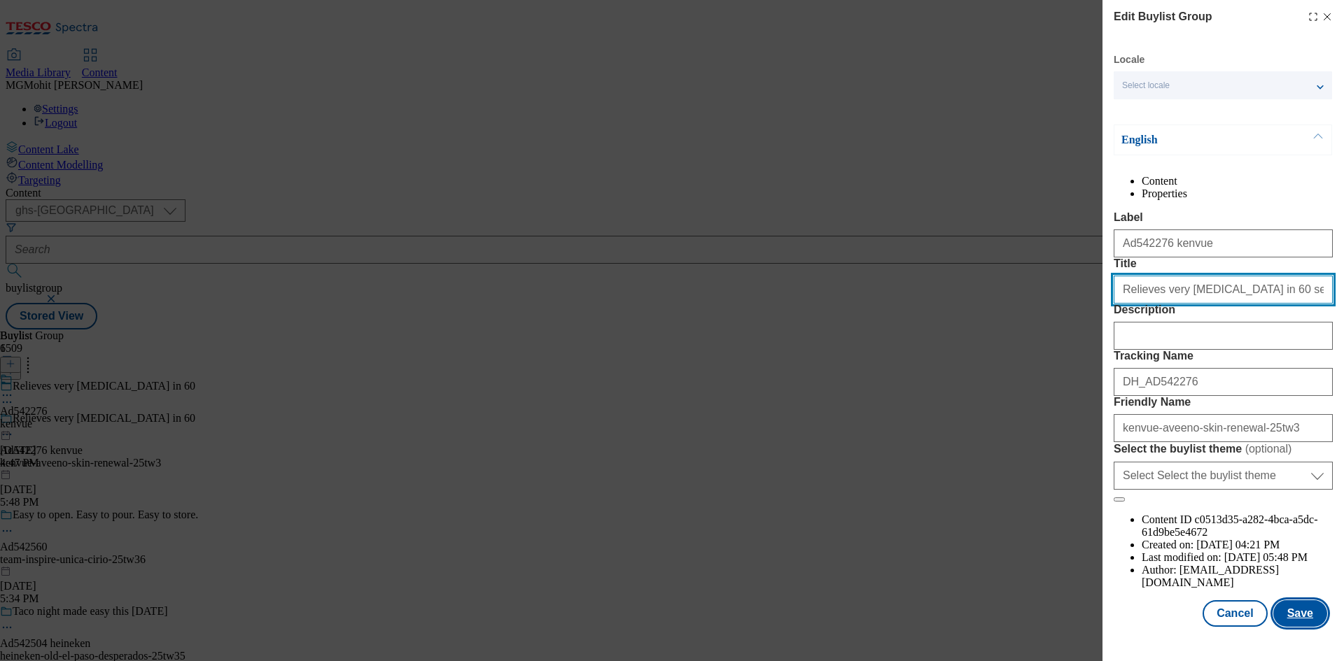
type input "Relieves very dry skin in 60 seconds"
click at [1297, 627] on button "Save" at bounding box center [1300, 613] width 54 height 27
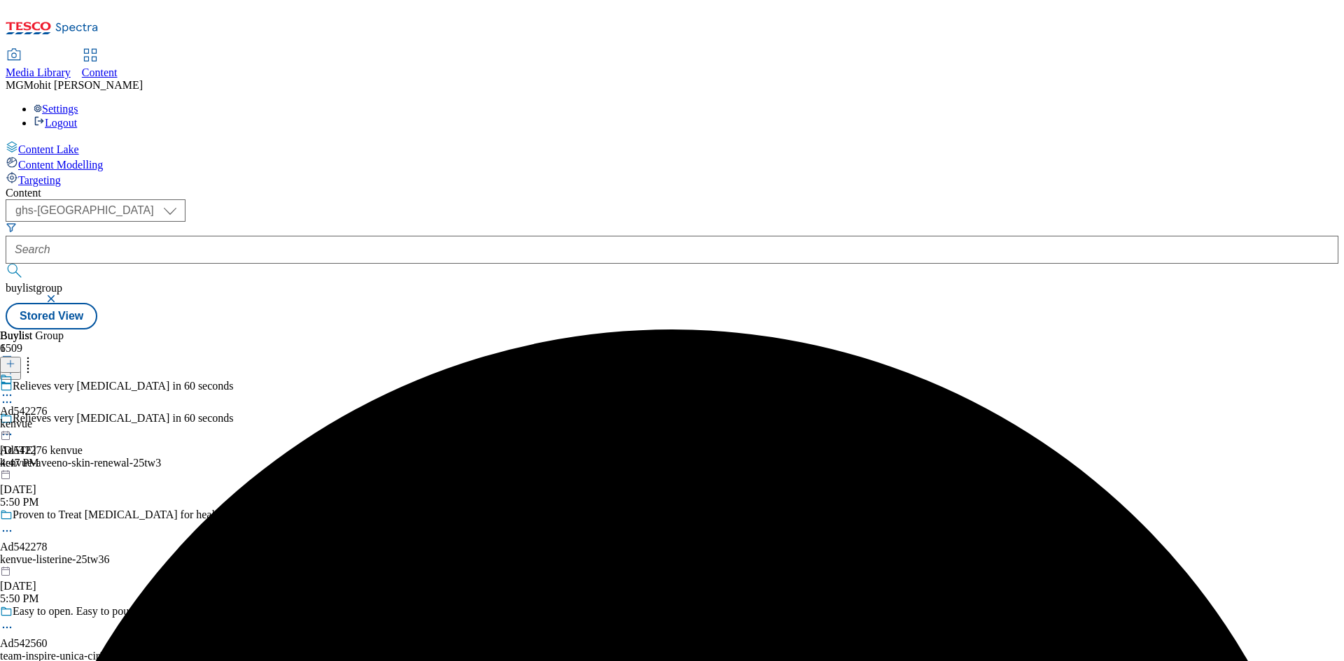
click at [14, 388] on icon at bounding box center [7, 395] width 14 height 14
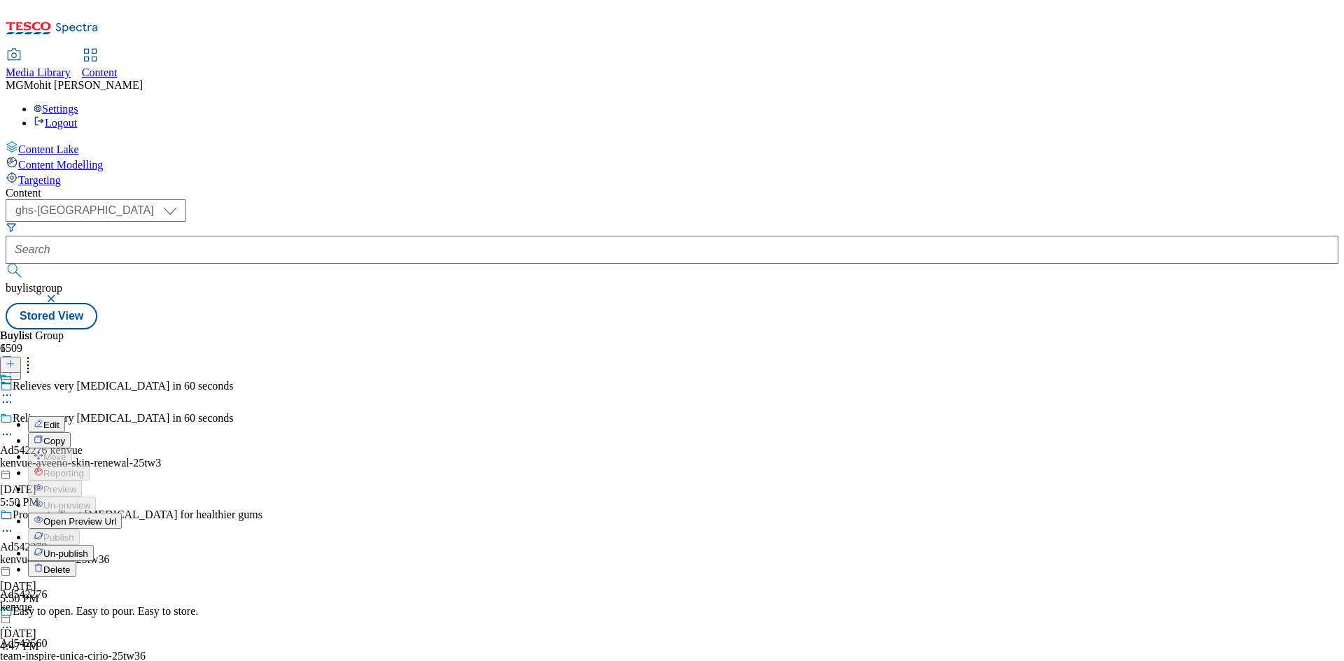
click at [116, 516] on span "Open Preview Url" at bounding box center [79, 521] width 73 height 10
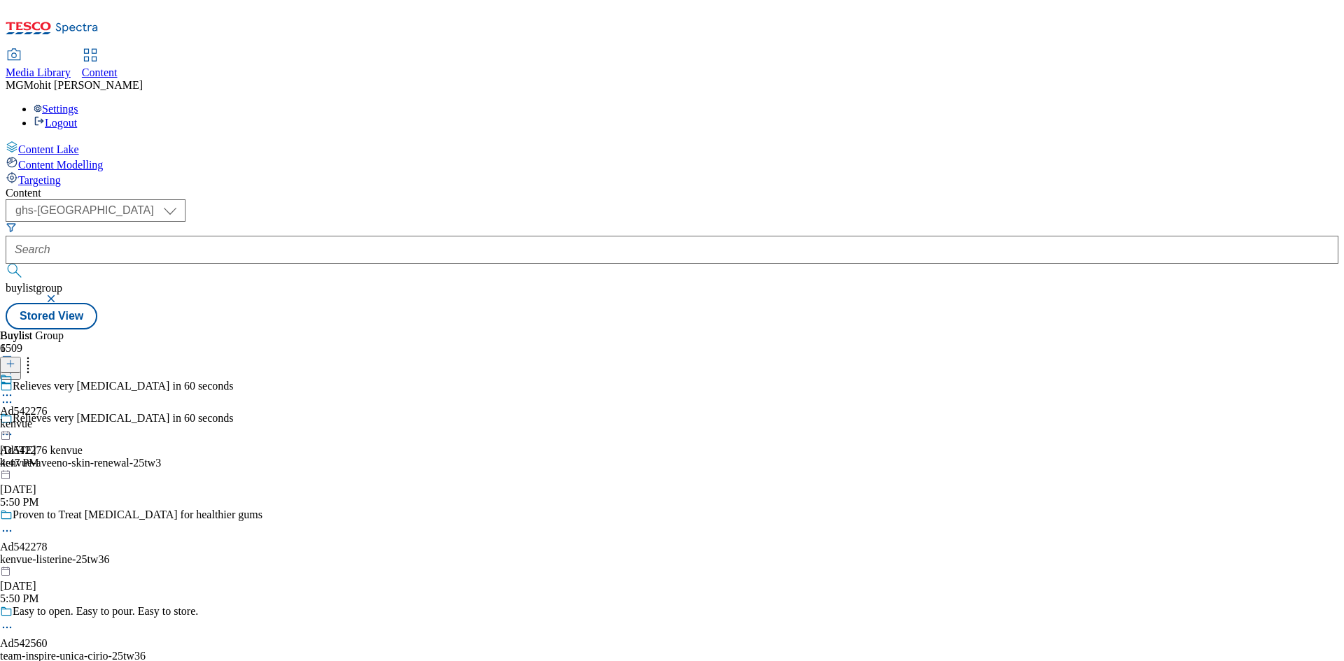
click at [14, 388] on icon at bounding box center [7, 395] width 14 height 14
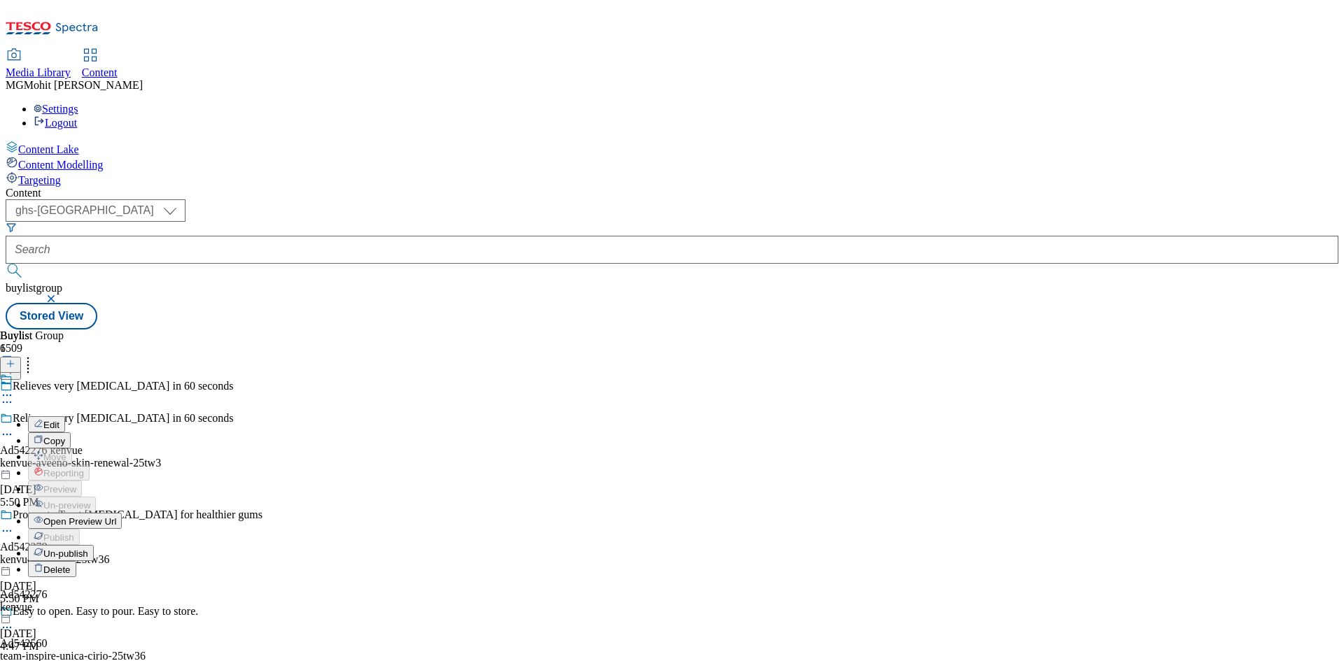
click at [88, 549] on span "Un-publish" at bounding box center [65, 554] width 45 height 10
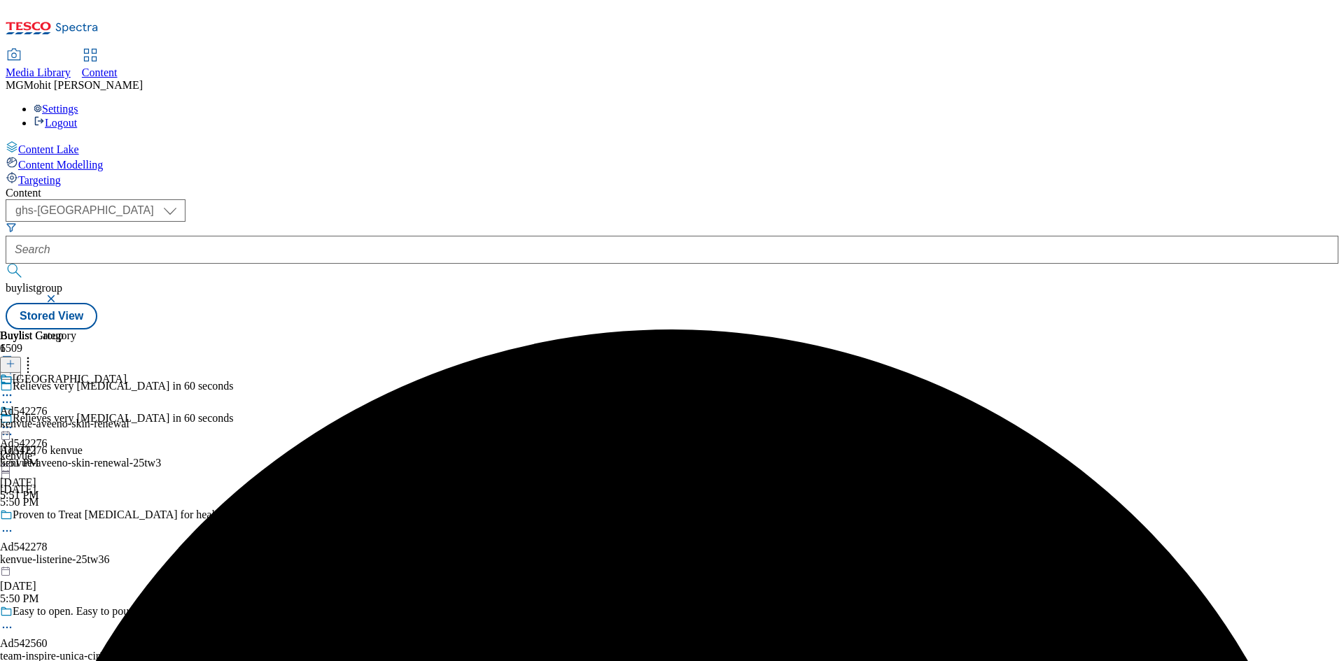
click at [14, 421] on icon at bounding box center [7, 428] width 14 height 14
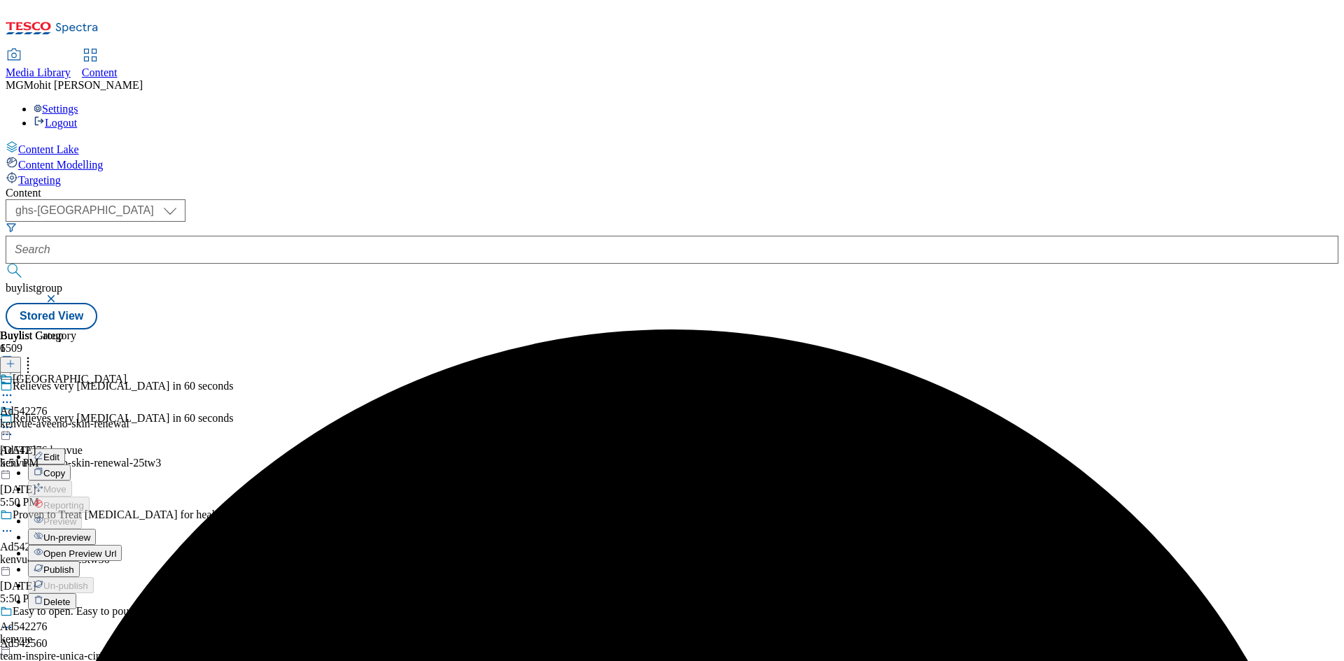
click at [96, 529] on button "Un-preview" at bounding box center [62, 537] width 68 height 16
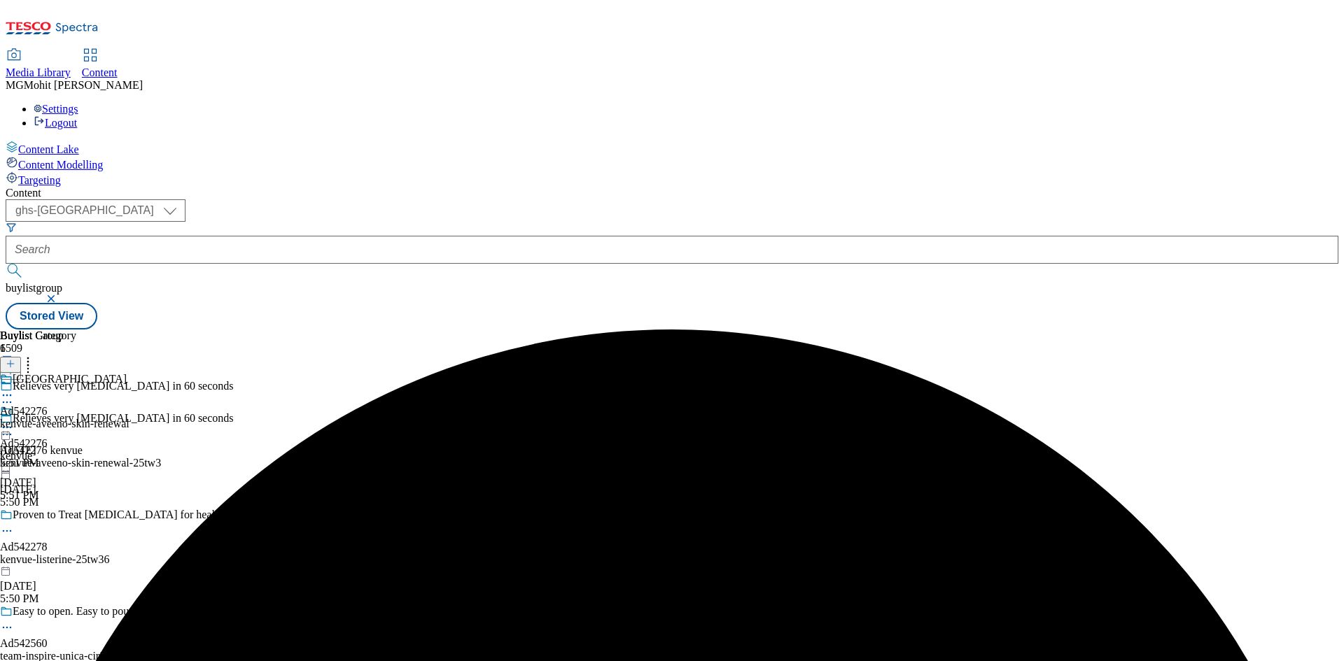
click at [5, 427] on circle at bounding box center [4, 428] width 2 height 2
click at [76, 516] on span "Preview" at bounding box center [59, 521] width 33 height 10
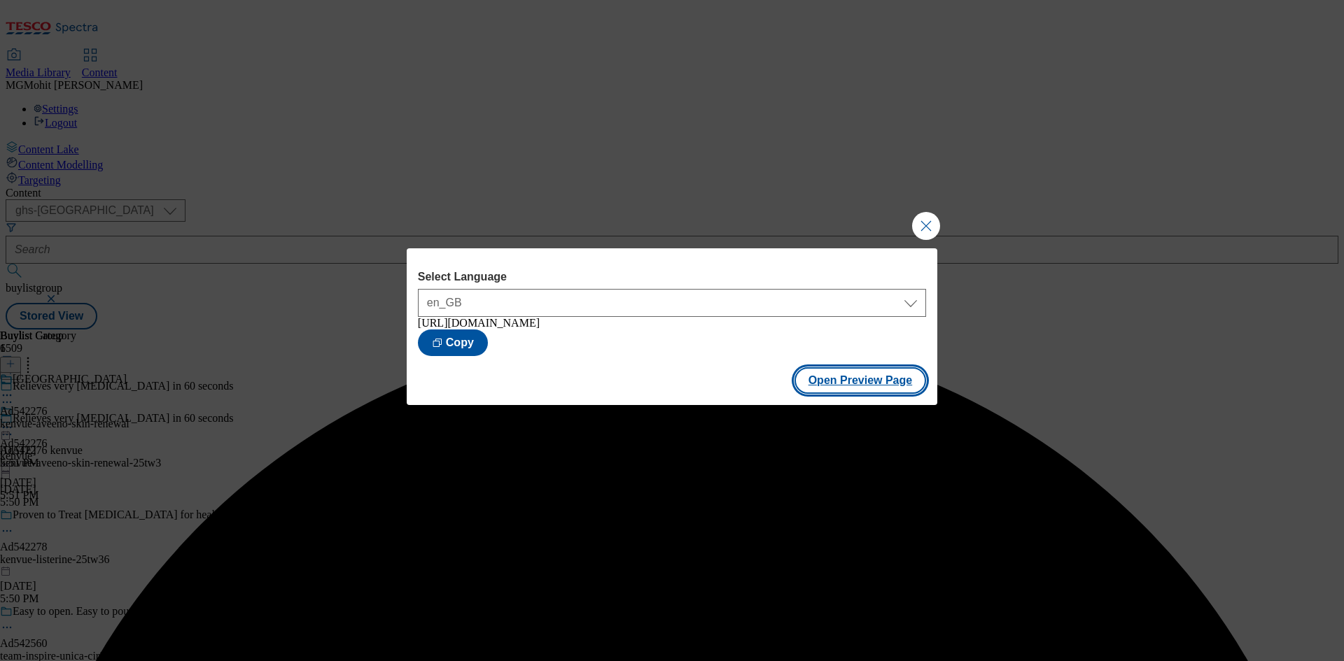
click at [854, 382] on button "Open Preview Page" at bounding box center [860, 380] width 132 height 27
click at [927, 227] on button "Close Modal" at bounding box center [926, 226] width 28 height 28
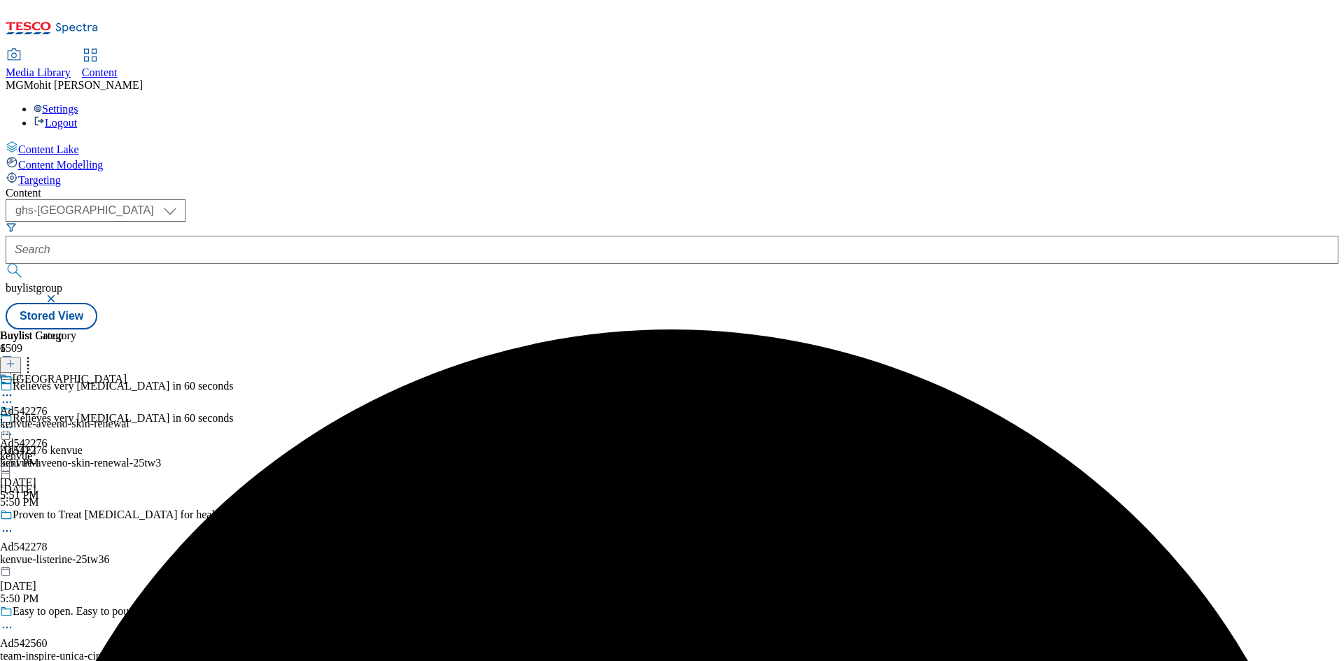
click at [129, 418] on div "kenvue-aveeno-skin-renewal" at bounding box center [64, 424] width 129 height 13
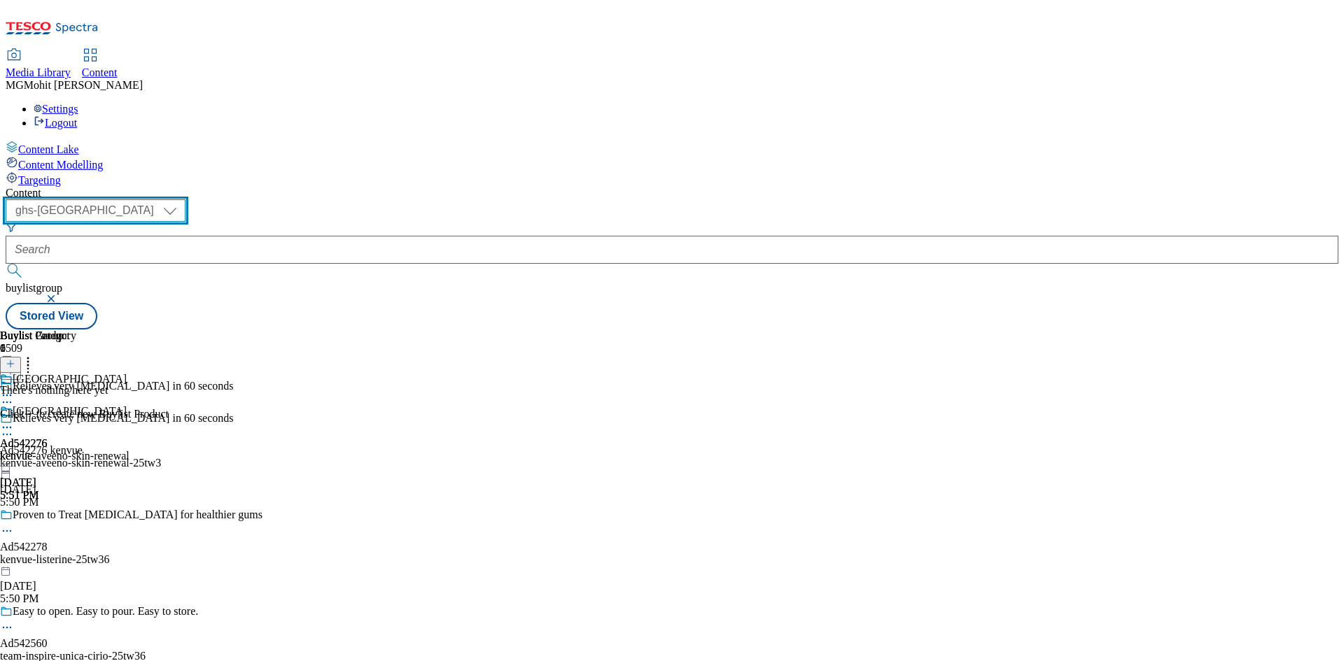
drag, startPoint x: 234, startPoint y: 111, endPoint x: 236, endPoint y: 122, distance: 12.0
click at [185, 199] on select "ghs-roi ghs-uk" at bounding box center [96, 210] width 180 height 22
select select "ghs-roi"
click at [182, 199] on select "ghs-roi ghs-uk" at bounding box center [96, 210] width 180 height 22
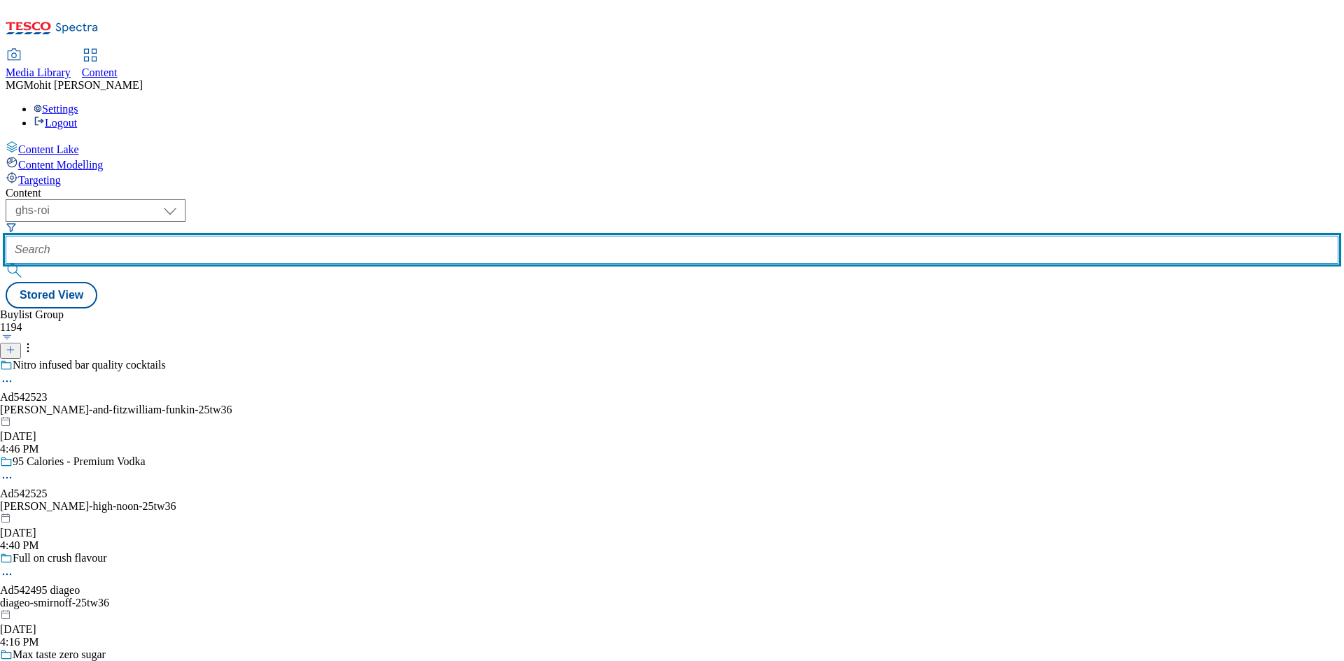
click at [341, 236] on input "text" at bounding box center [672, 250] width 1332 height 28
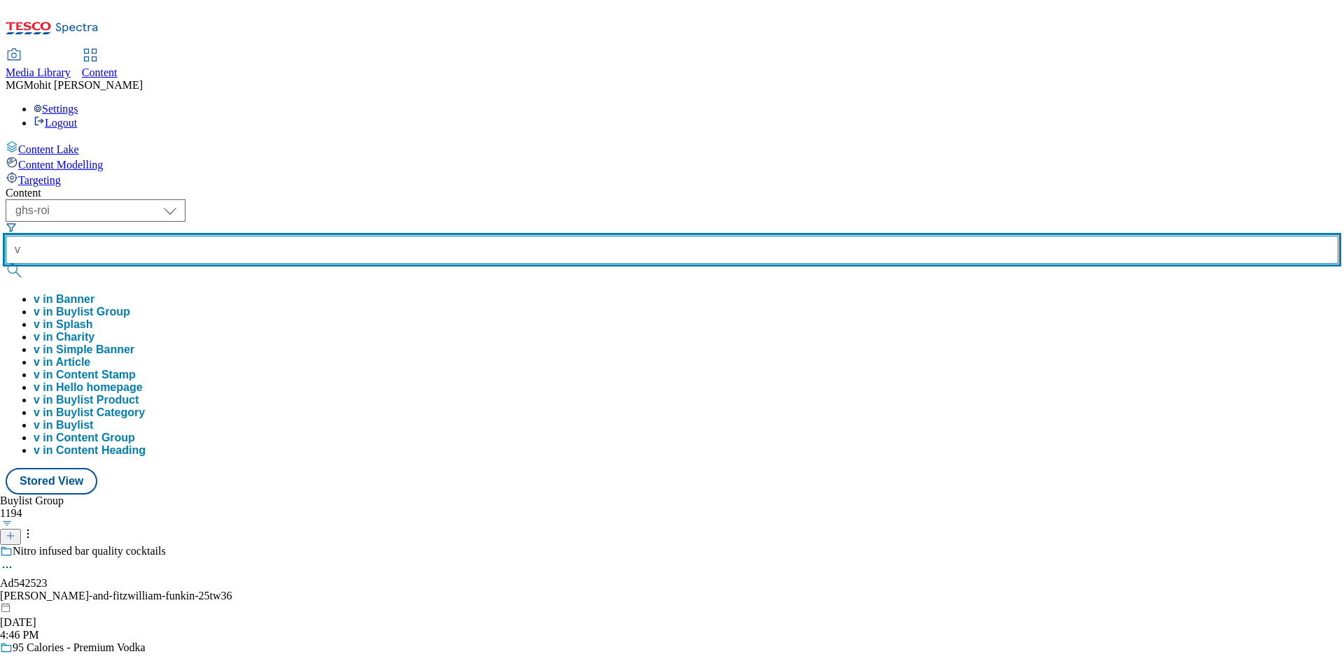
paste input "Ad542525"
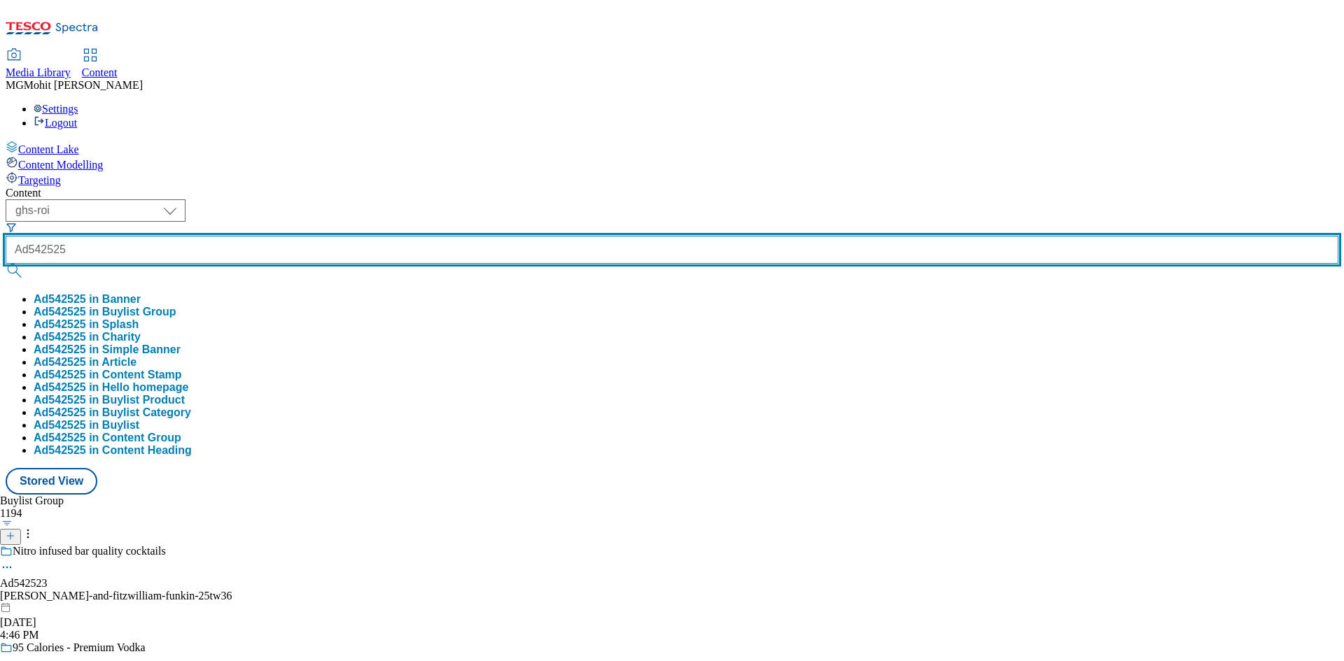
type input "Ad542525"
click at [6, 264] on button "submit" at bounding box center [16, 271] width 20 height 14
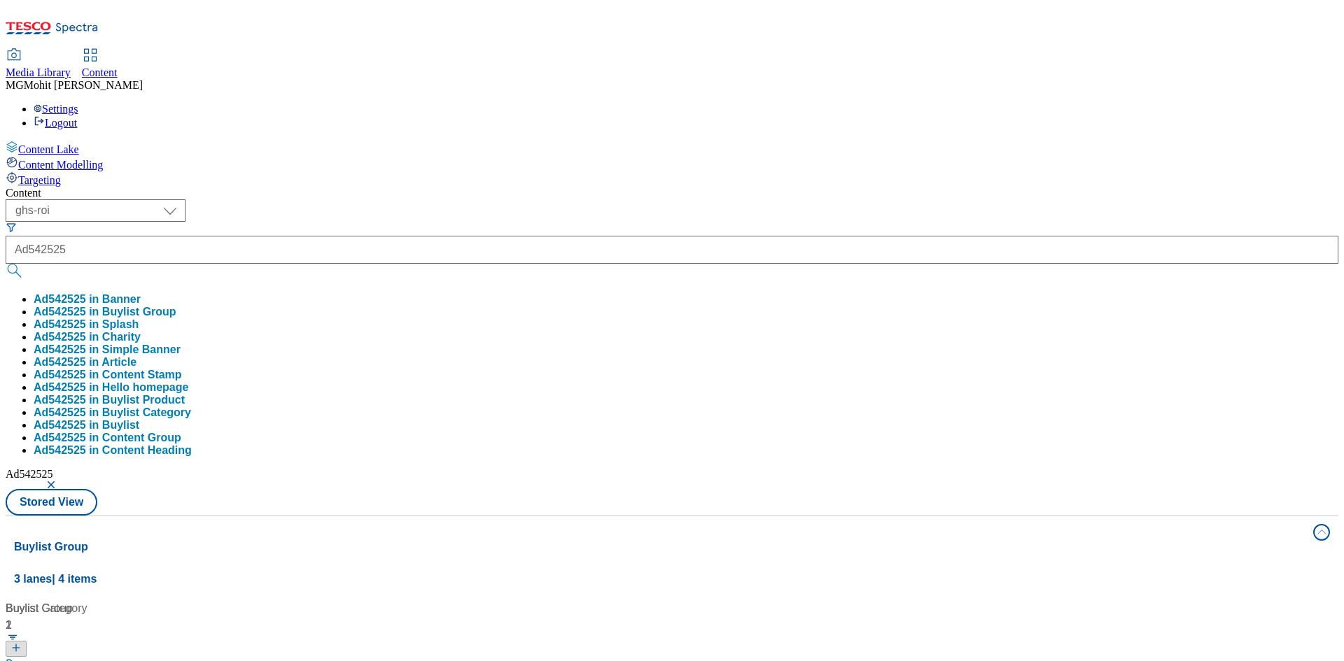
click at [618, 199] on div "( optional ) ghs-roi ghs-uk ghs-roi Ad542525 Ad542525 in Banner Ad542525 in Buy…" at bounding box center [672, 357] width 1332 height 316
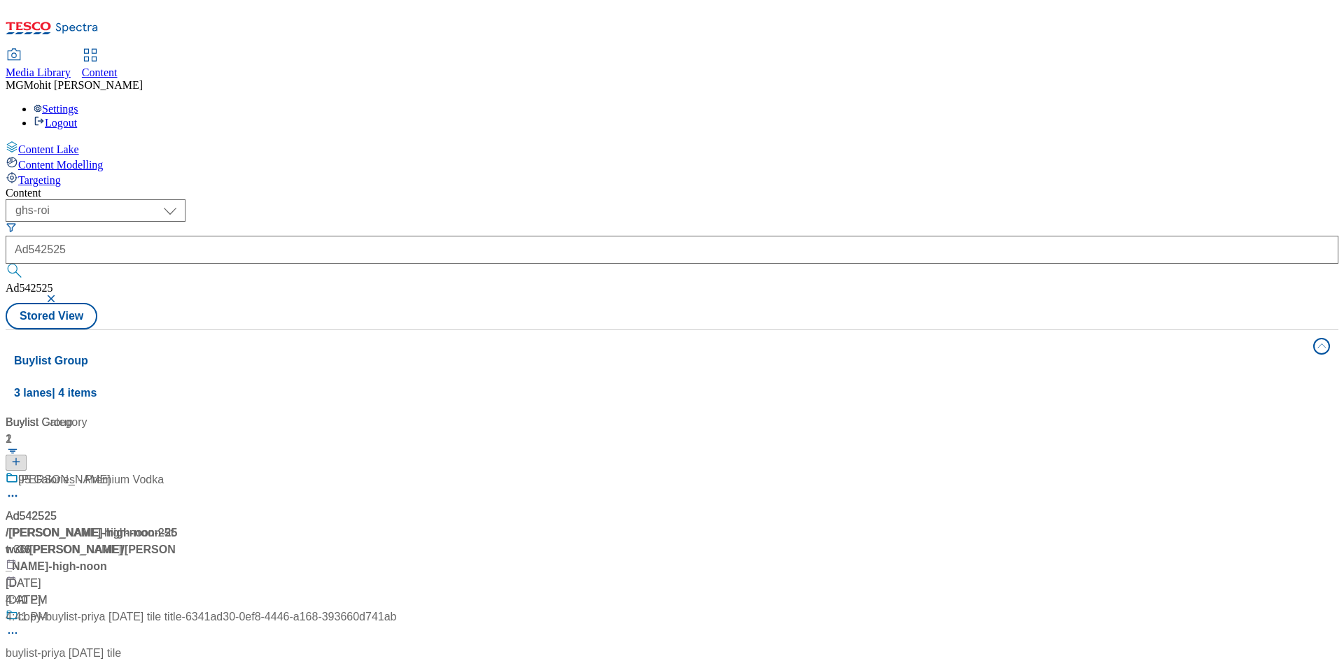
click at [181, 472] on div "95 Calories - Premium Vodka Ad542525 / ej-gallo-high-noon-25tw36 Oct 13, 2025 4…" at bounding box center [93, 540] width 175 height 137
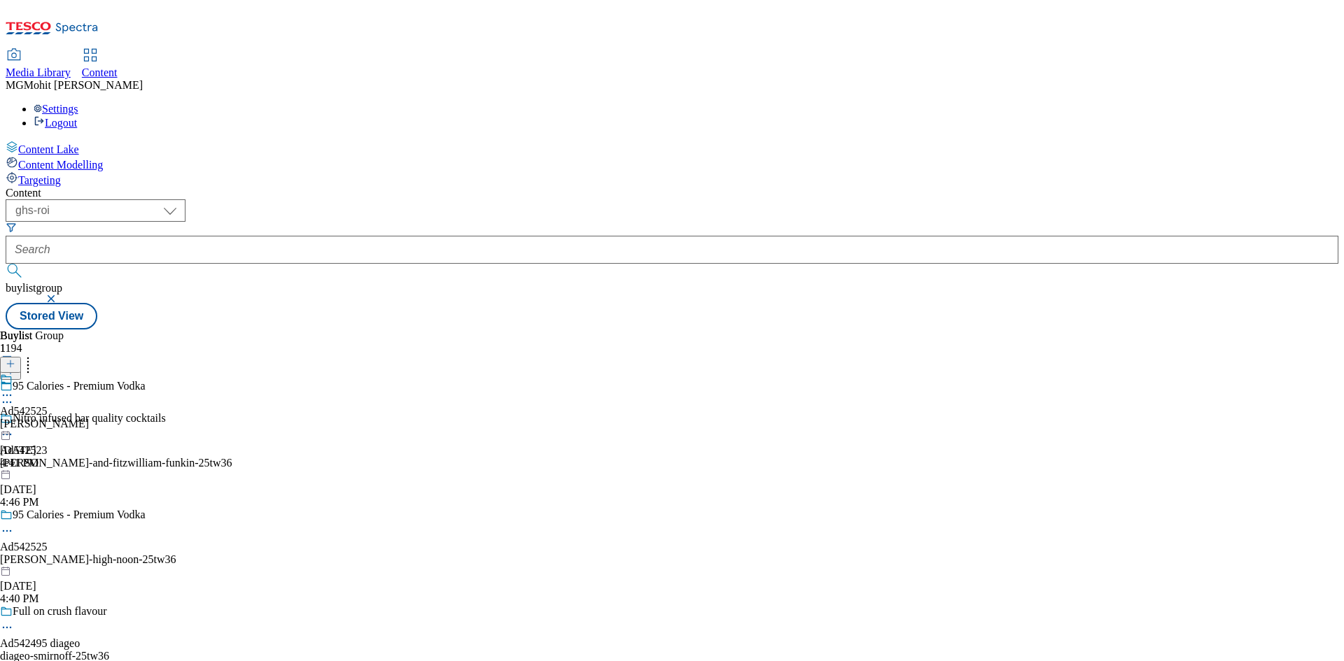
click at [14, 388] on icon at bounding box center [7, 395] width 14 height 14
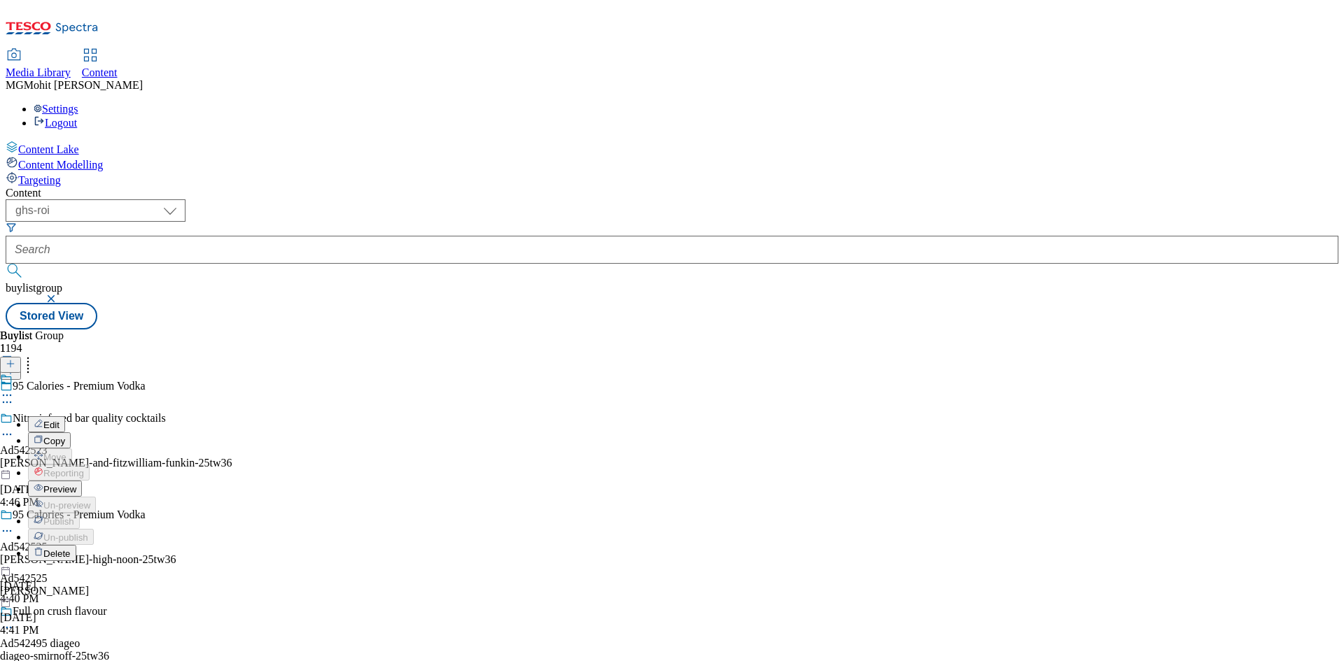
click at [76, 484] on span "Preview" at bounding box center [59, 489] width 33 height 10
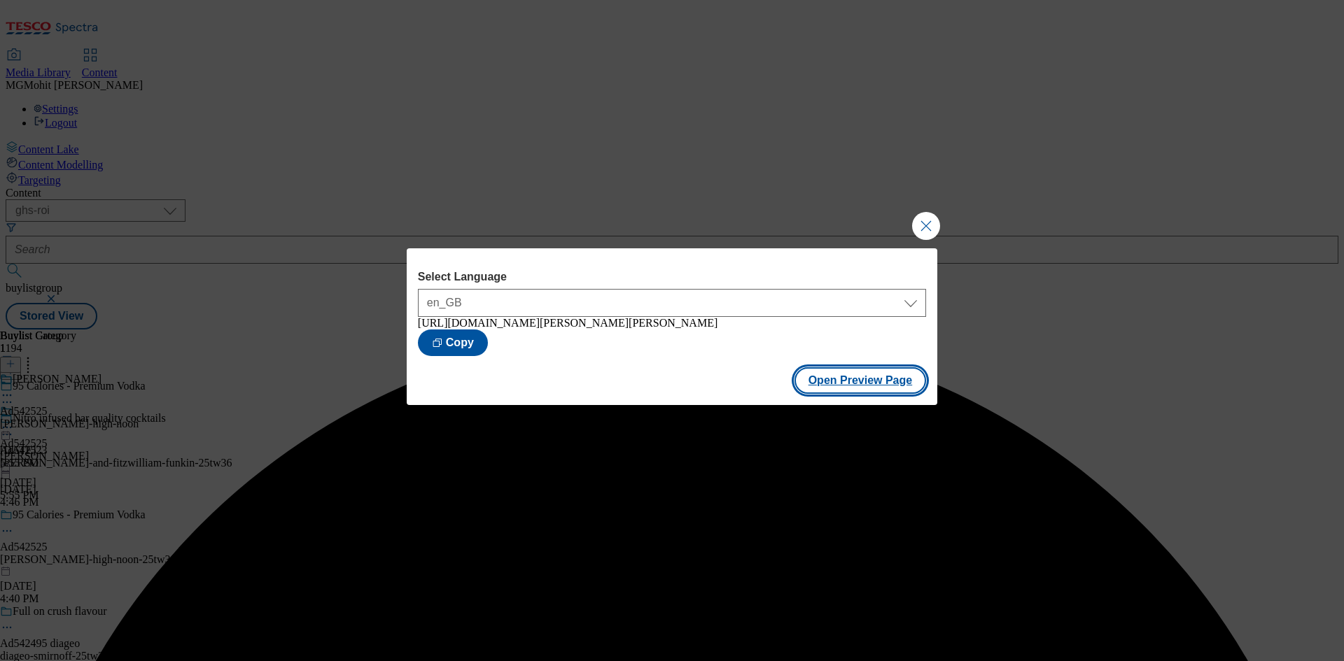
click at [859, 392] on button "Open Preview Page" at bounding box center [860, 380] width 132 height 27
click at [937, 218] on button "Close Modal" at bounding box center [926, 226] width 28 height 28
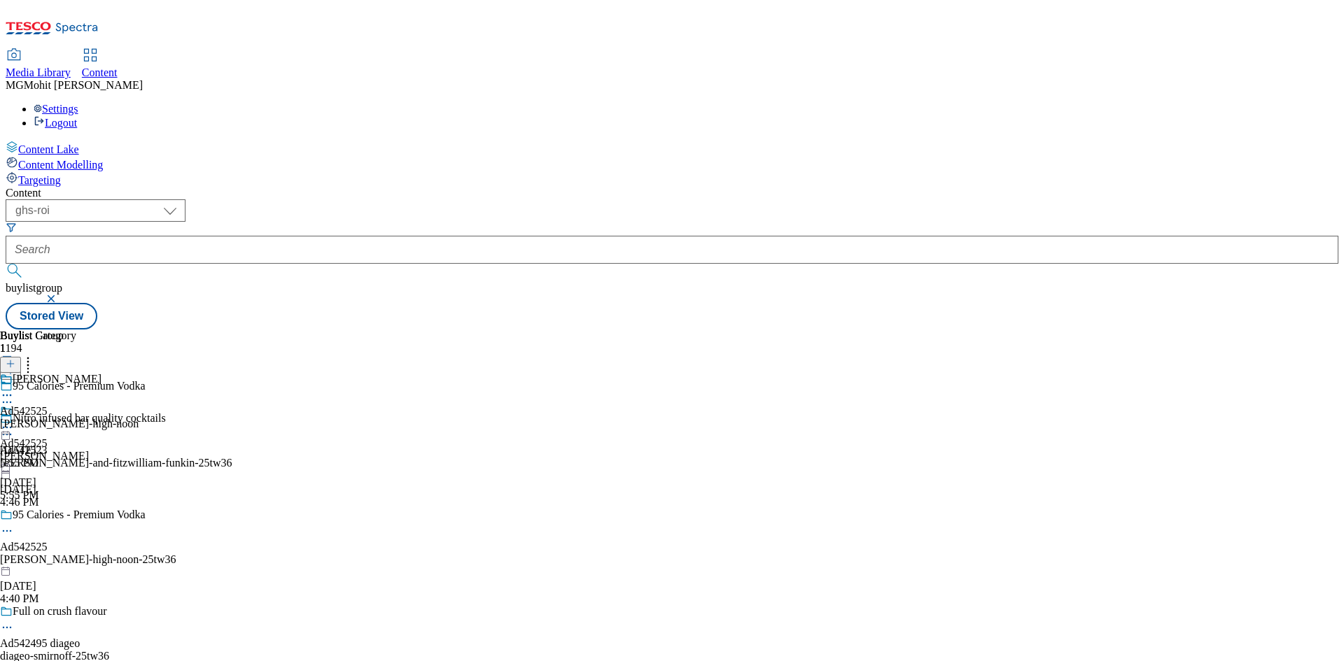
click at [14, 421] on icon at bounding box center [7, 428] width 14 height 14
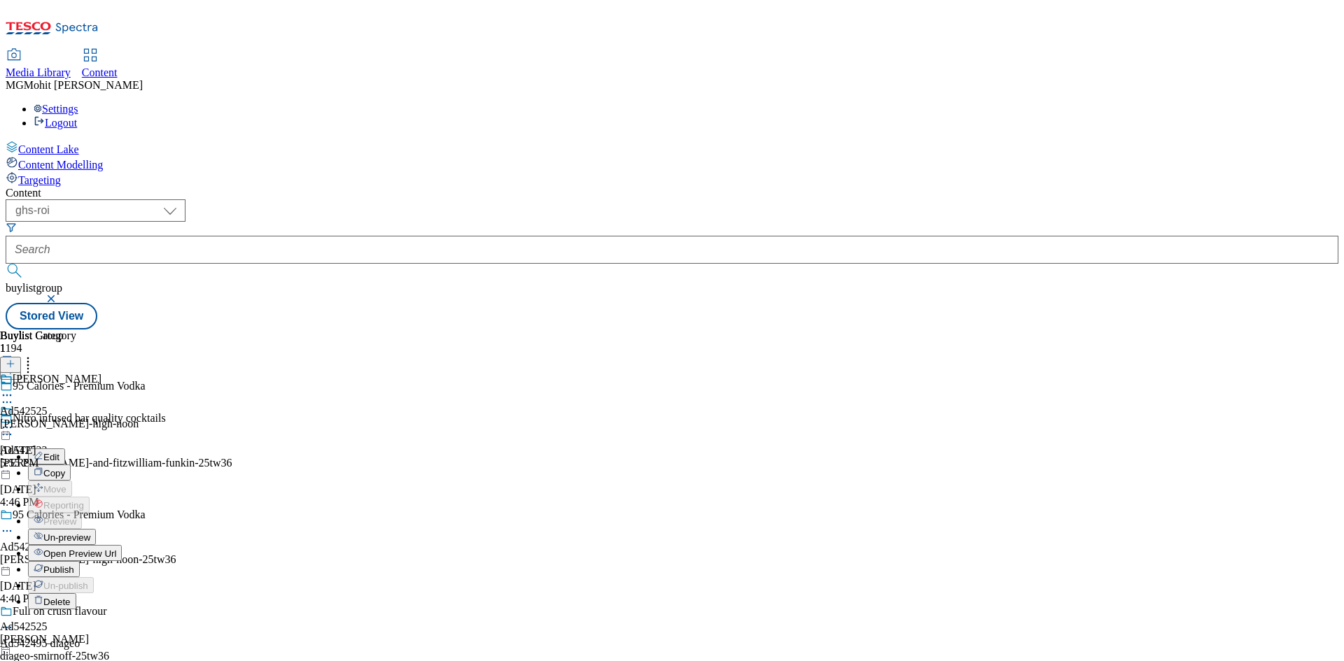
click at [59, 452] on span "Edit" at bounding box center [51, 457] width 16 height 10
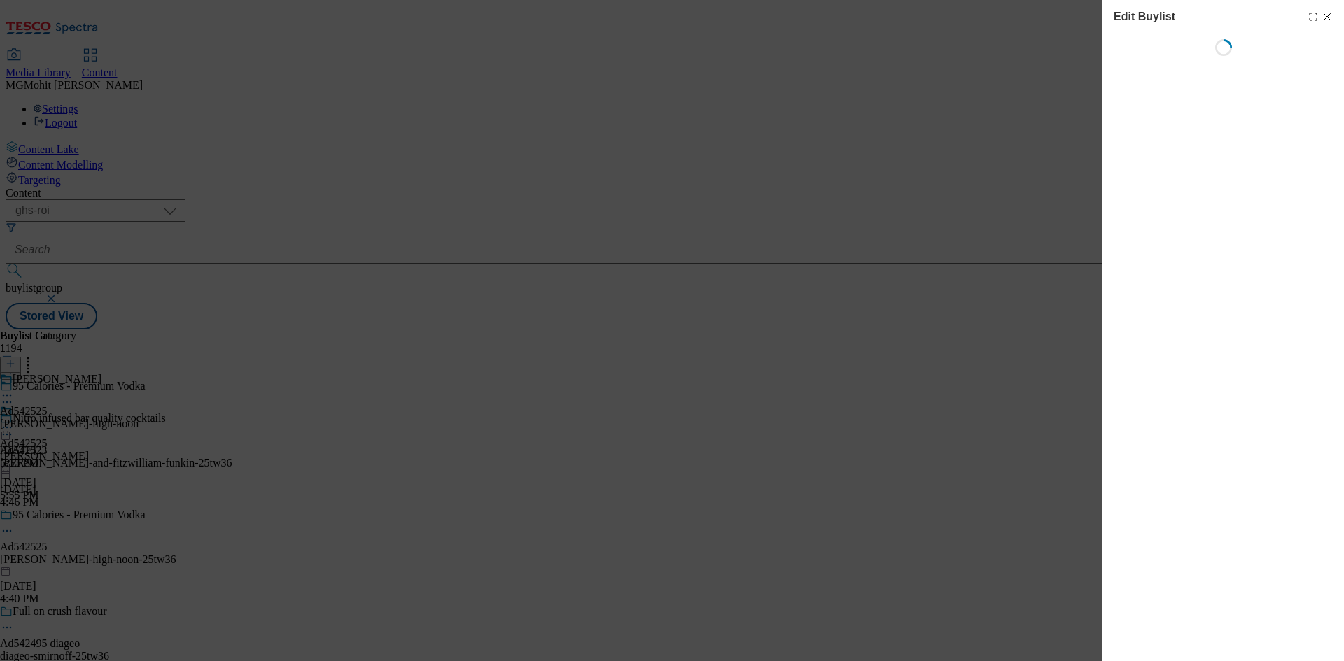
select select "tactical"
select select "supplier funded short term 1-3 weeks"
select select "dunnhumby"
select select "Banner"
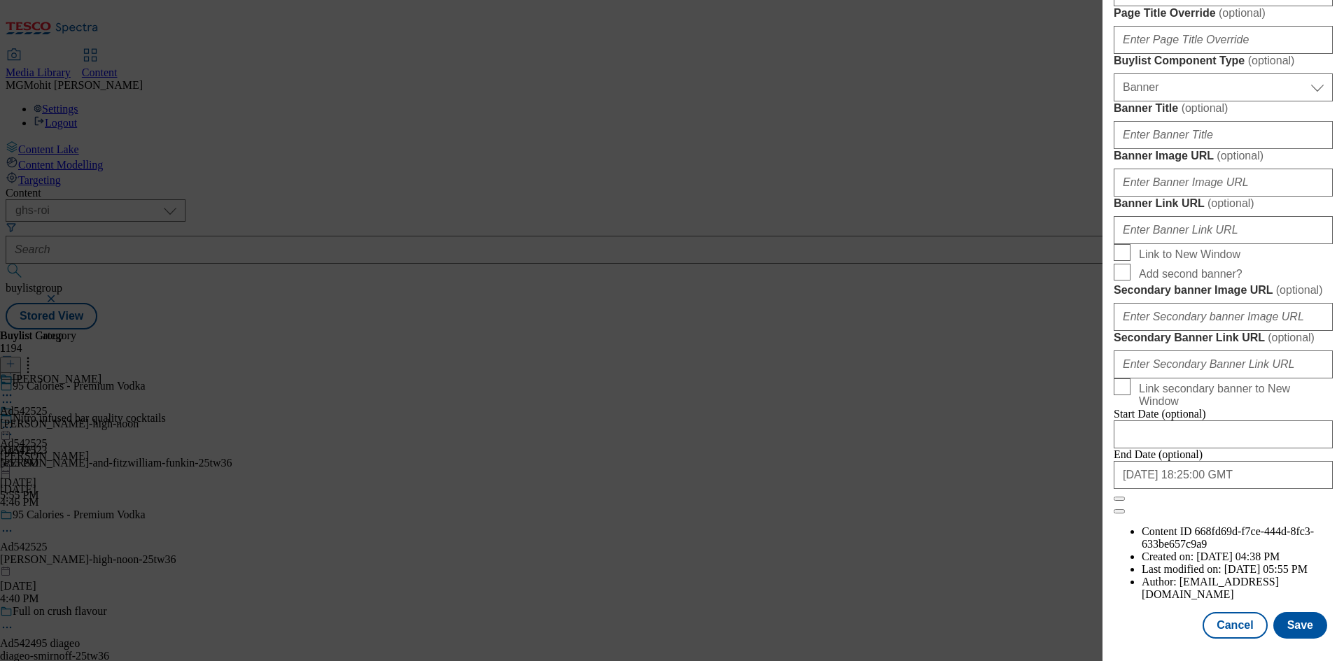
scroll to position [1374, 0]
click at [1227, 628] on button "Cancel" at bounding box center [1234, 625] width 64 height 27
select select "tactical"
select select "supplier funded short term 1-3 weeks"
select select "dunnhumby"
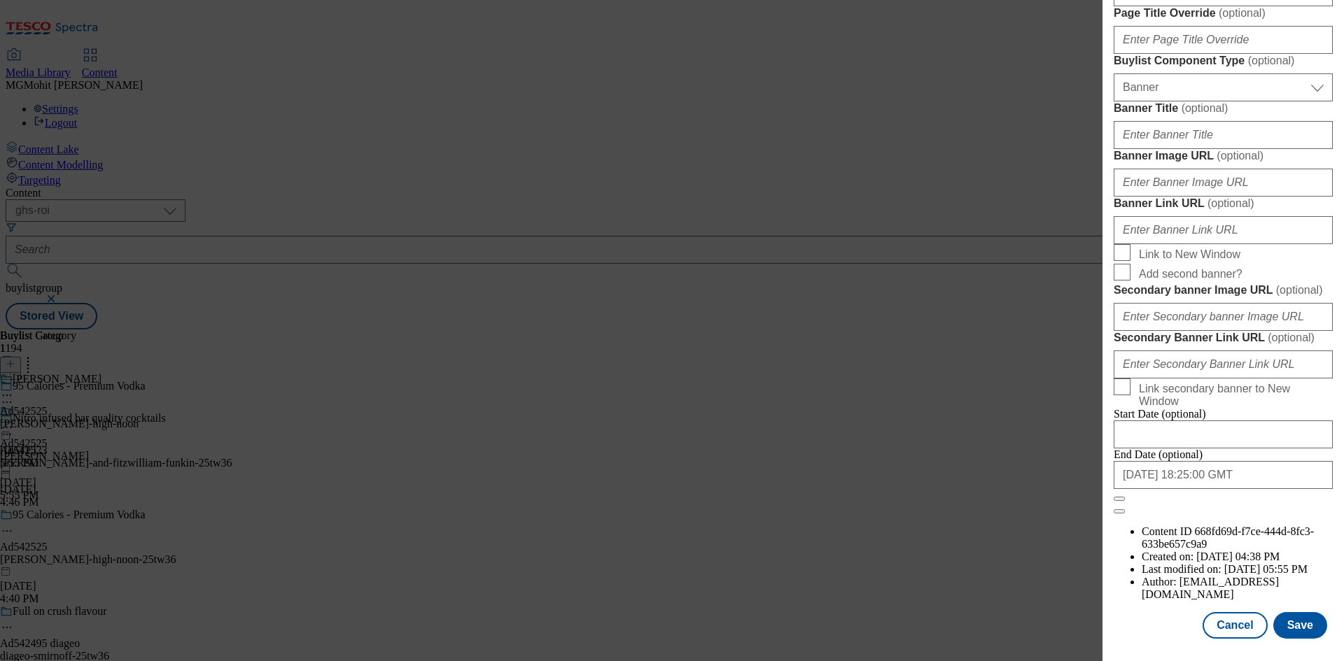
select select "Banner"
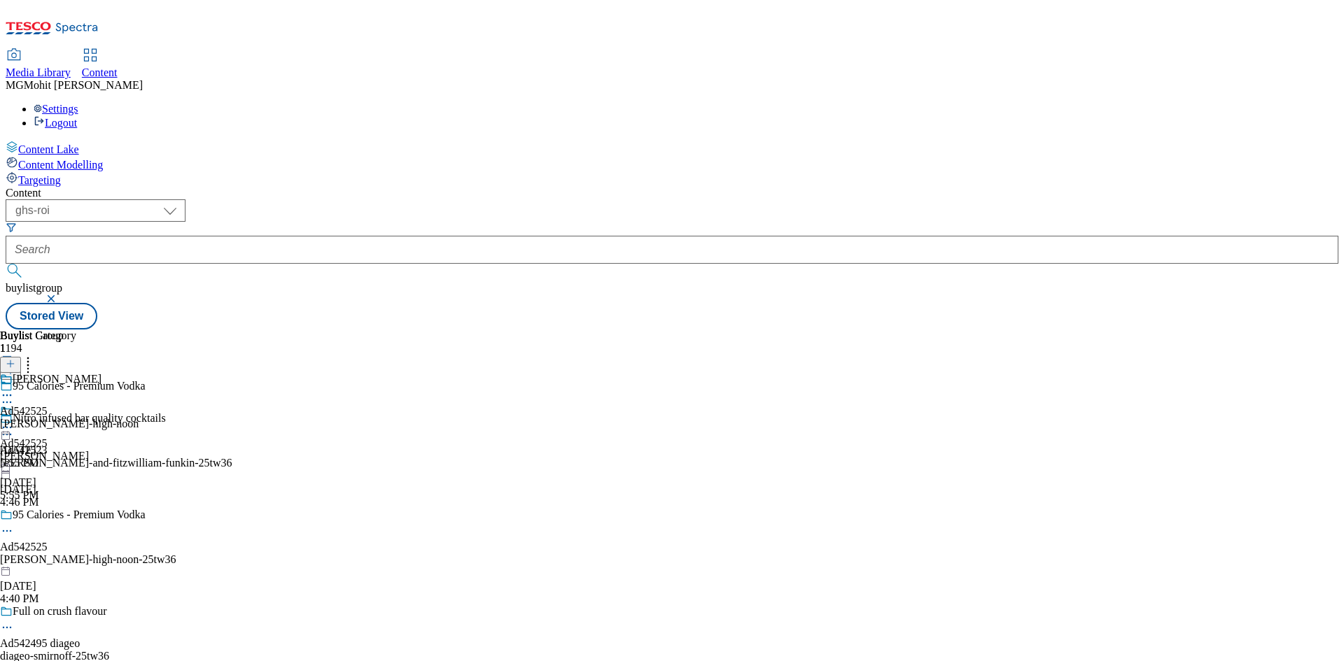
scroll to position [1060, 0]
